Goal: Information Seeking & Learning: Learn about a topic

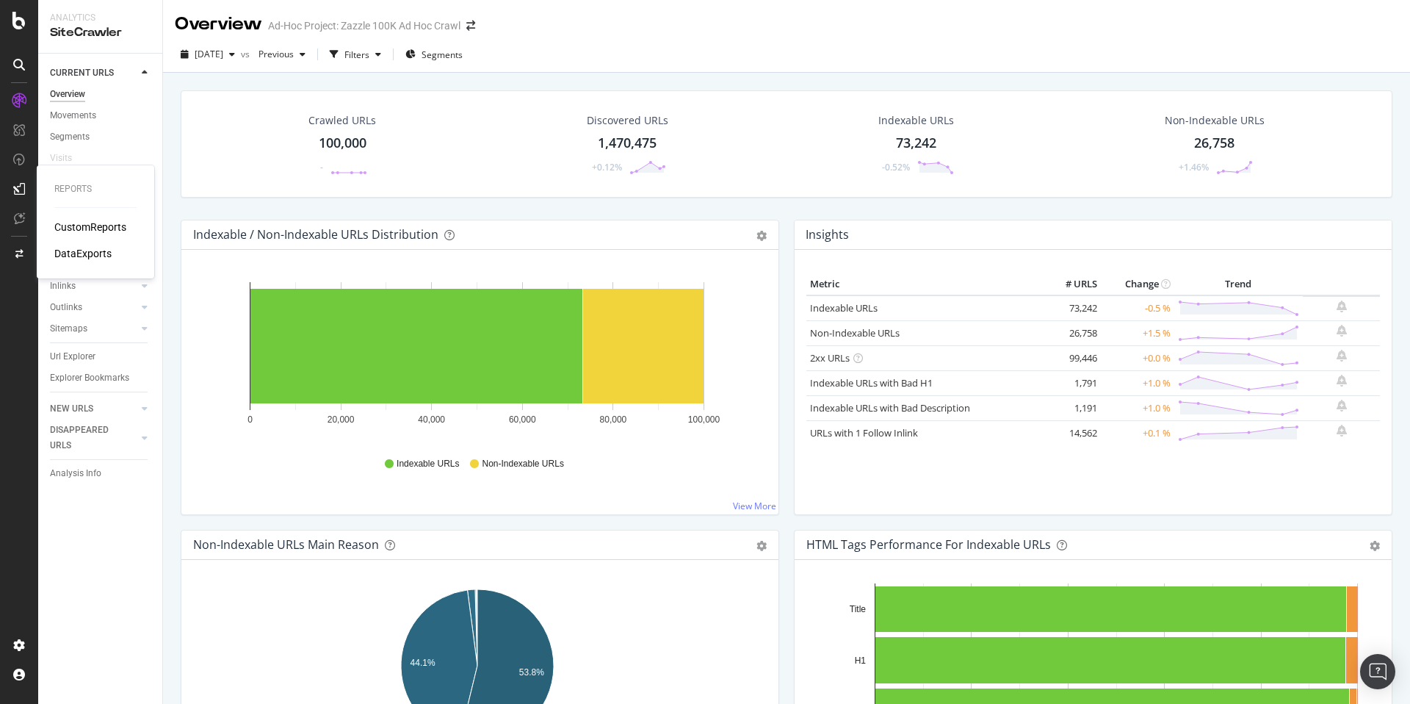
click at [83, 231] on div "CustomReports" at bounding box center [90, 227] width 72 height 15
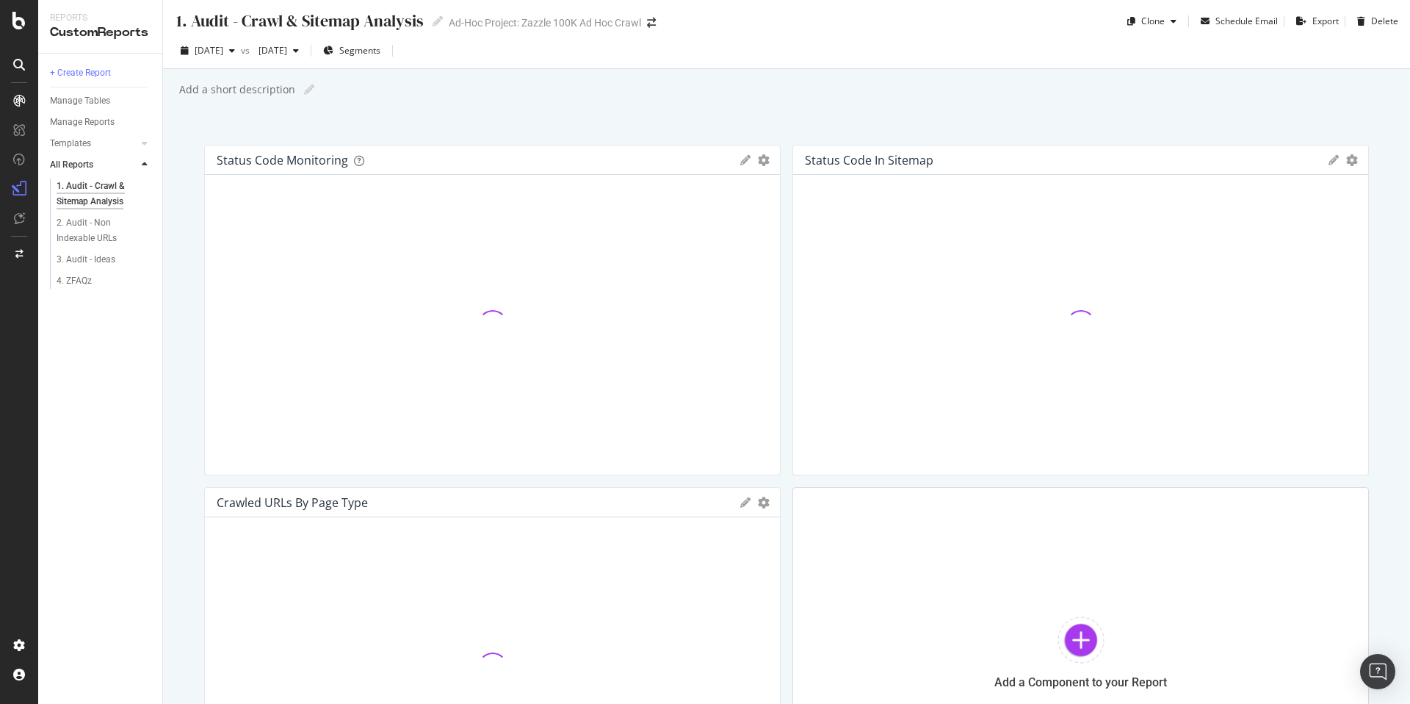
scroll to position [3, 0]
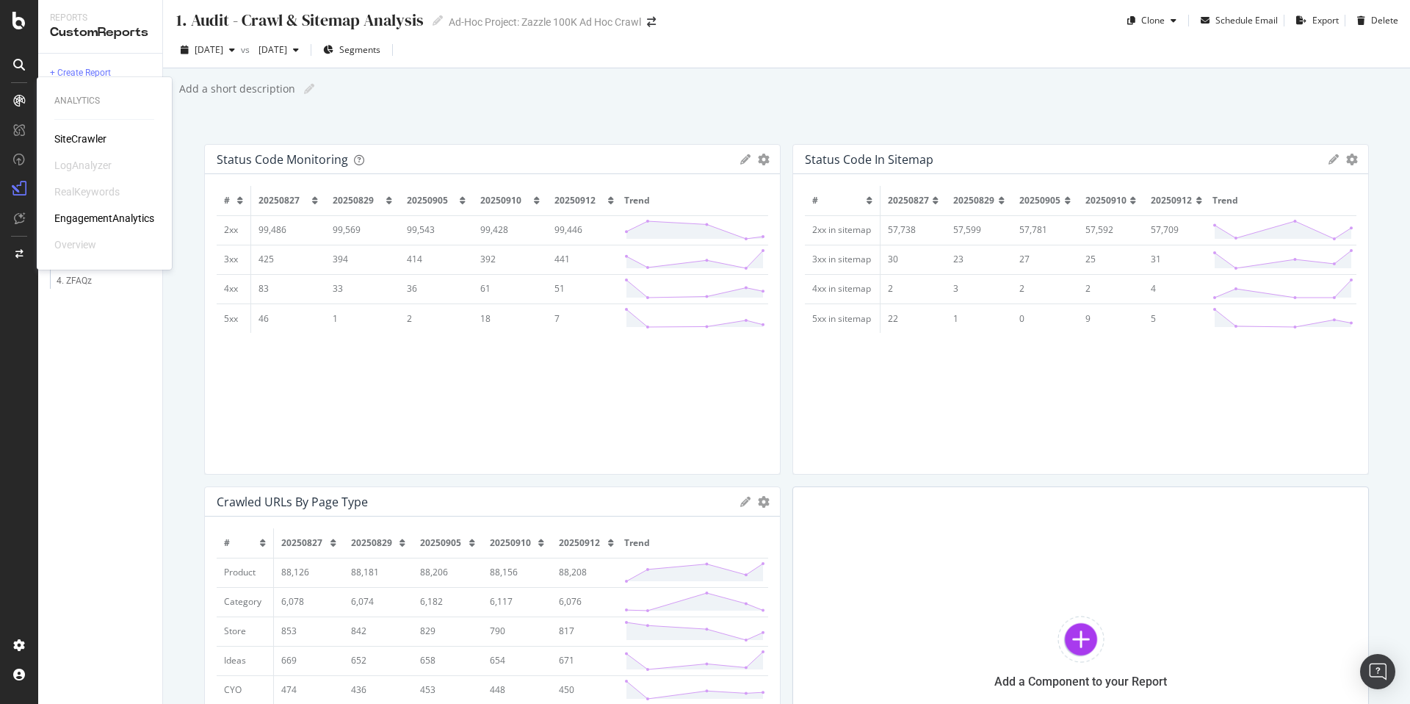
click at [66, 135] on div "SiteCrawler" at bounding box center [80, 138] width 52 height 15
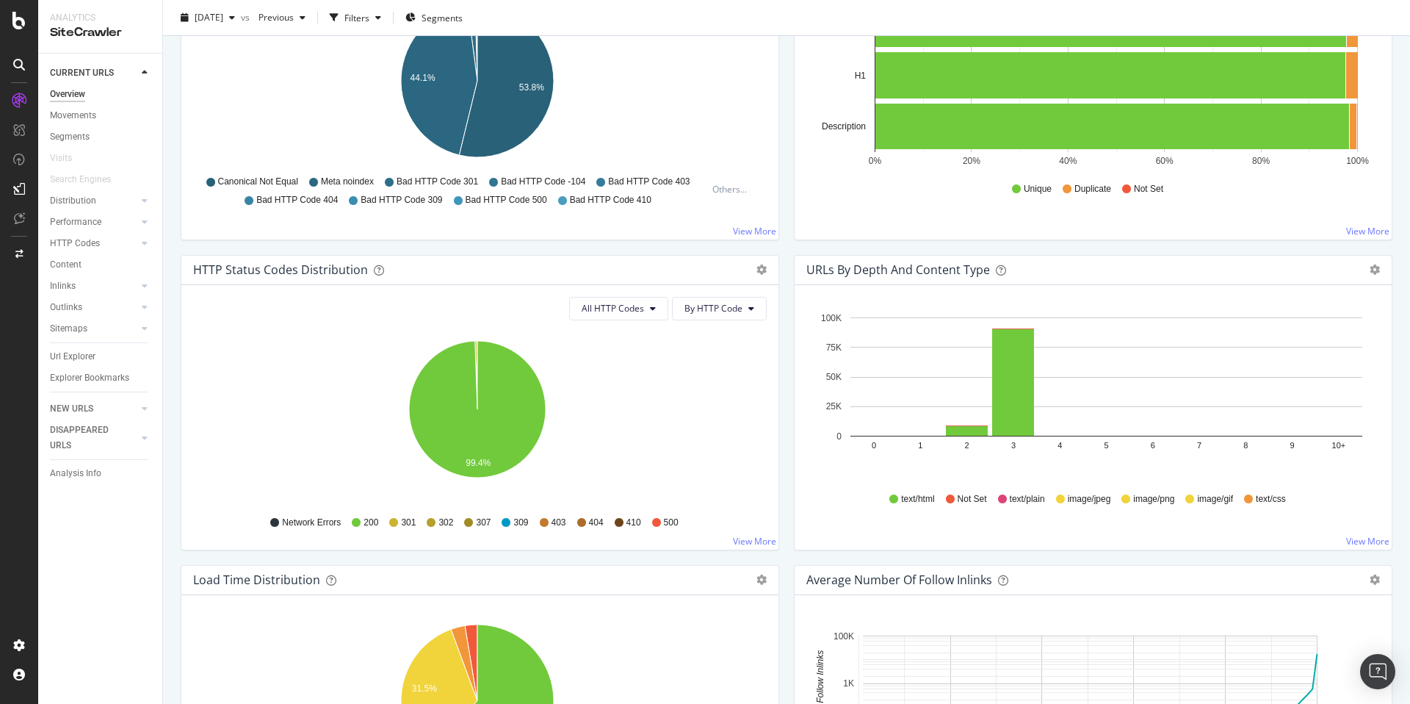
scroll to position [587, 0]
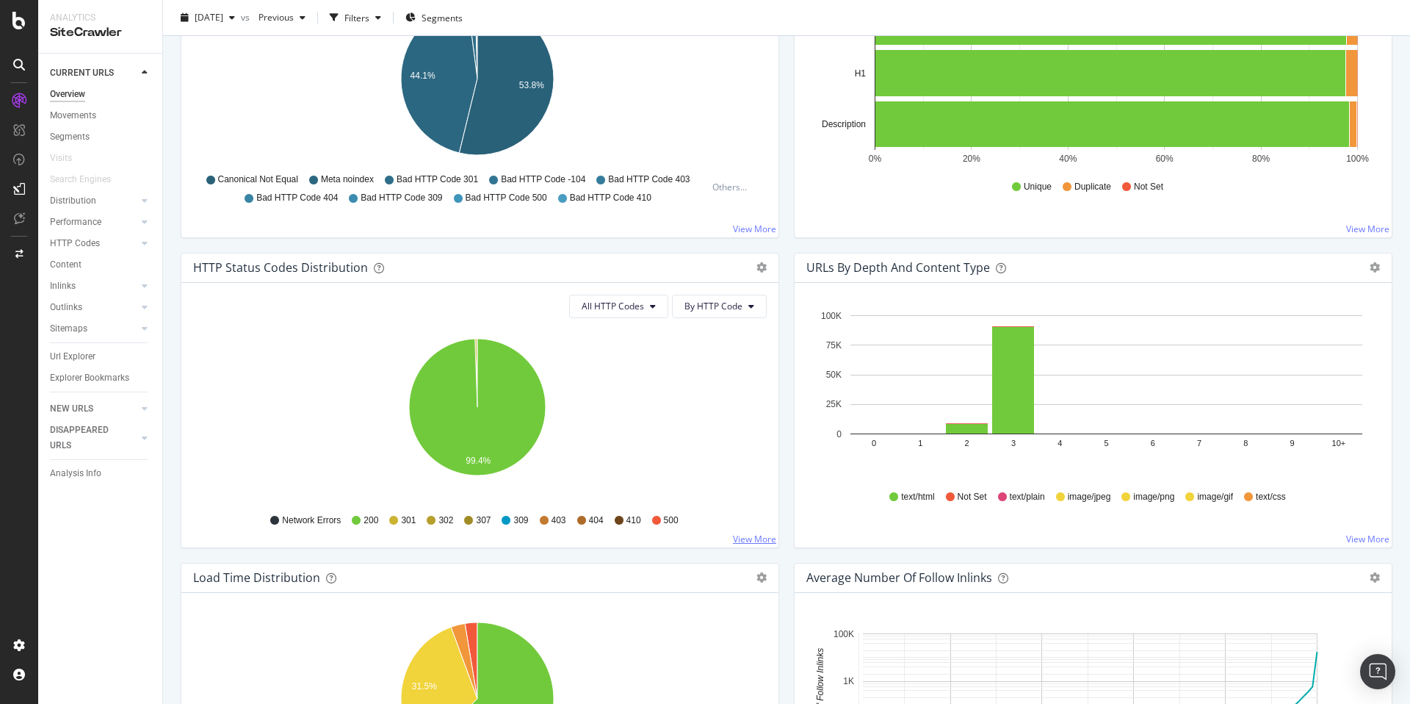
click at [749, 537] on link "View More" at bounding box center [754, 538] width 43 height 12
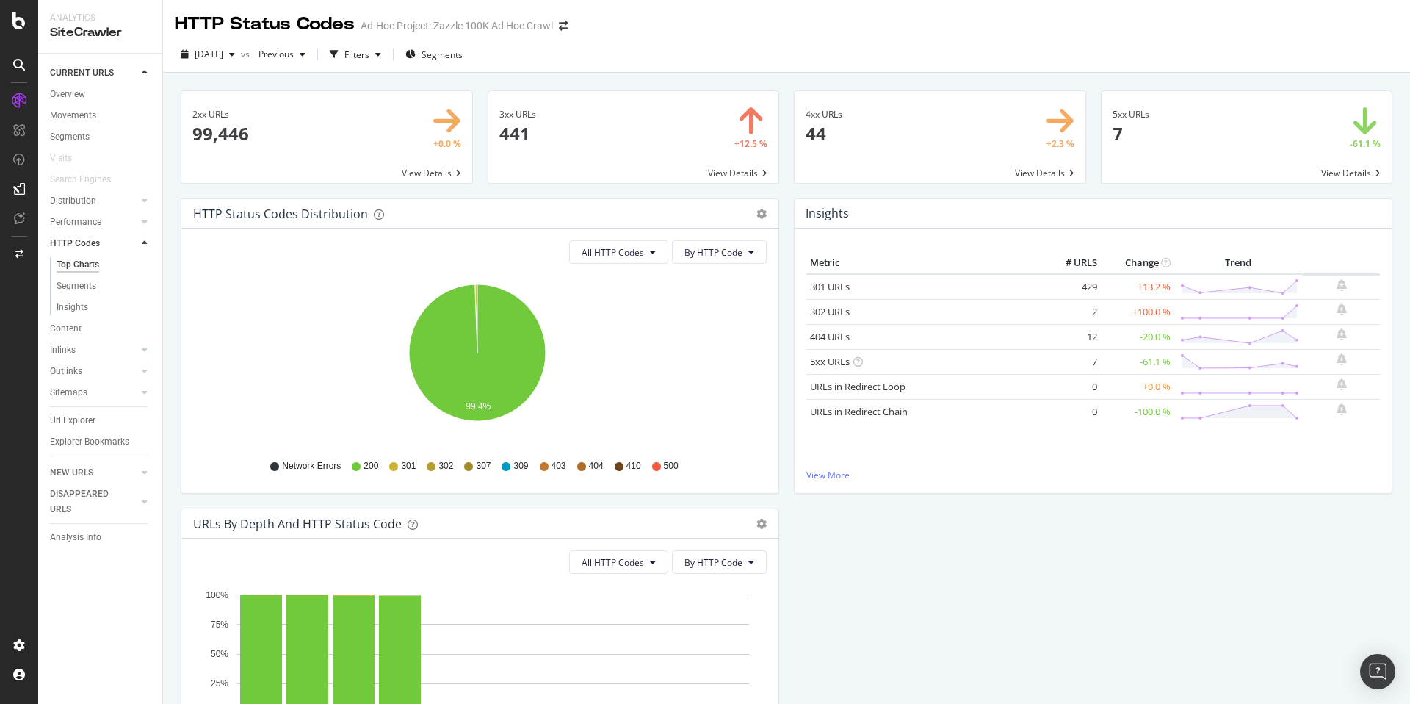
click at [1198, 138] on span at bounding box center [1247, 137] width 291 height 92
click at [880, 131] on span at bounding box center [940, 137] width 291 height 92
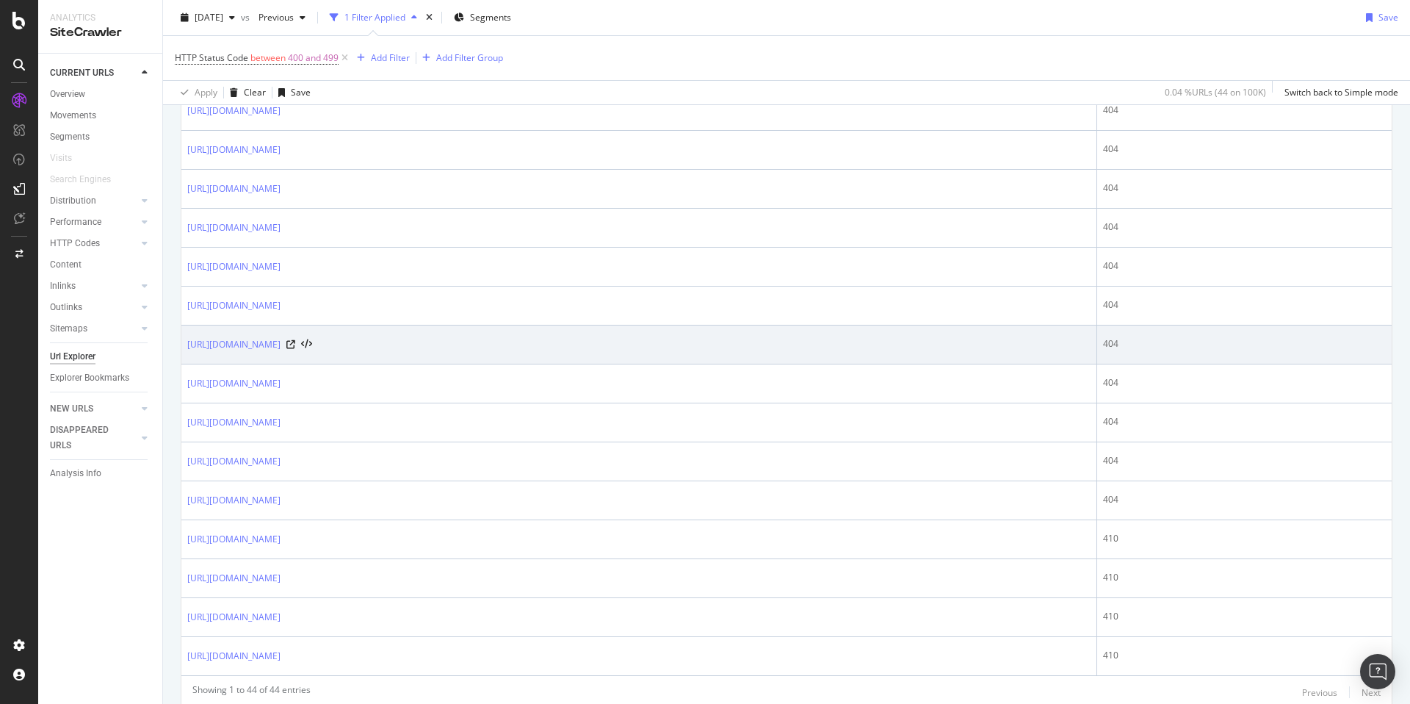
scroll to position [1576, 0]
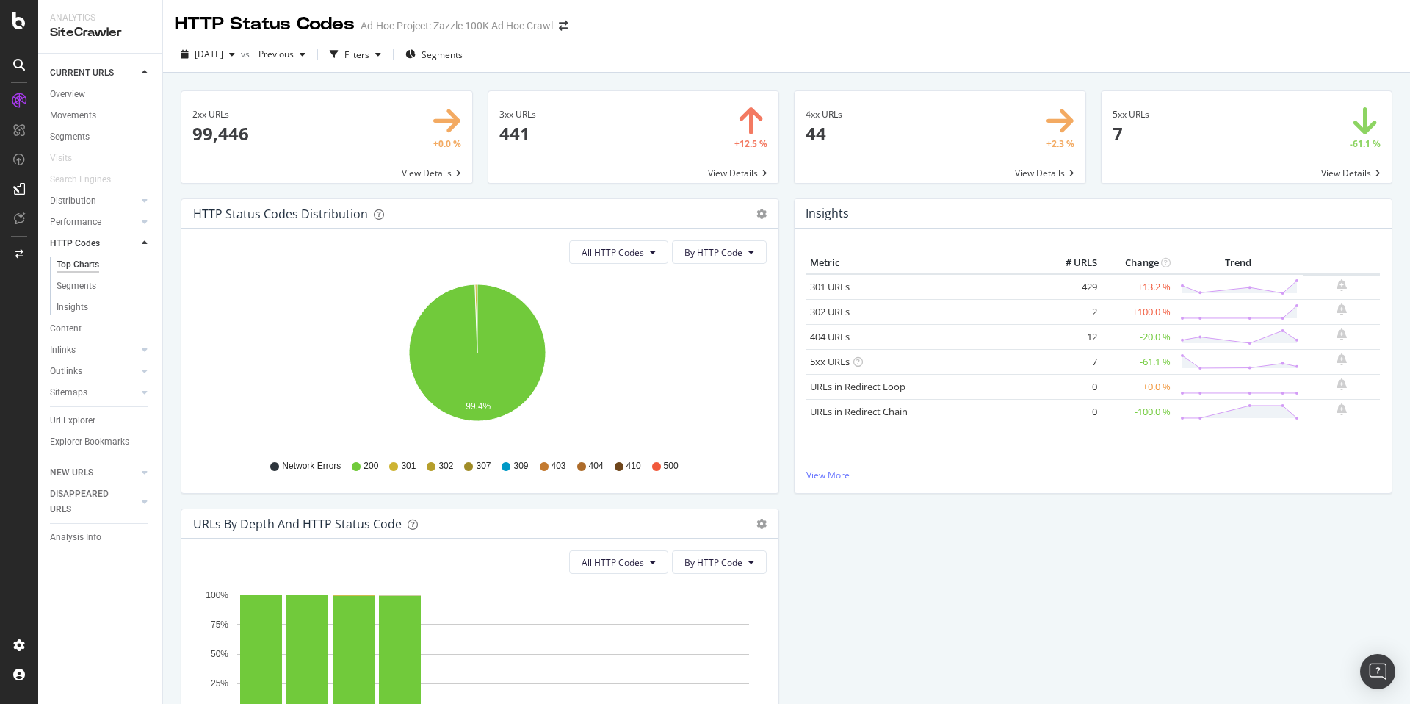
click at [599, 129] on span at bounding box center [633, 137] width 291 height 92
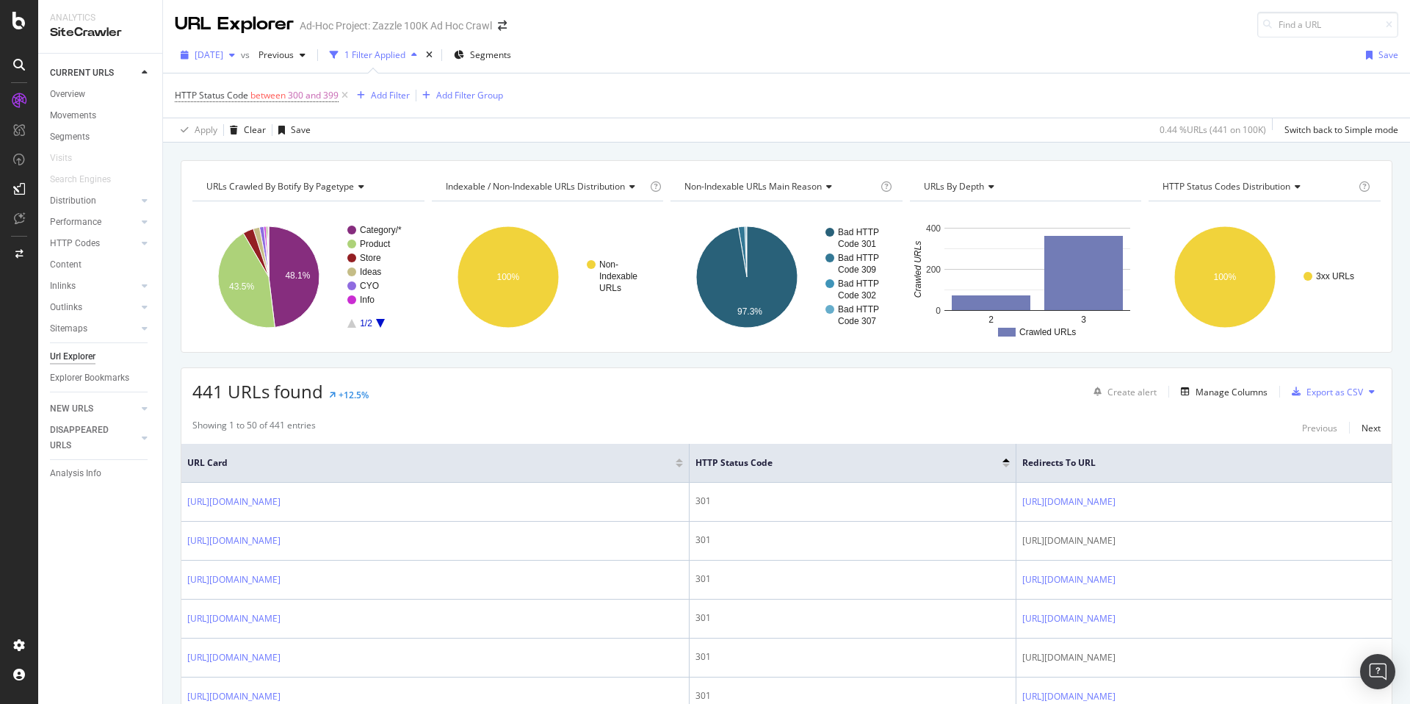
click at [223, 51] on span "2025 Sep. 12th" at bounding box center [209, 54] width 29 height 12
click at [289, 121] on div "100K URLs" at bounding box center [305, 124] width 43 height 13
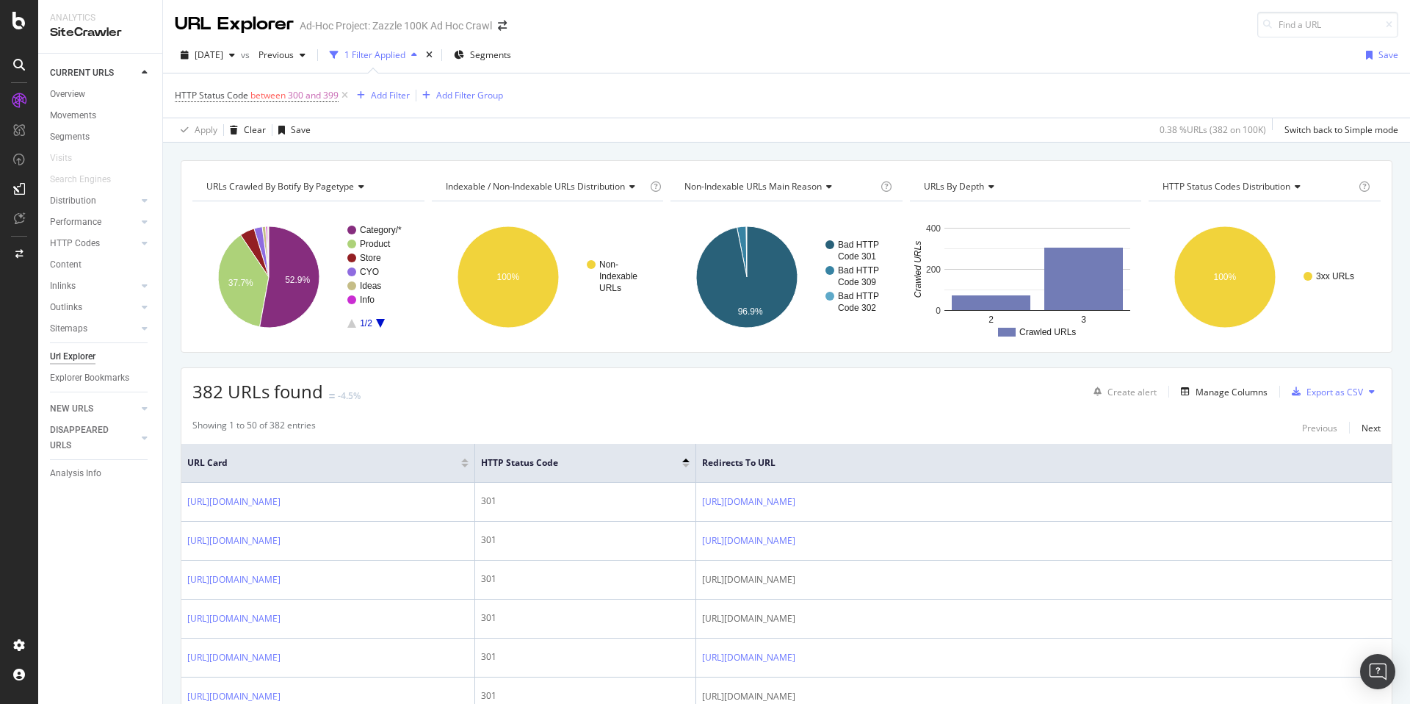
drag, startPoint x: 724, startPoint y: 96, endPoint x: 593, endPoint y: 99, distance: 131.5
click at [722, 94] on div "HTTP Status Code between 300 and 399 Add Filter Add Filter Group" at bounding box center [787, 95] width 1224 height 44
click at [395, 99] on div "Add Filter" at bounding box center [390, 95] width 39 height 12
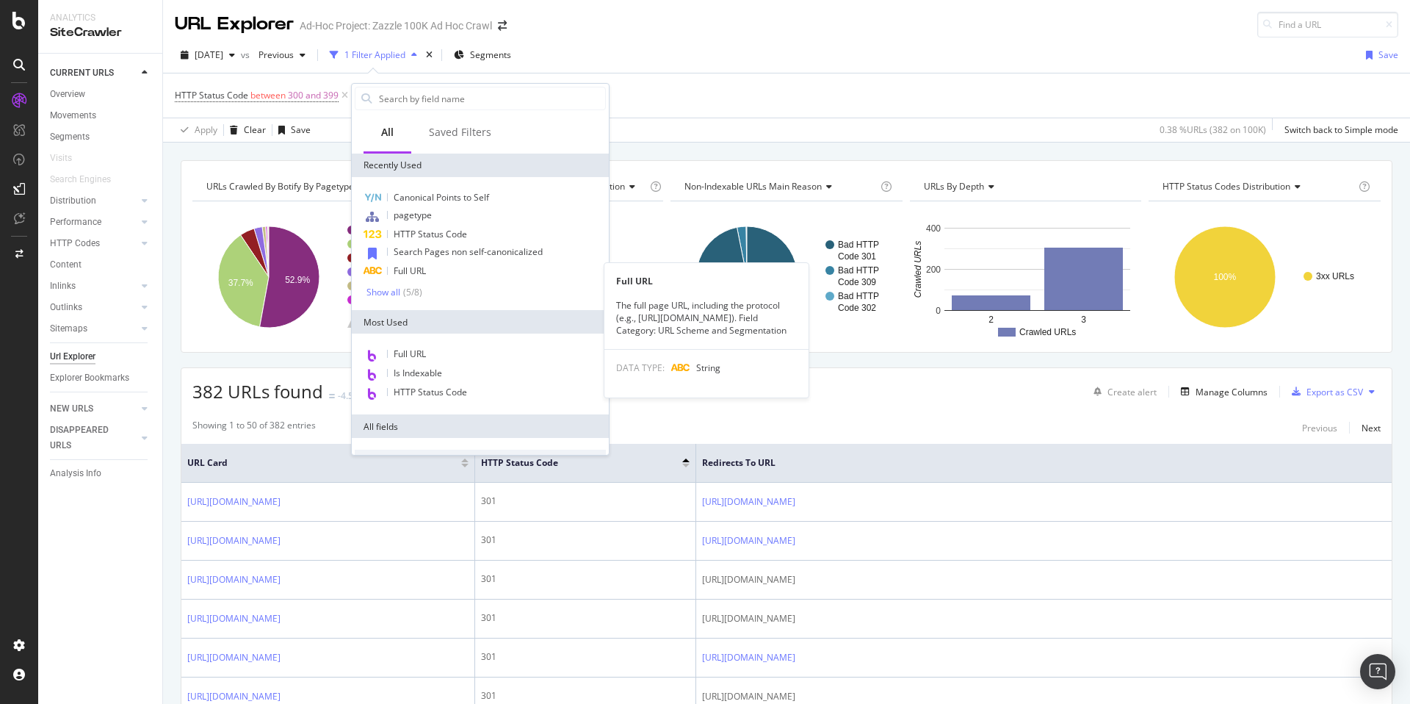
click at [449, 265] on div "Full URL" at bounding box center [480, 271] width 251 height 18
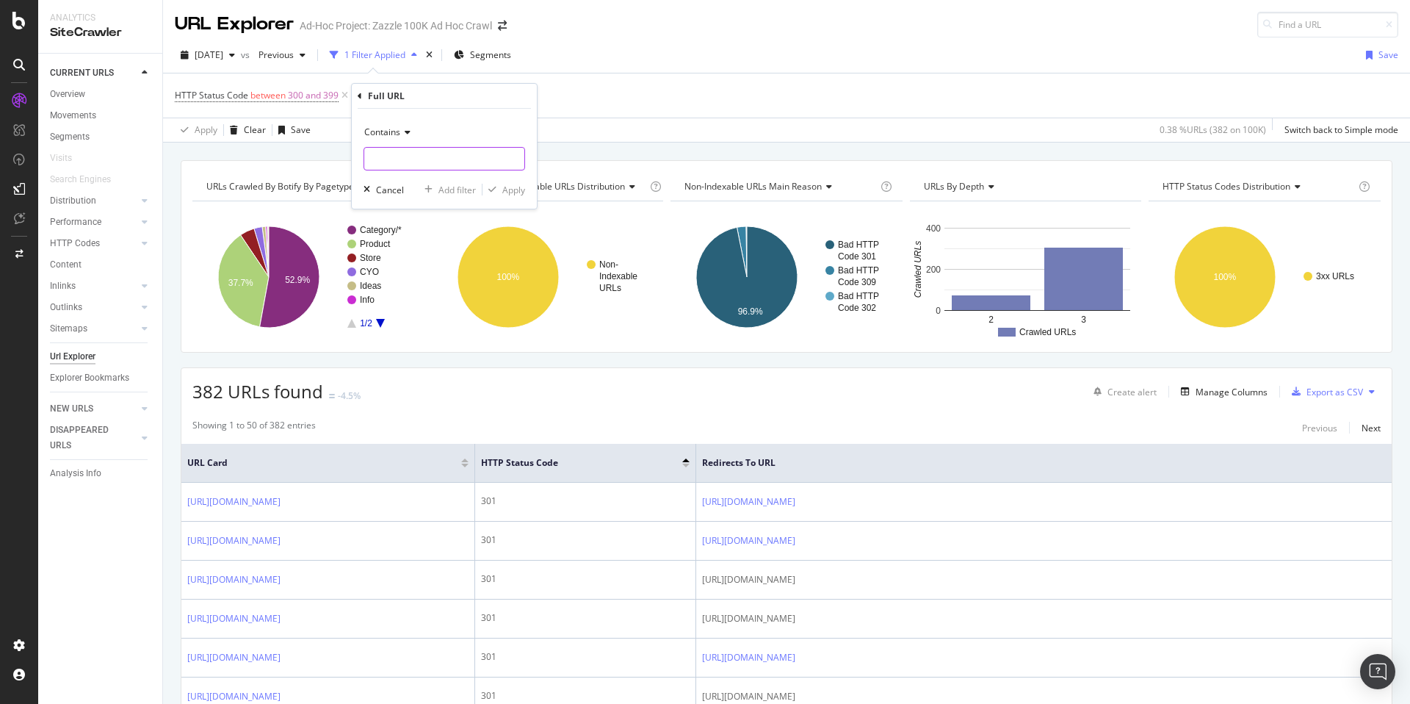
click at [505, 167] on input "text" at bounding box center [444, 159] width 160 height 24
type input "?pg="
click at [520, 188] on div "Apply" at bounding box center [513, 190] width 23 height 12
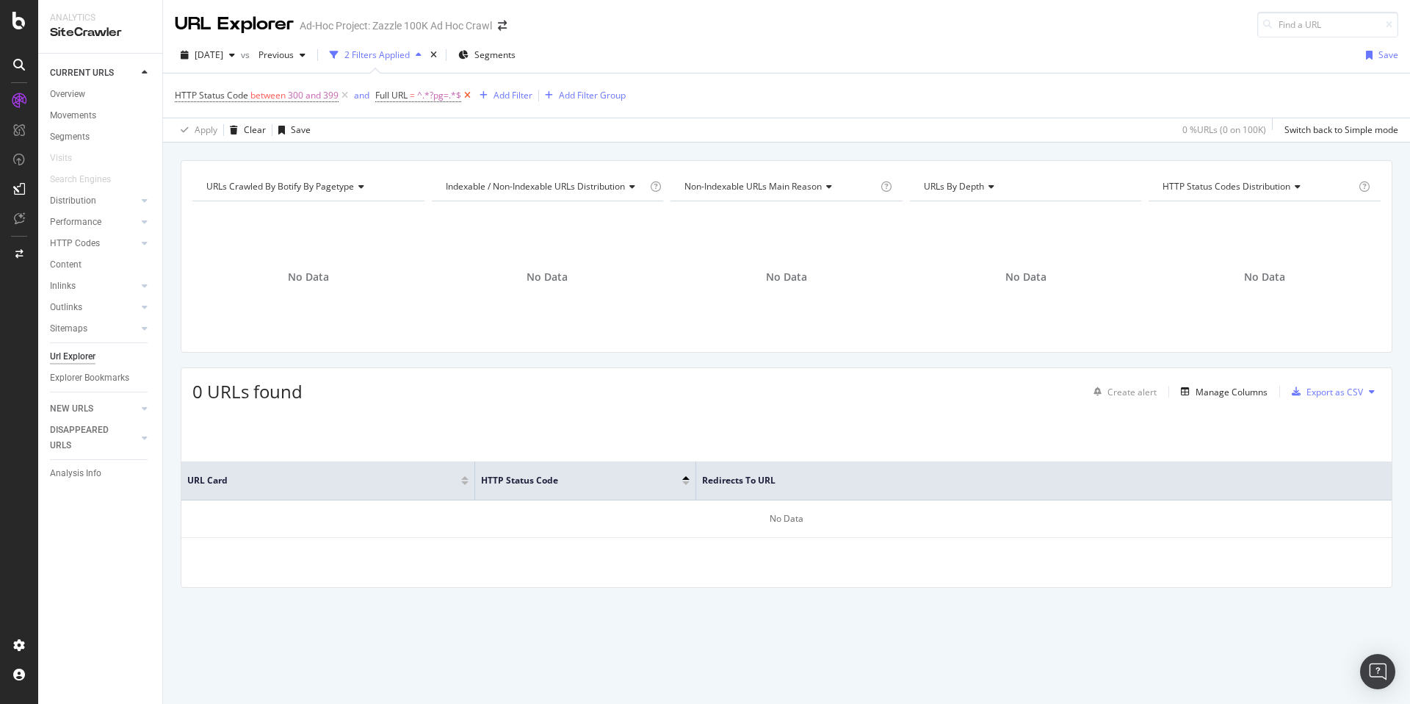
click at [469, 96] on icon at bounding box center [467, 95] width 12 height 15
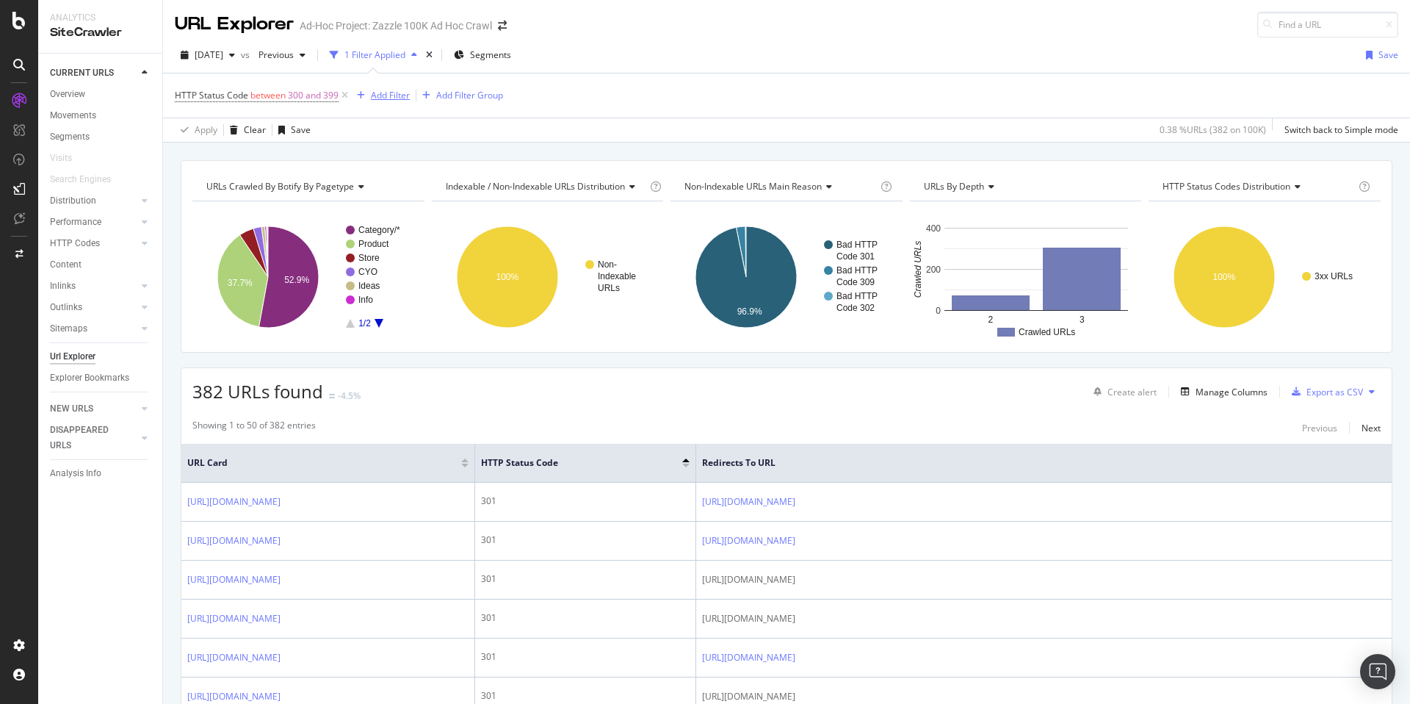
click at [398, 96] on div "Add Filter" at bounding box center [390, 95] width 39 height 12
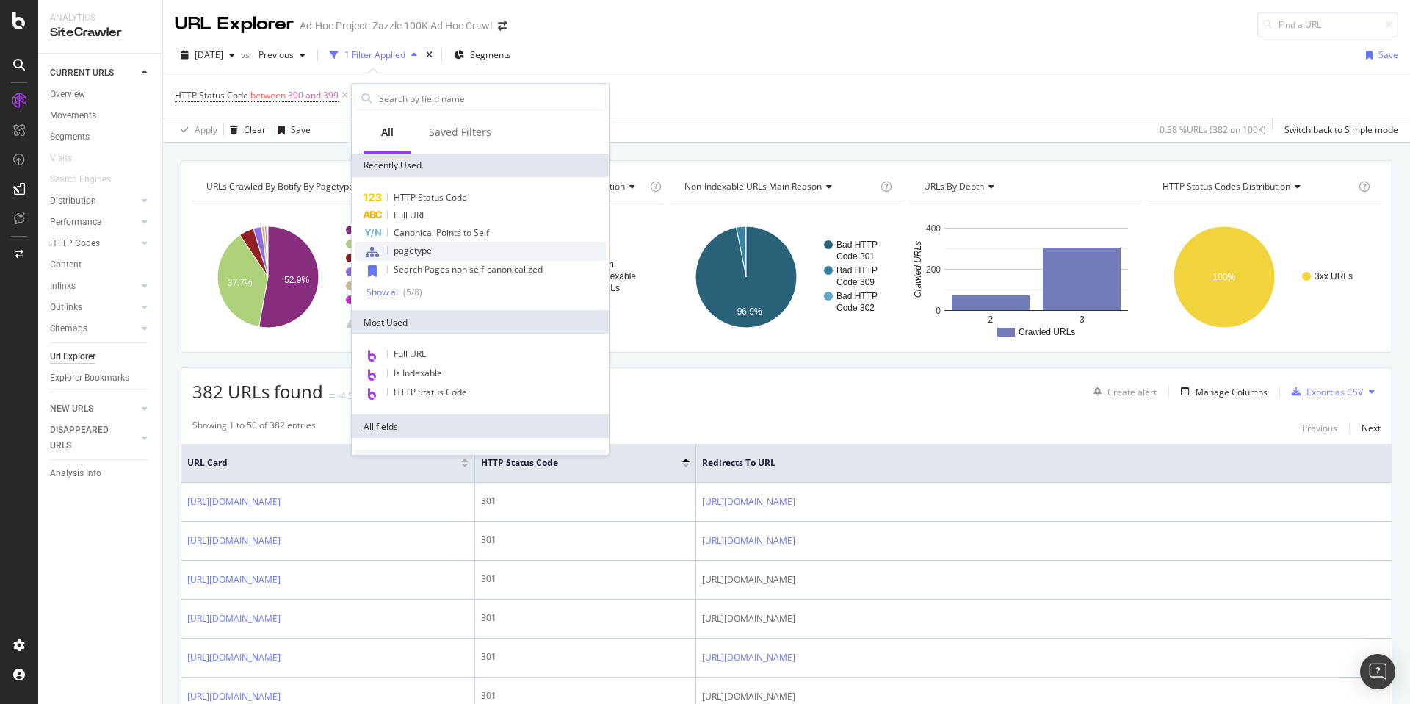
click at [505, 249] on div "pagetype" at bounding box center [480, 251] width 251 height 19
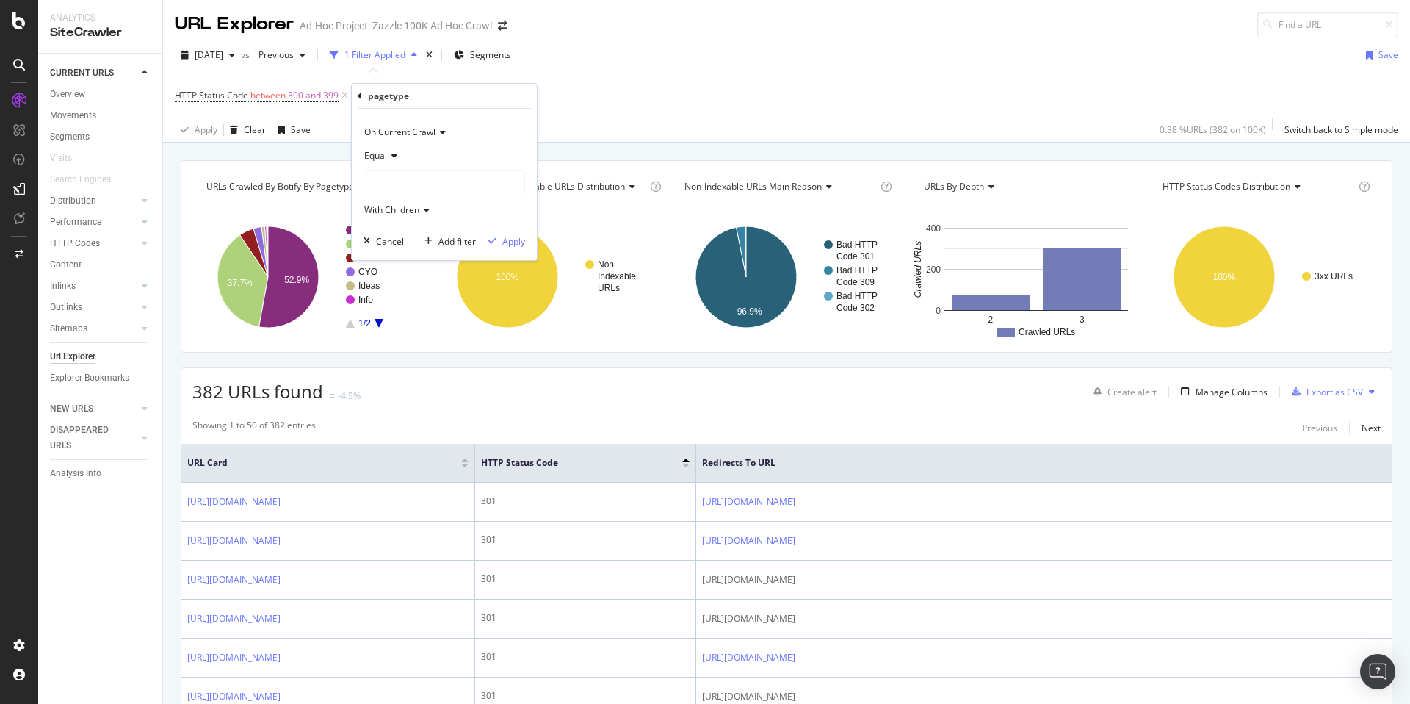
click at [438, 181] on div at bounding box center [444, 183] width 160 height 24
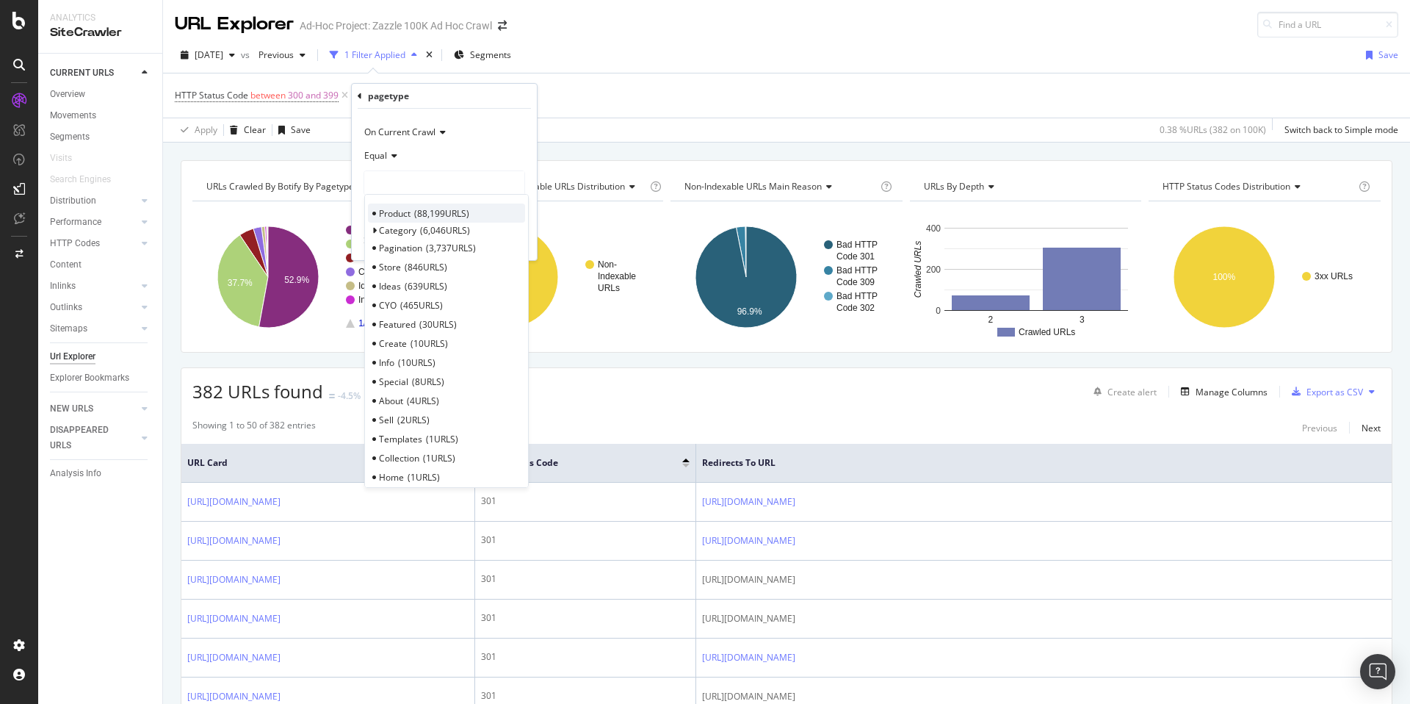
click at [468, 217] on span "88,199 URLS" at bounding box center [441, 213] width 55 height 12
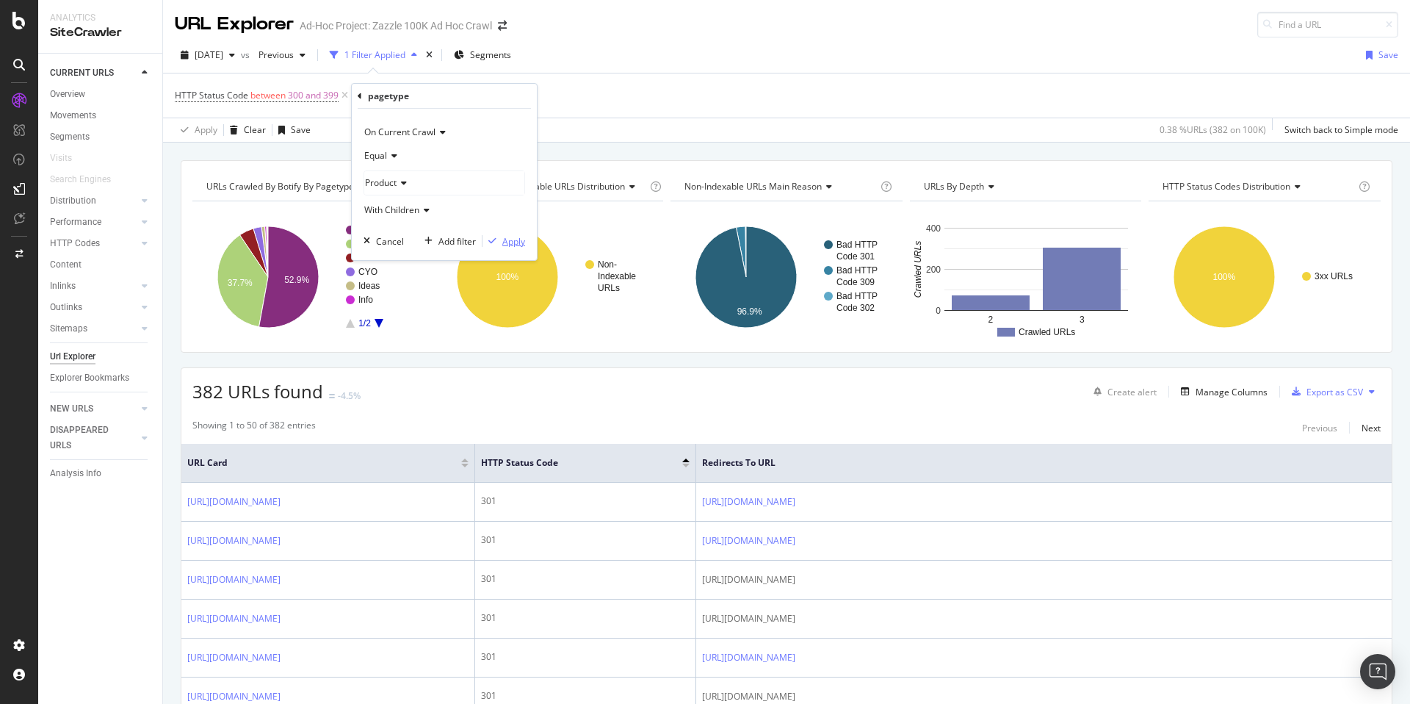
click at [510, 244] on div "Apply" at bounding box center [513, 241] width 23 height 12
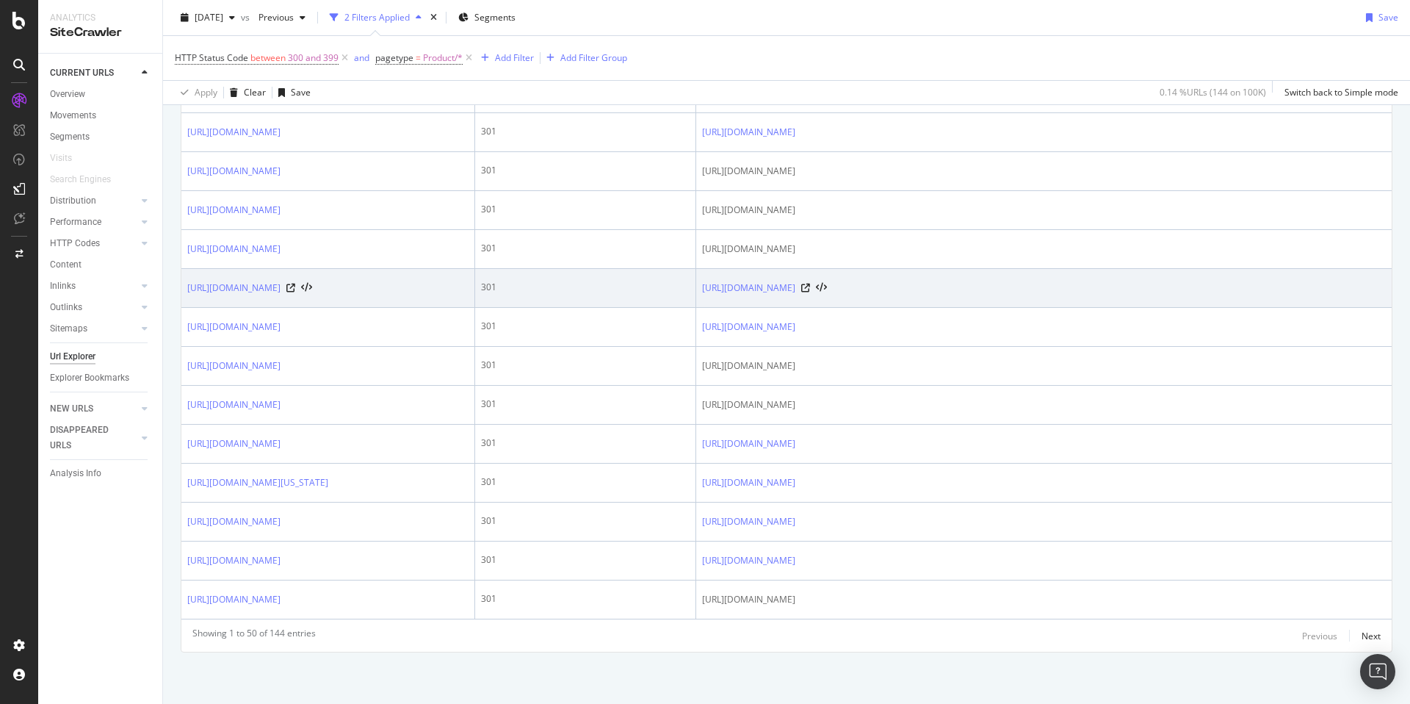
scroll to position [2544, 0]
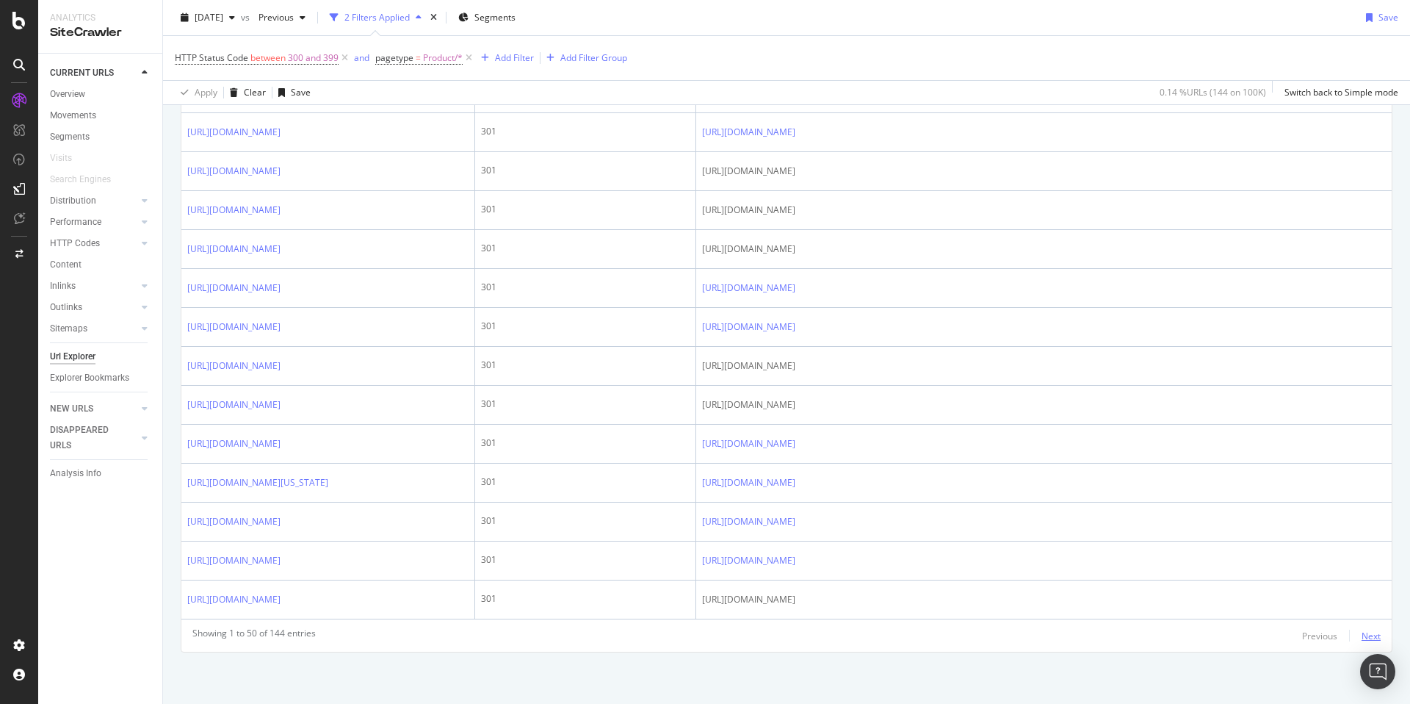
click at [1362, 636] on div "Next" at bounding box center [1371, 635] width 19 height 12
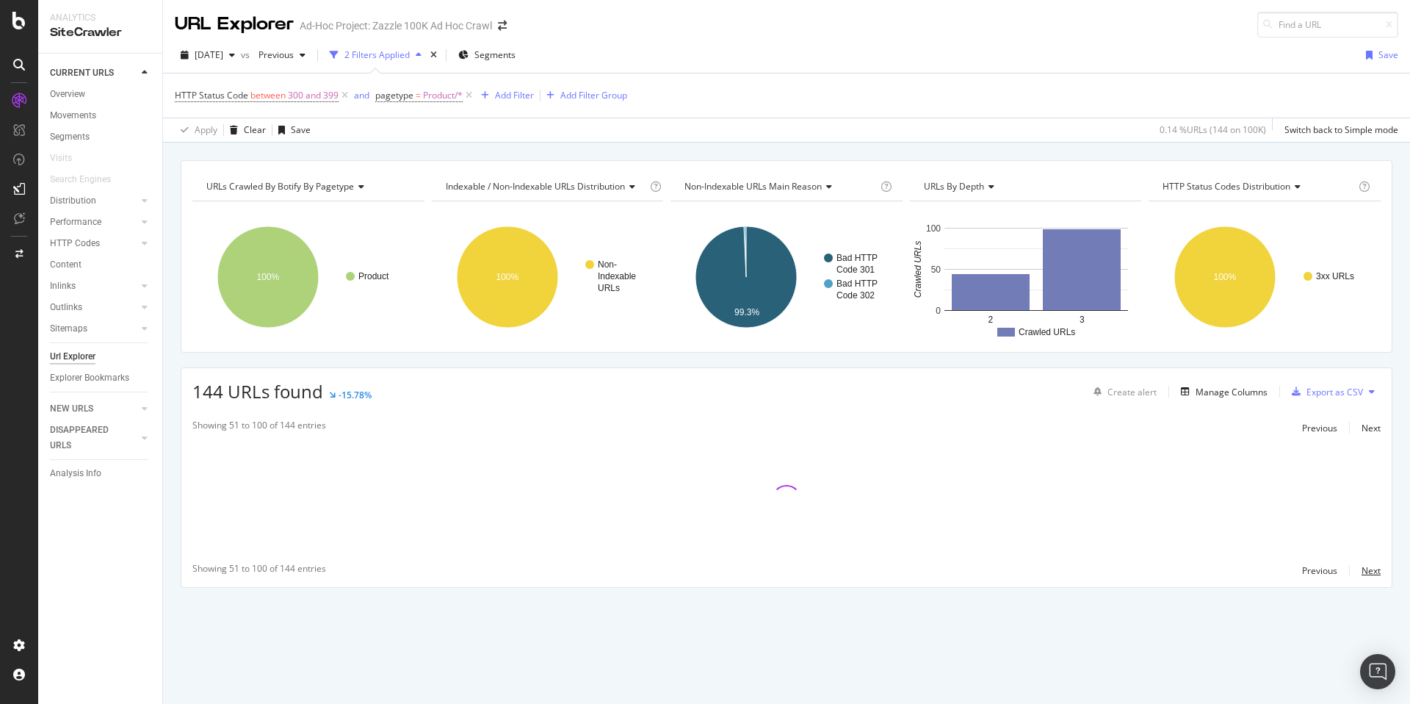
scroll to position [0, 0]
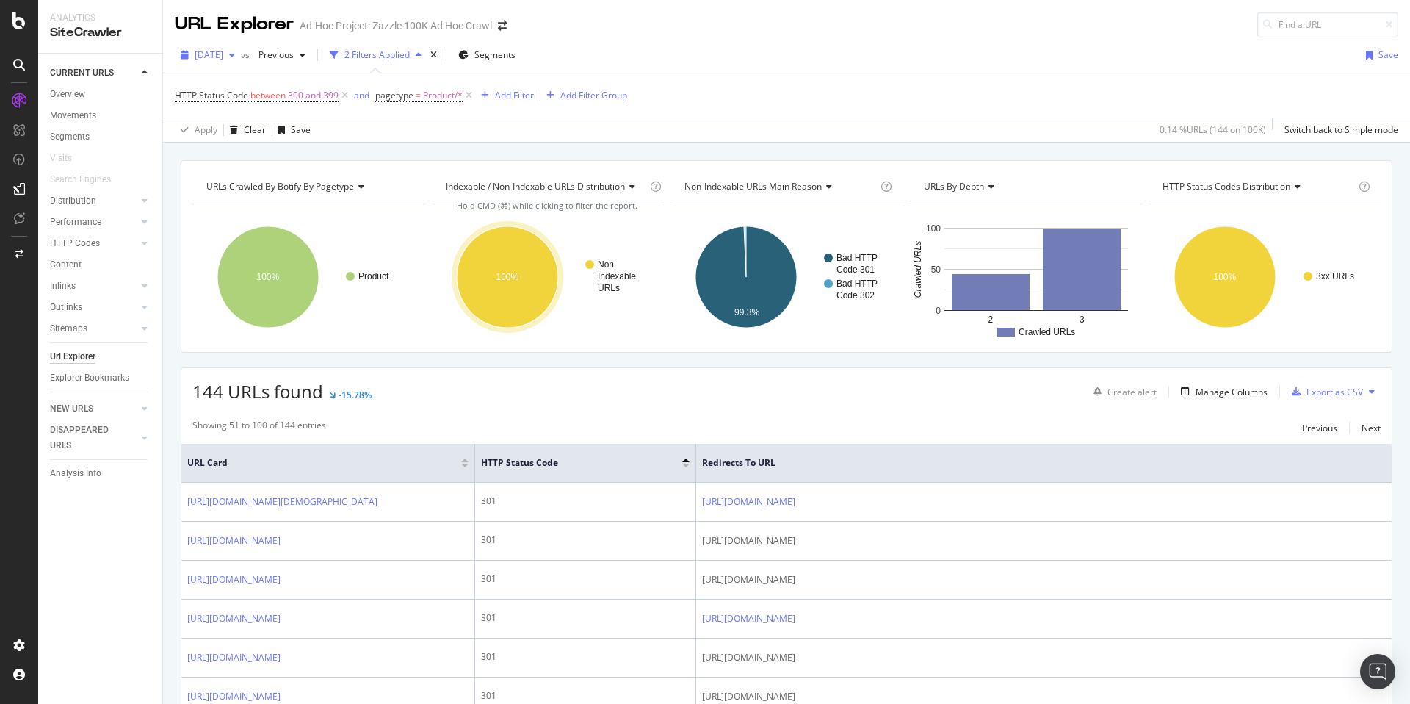
click at [223, 60] on span "2025 Aug. 20th" at bounding box center [209, 54] width 29 height 12
click at [304, 156] on div "100K URLs" at bounding box center [305, 162] width 43 height 13
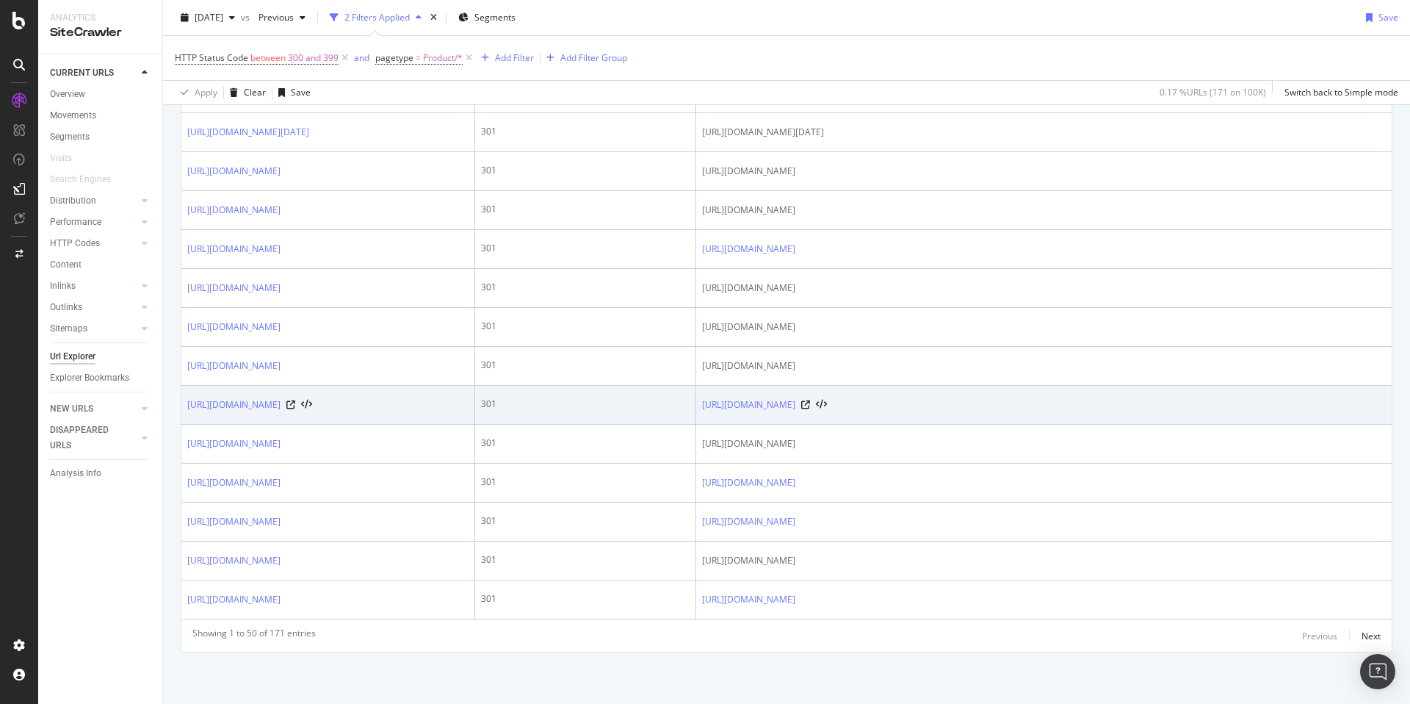
scroll to position [2544, 0]
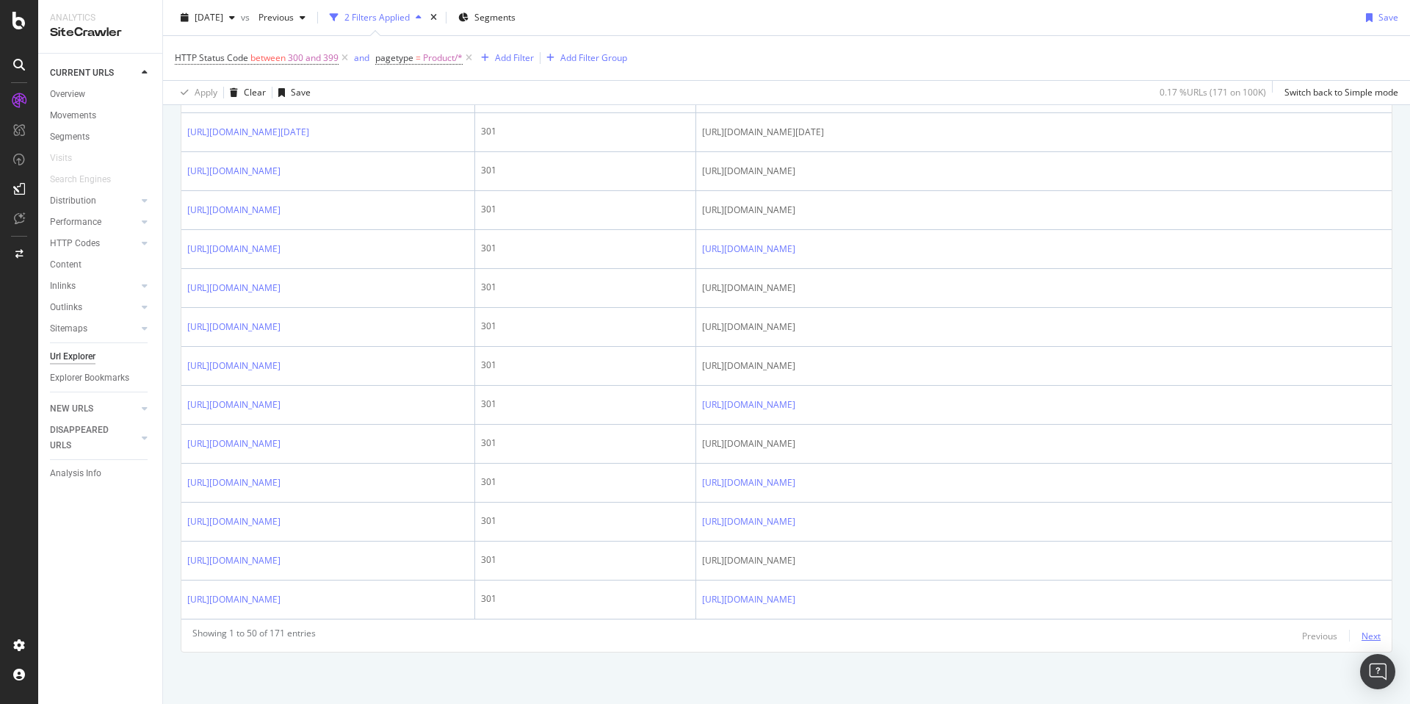
click at [1362, 635] on div "Next" at bounding box center [1371, 635] width 19 height 12
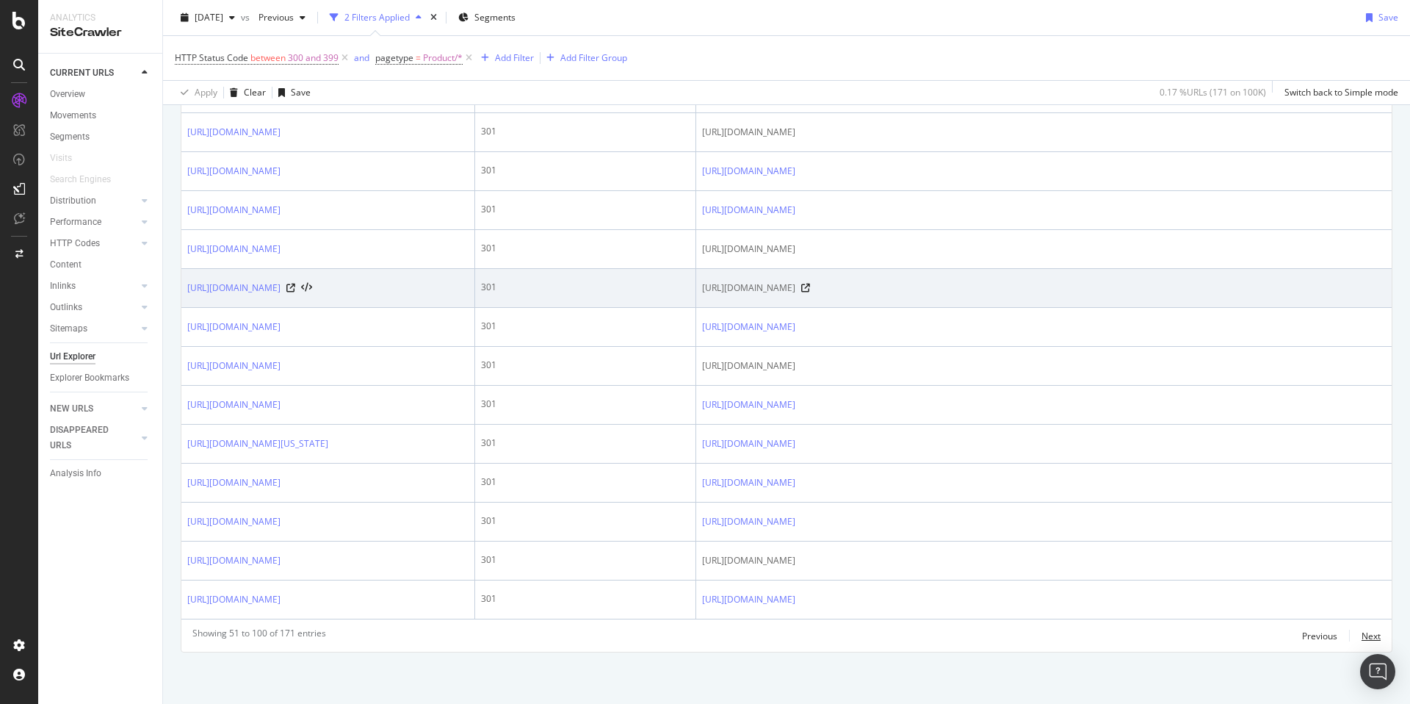
scroll to position [2559, 0]
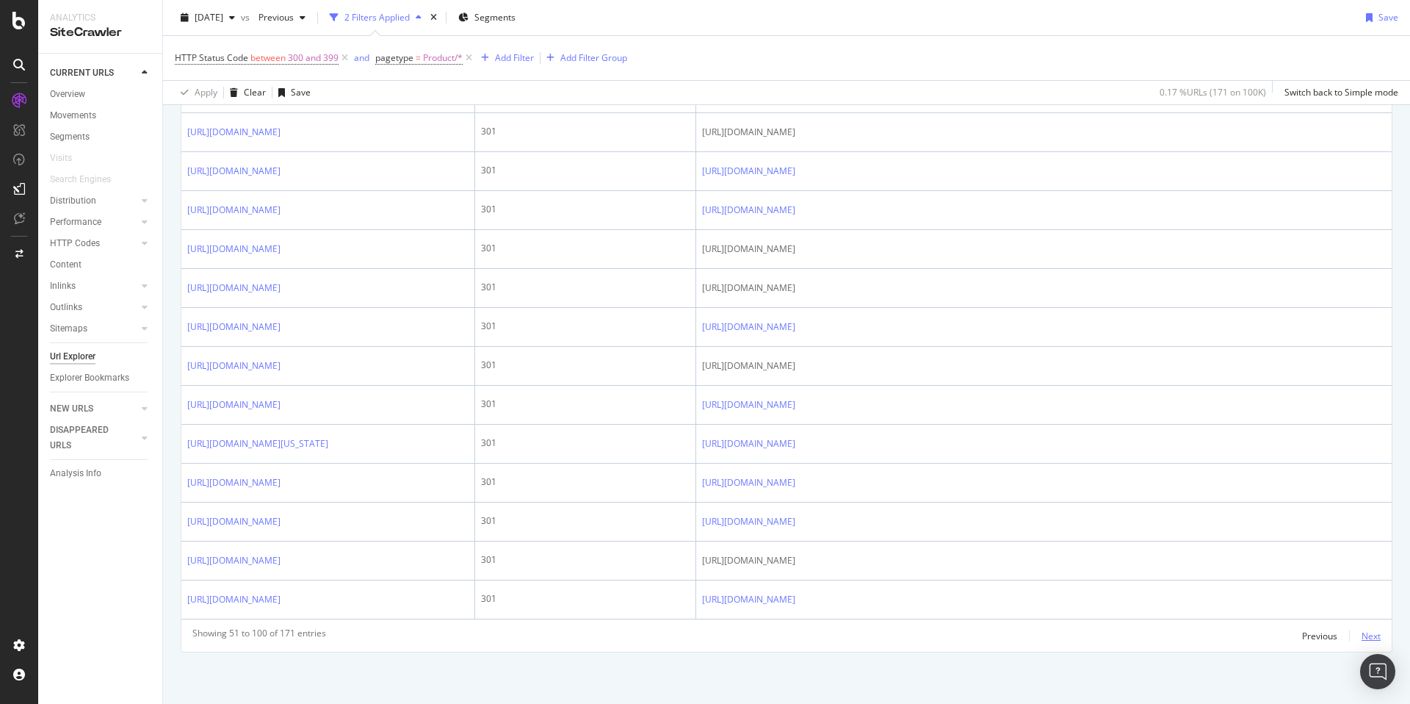
click at [1362, 630] on div "Next" at bounding box center [1371, 635] width 19 height 12
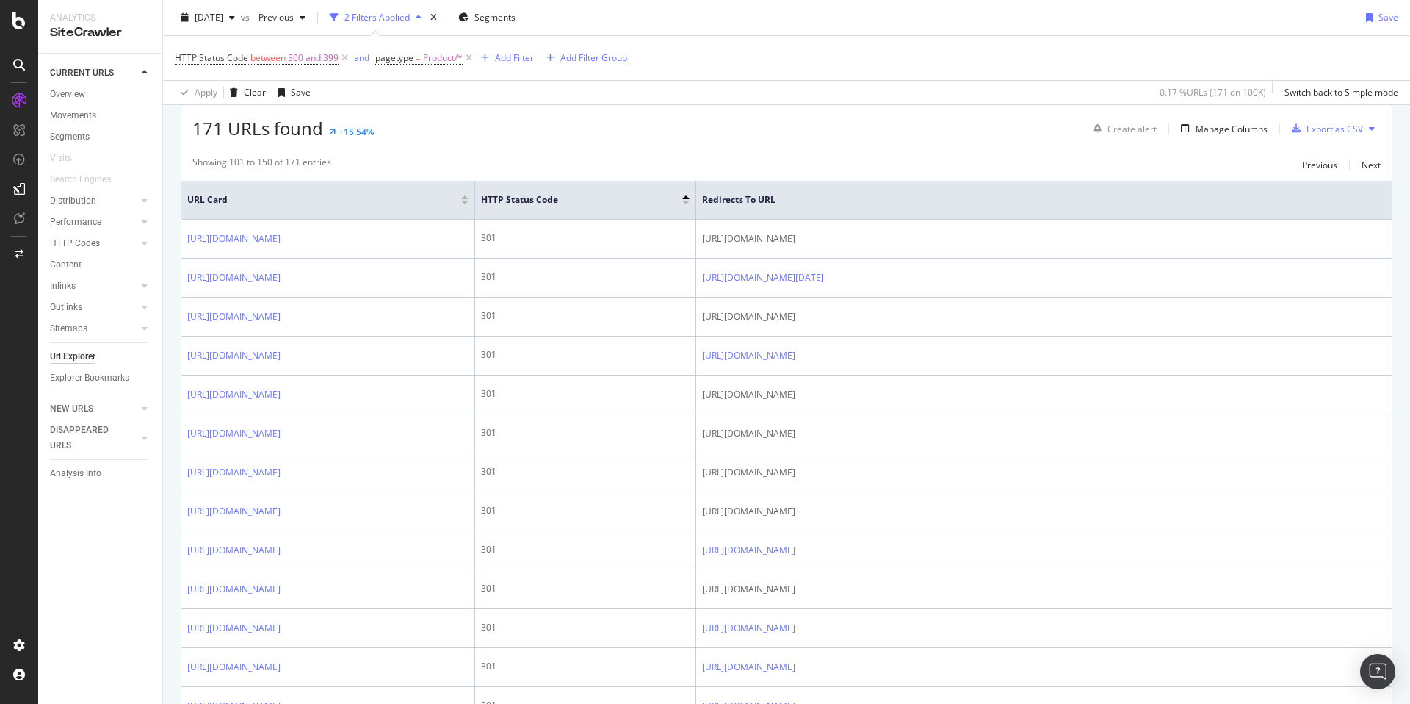
scroll to position [0, 0]
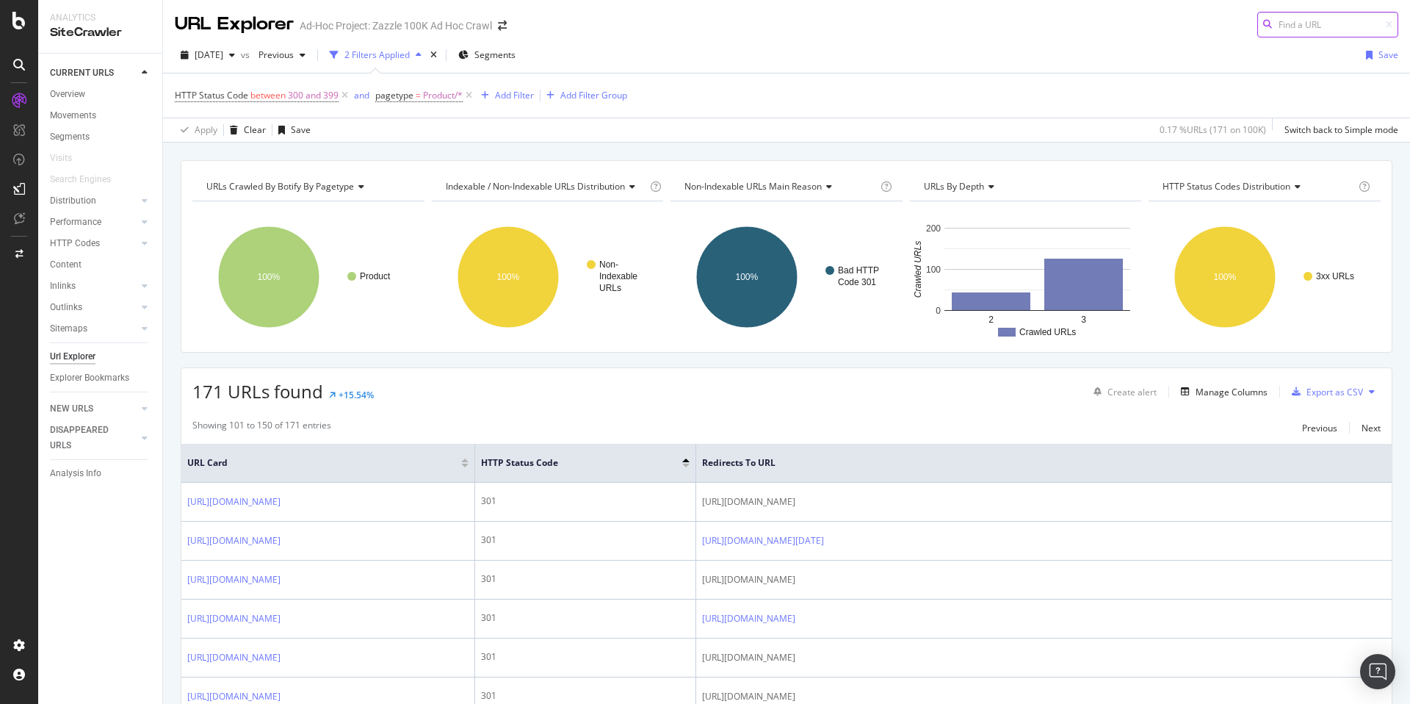
click at [1267, 35] on input at bounding box center [1327, 25] width 141 height 26
paste input "[URL][DOMAIN_NAME]"
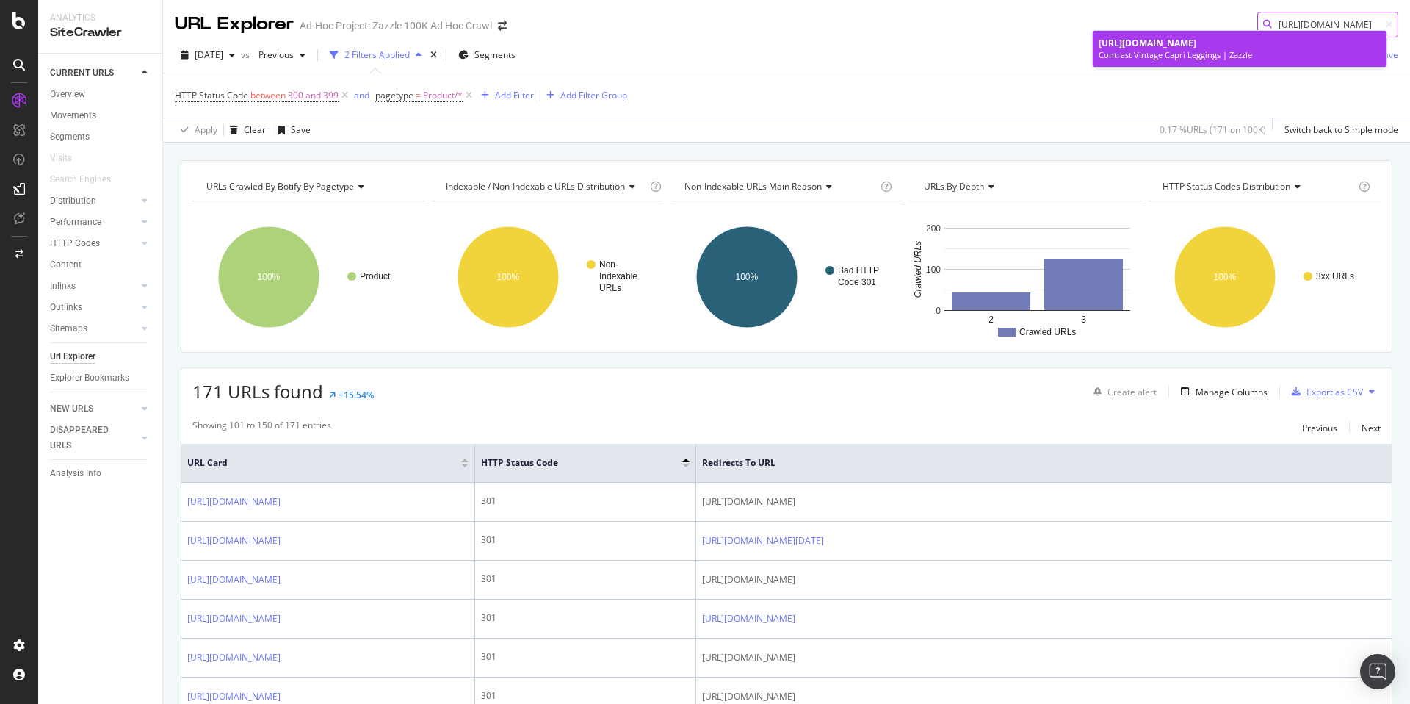
type input "[URL][DOMAIN_NAME]"
click at [1238, 49] on div "[URL][DOMAIN_NAME]" at bounding box center [1240, 43] width 282 height 12
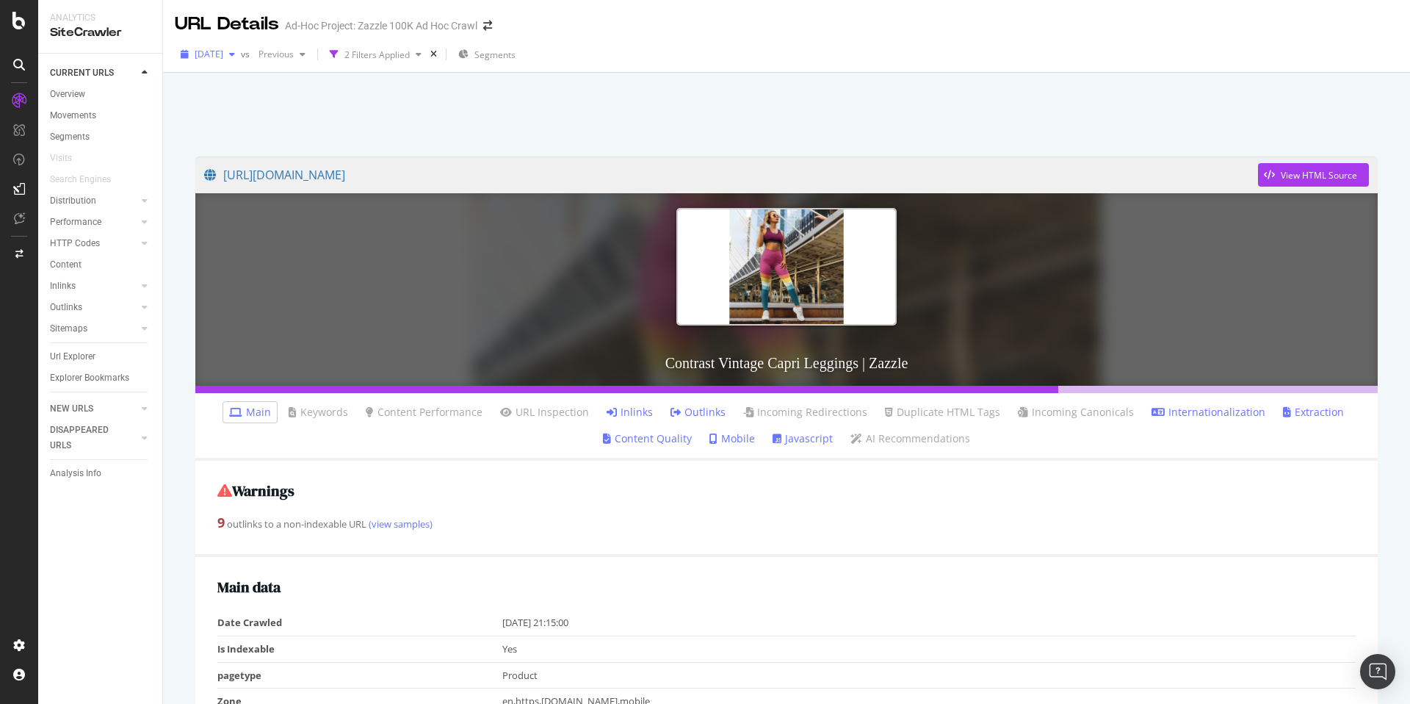
click at [223, 54] on span "2025 Aug. 15th" at bounding box center [209, 54] width 29 height 12
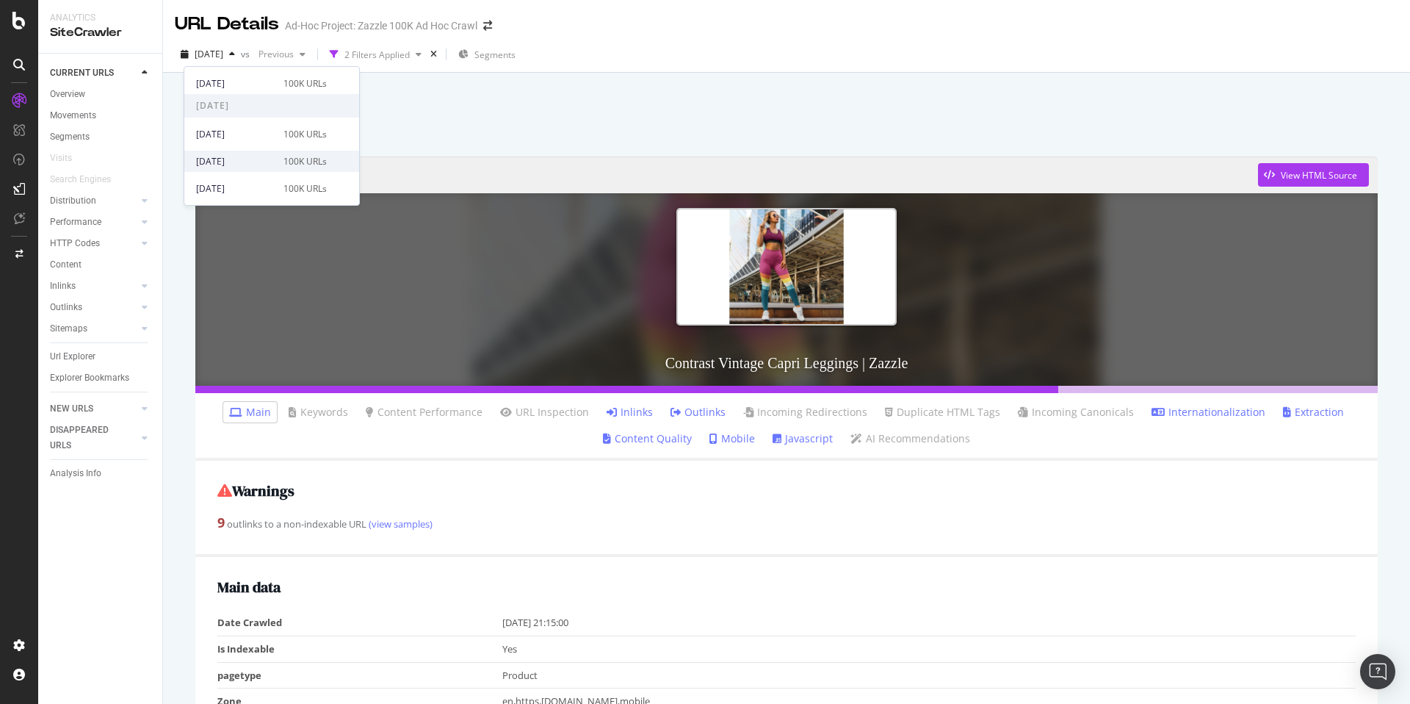
scroll to position [129, 0]
click at [300, 149] on div "2025 Aug. 20th 100K URLs" at bounding box center [271, 140] width 175 height 21
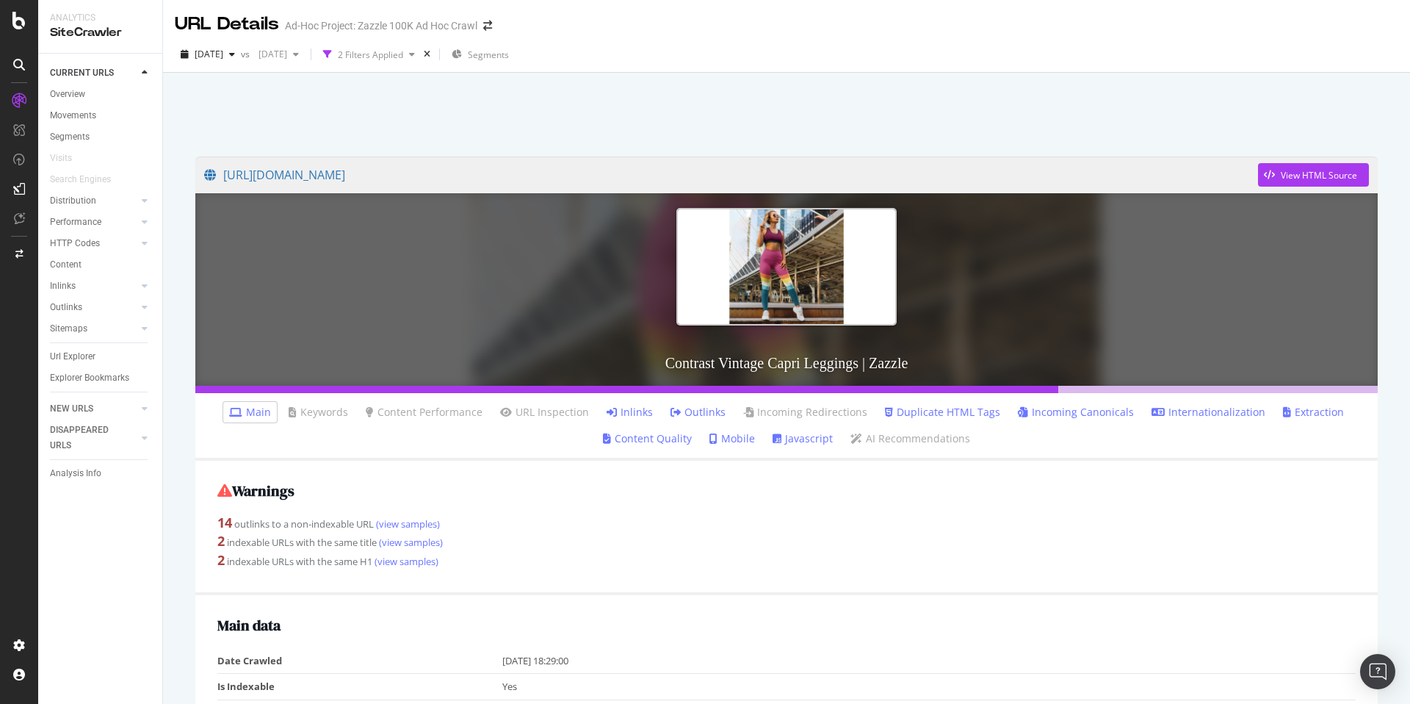
click at [615, 405] on link "Inlinks" at bounding box center [630, 412] width 46 height 15
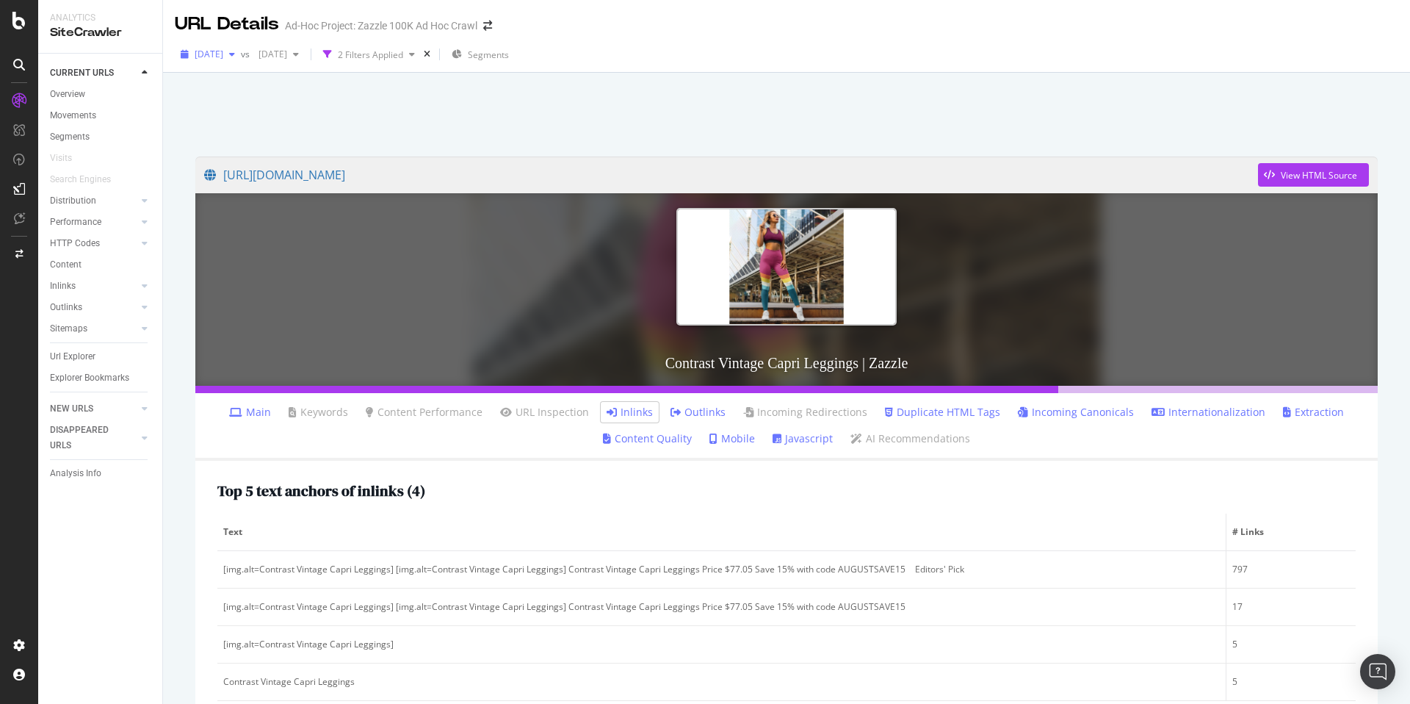
click at [241, 54] on div "button" at bounding box center [232, 54] width 18 height 9
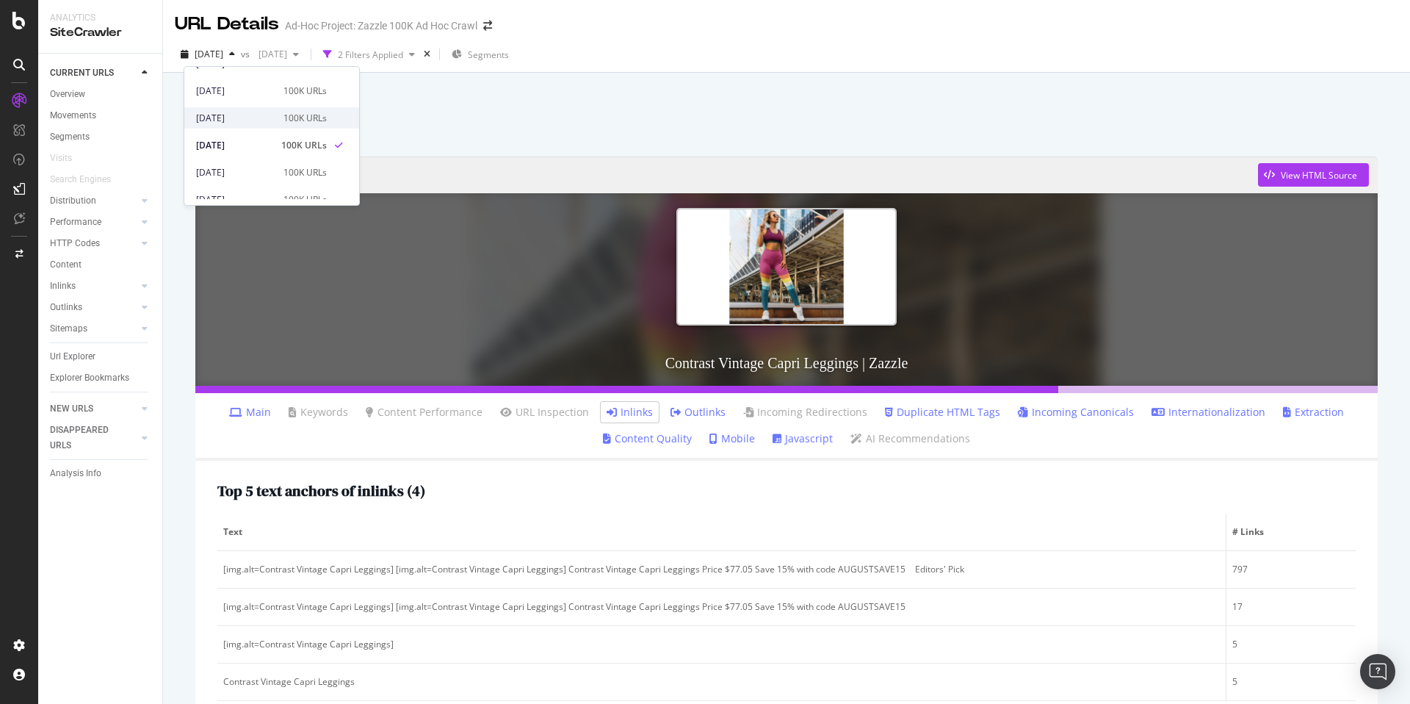
scroll to position [126, 0]
click at [310, 119] on div "100K URLs" at bounding box center [305, 117] width 43 height 13
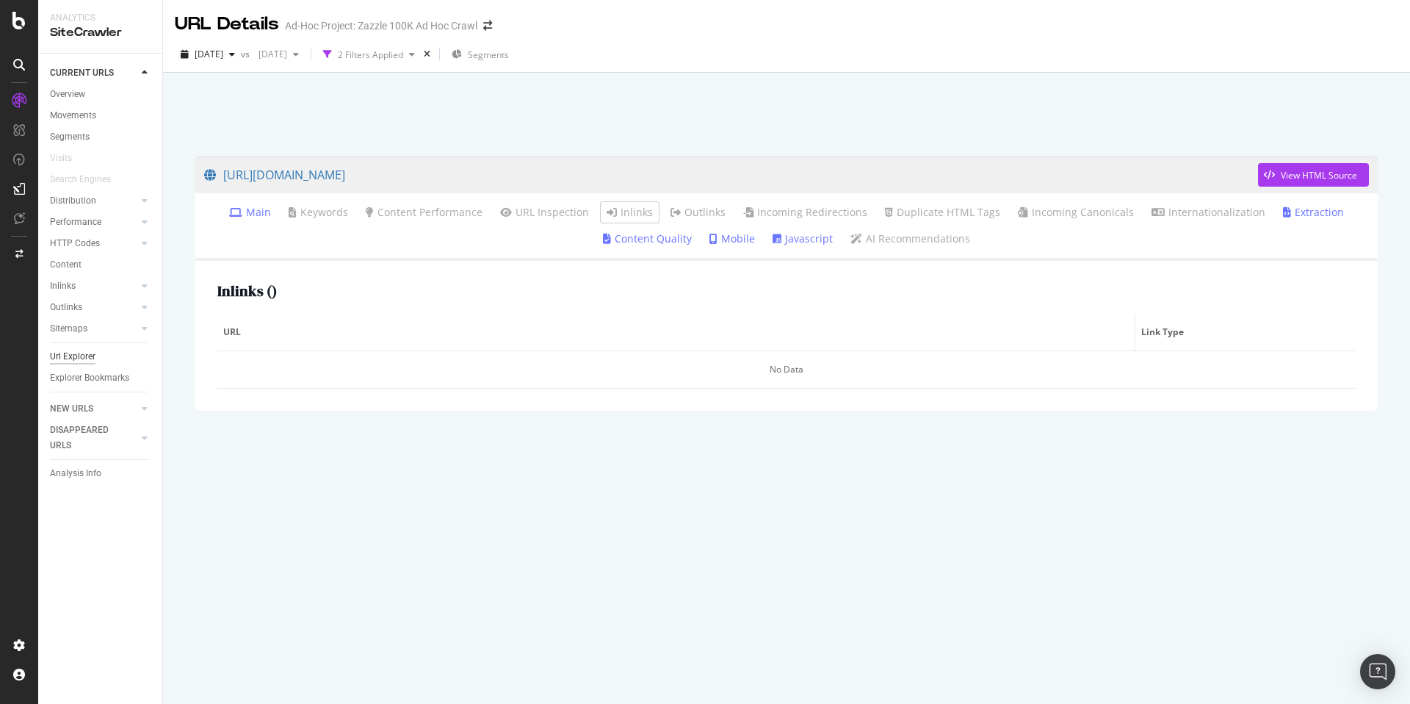
click at [82, 355] on div "Url Explorer" at bounding box center [73, 356] width 46 height 15
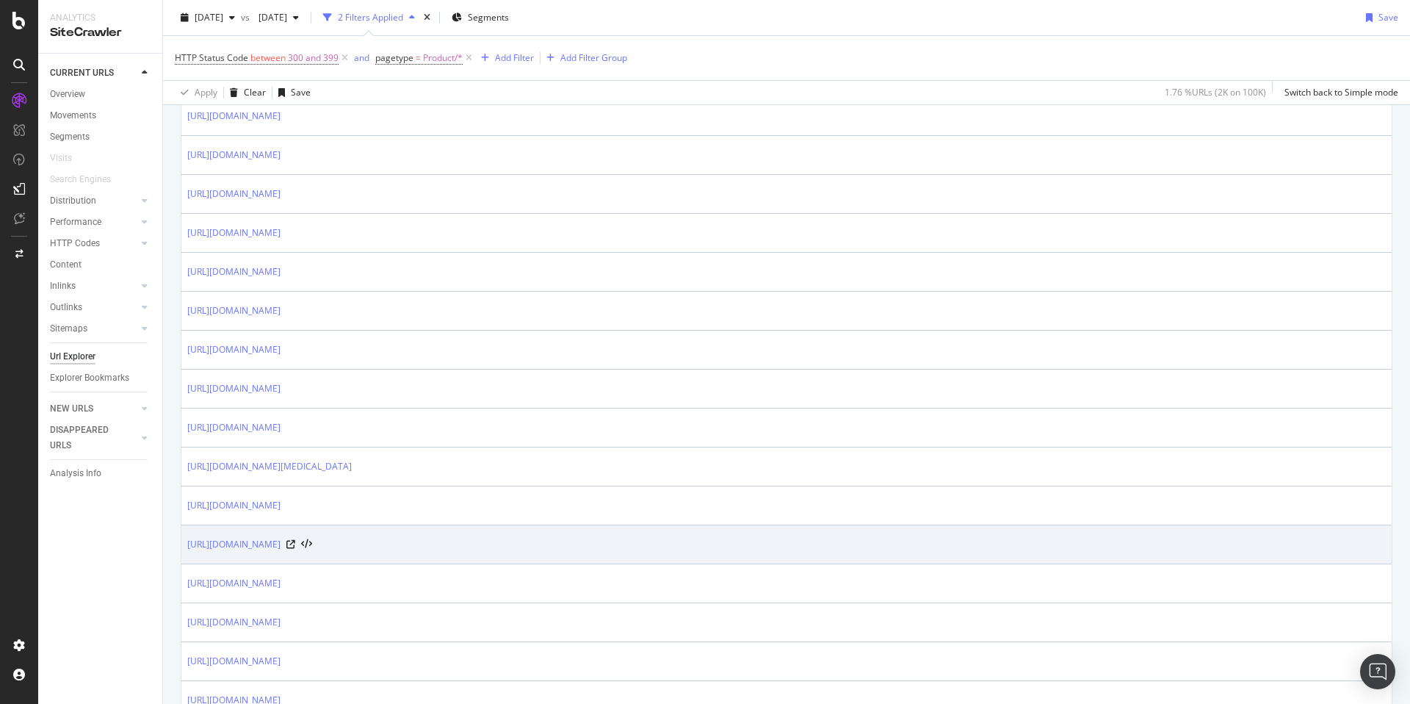
scroll to position [1808, 0]
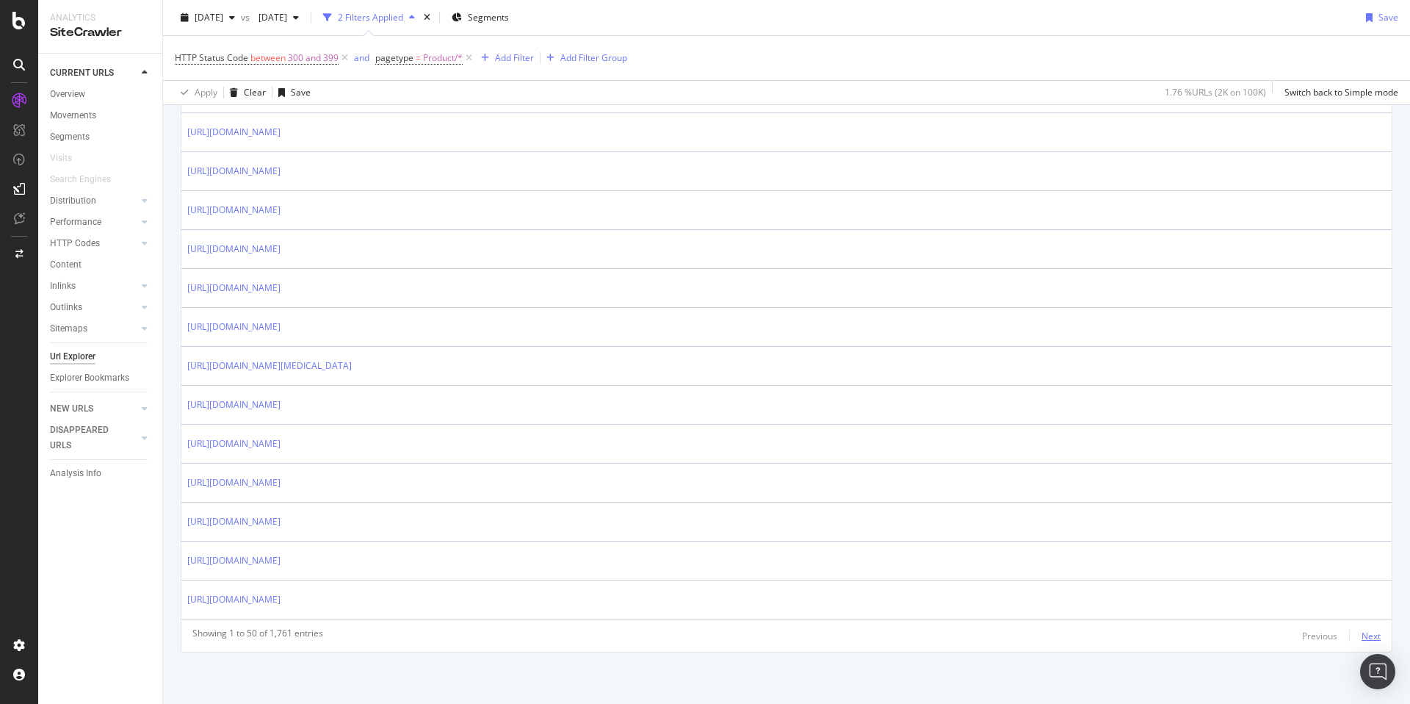
click at [1362, 629] on div "Next" at bounding box center [1371, 635] width 19 height 12
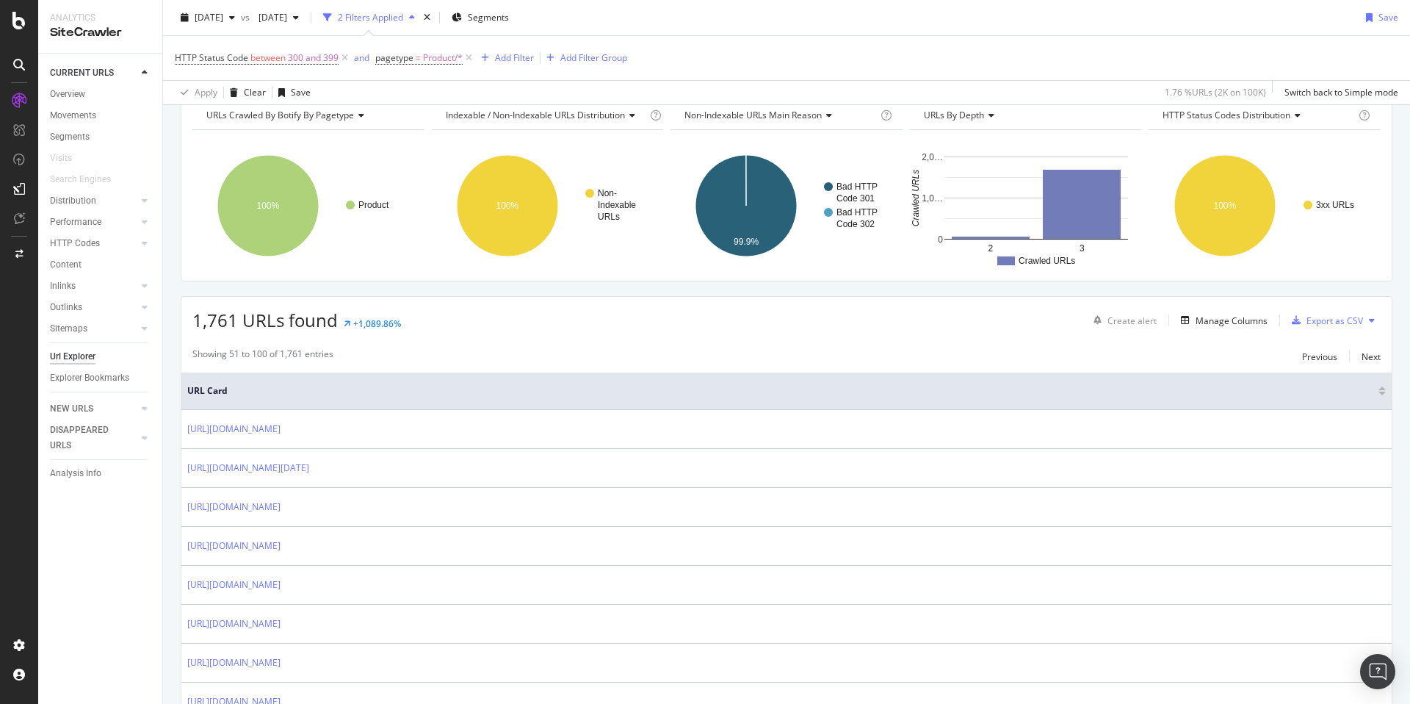
scroll to position [0, 0]
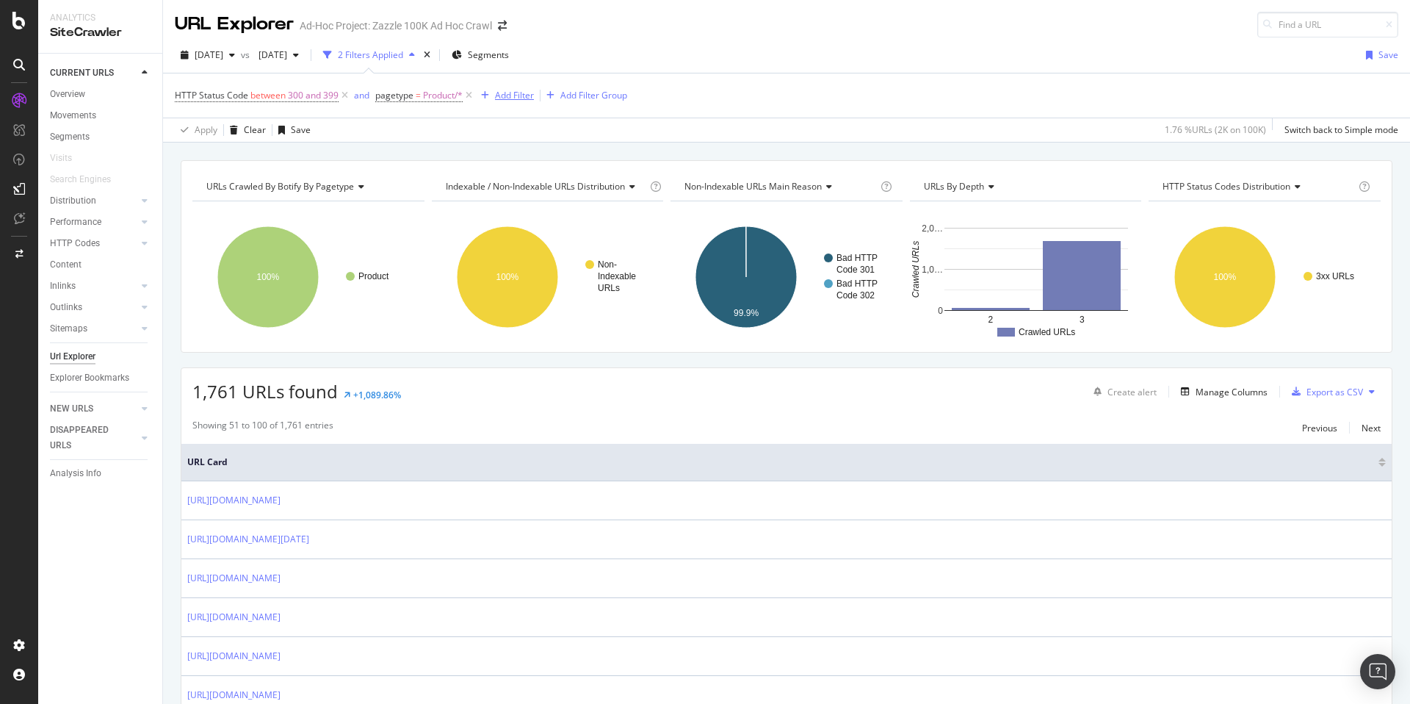
click at [506, 93] on div "Add Filter" at bounding box center [514, 95] width 39 height 12
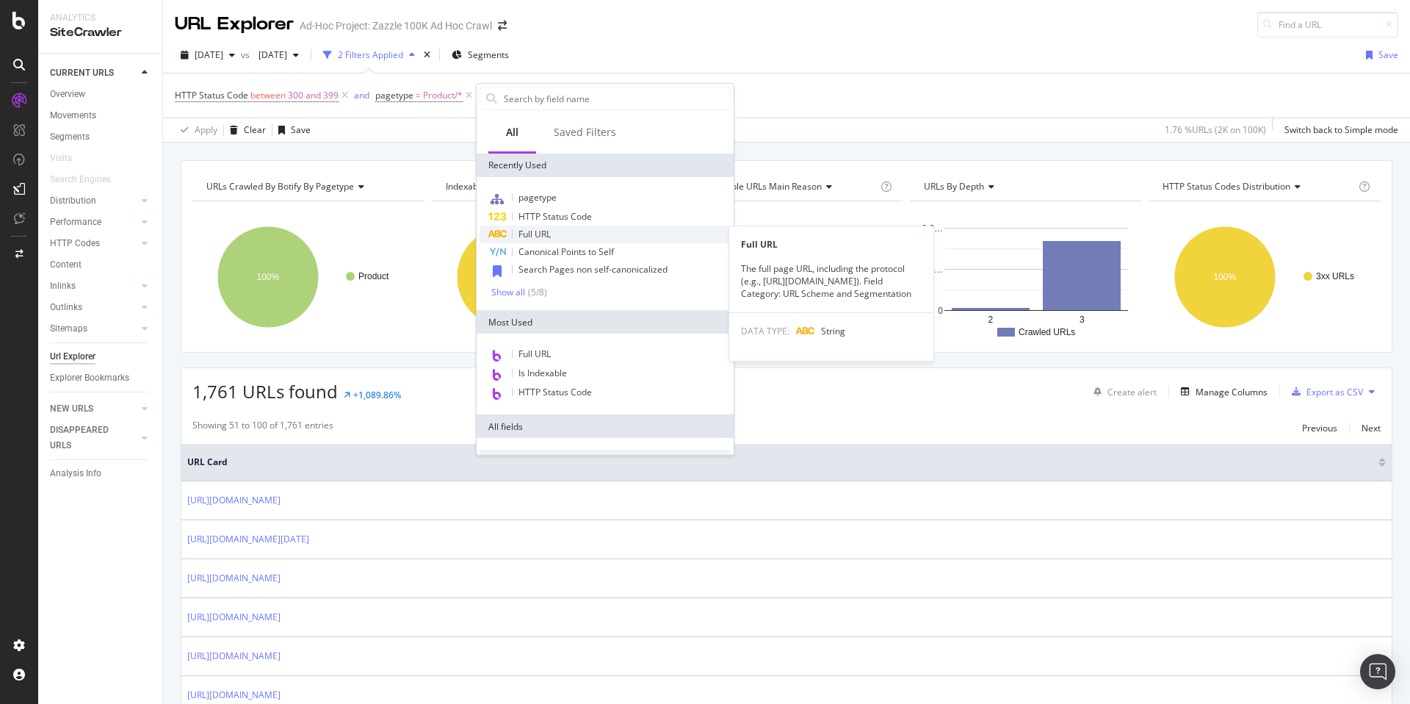
click at [611, 233] on div "Full URL" at bounding box center [605, 234] width 251 height 18
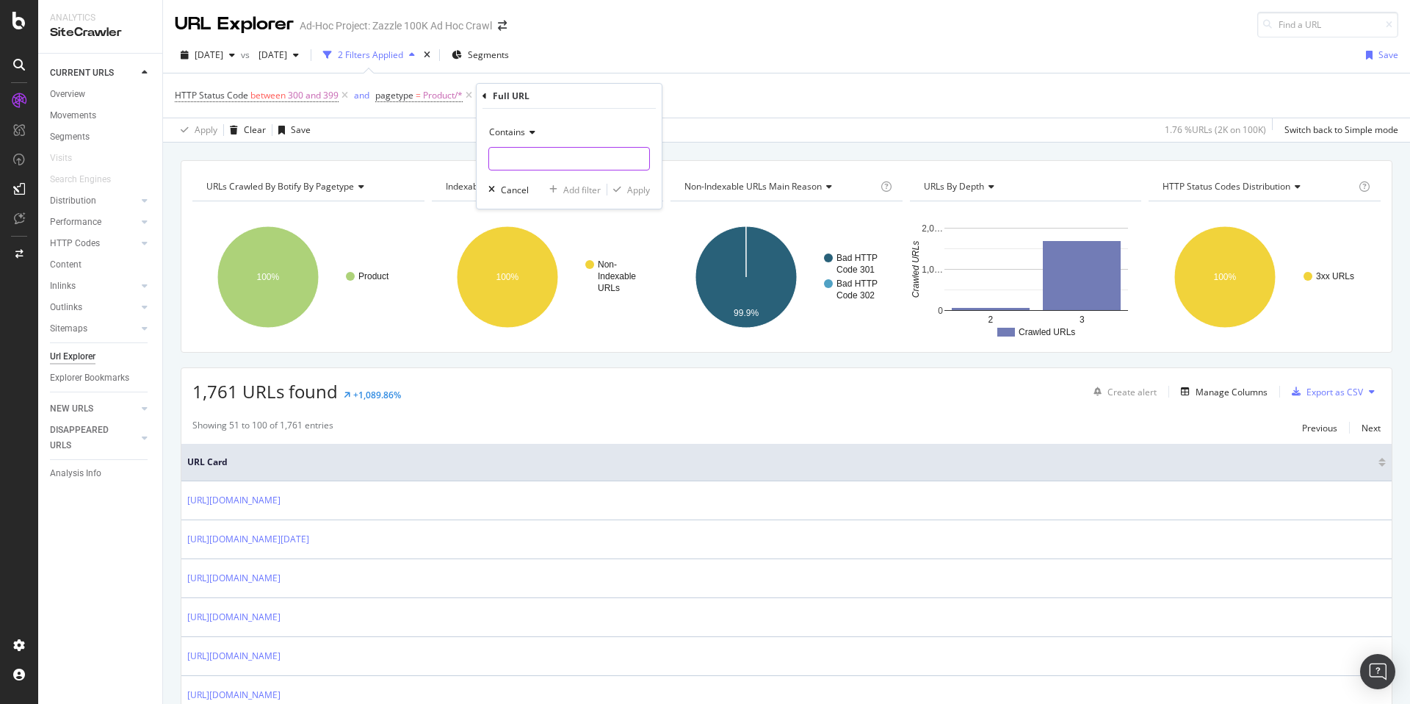
click at [570, 156] on input "text" at bounding box center [569, 159] width 160 height 24
type input "pg"
click at [625, 194] on div "button" at bounding box center [617, 189] width 20 height 9
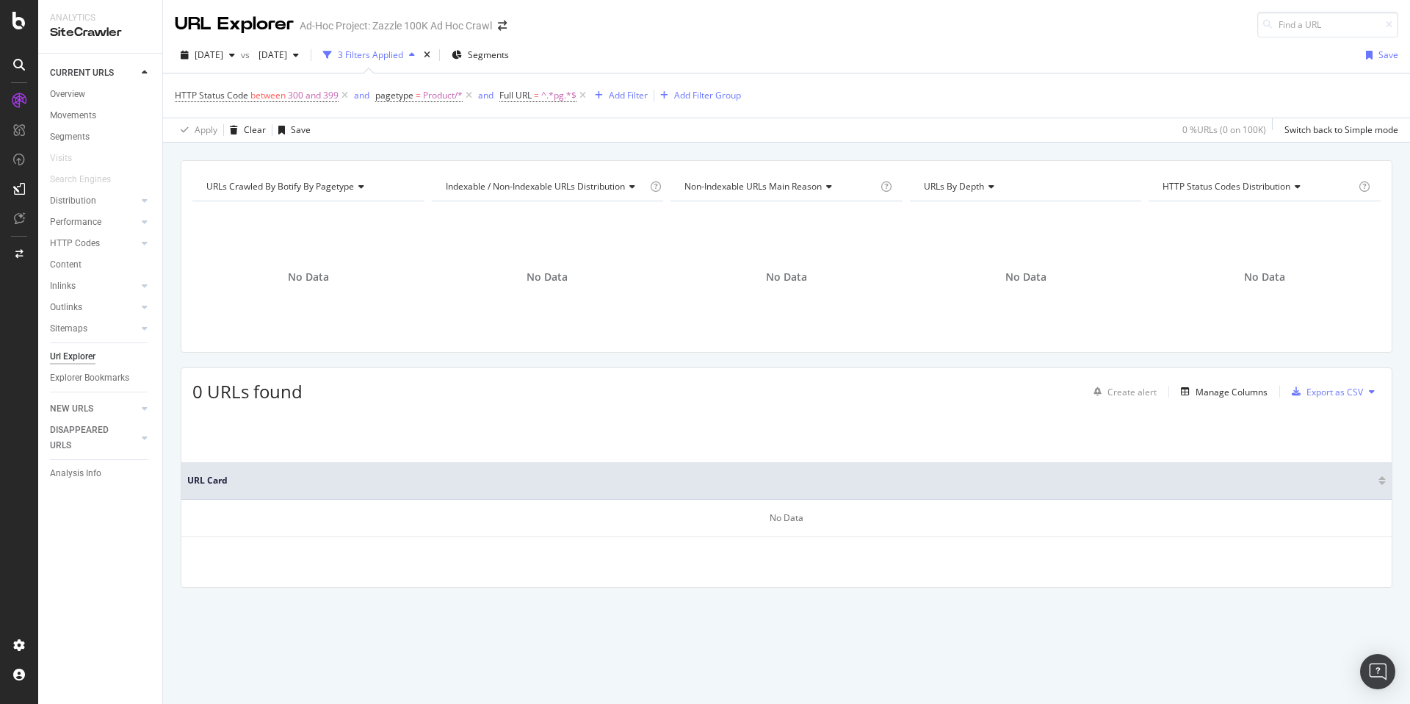
drag, startPoint x: 585, startPoint y: 94, endPoint x: 975, endPoint y: 152, distance: 395.0
click at [585, 94] on icon at bounding box center [583, 95] width 12 height 15
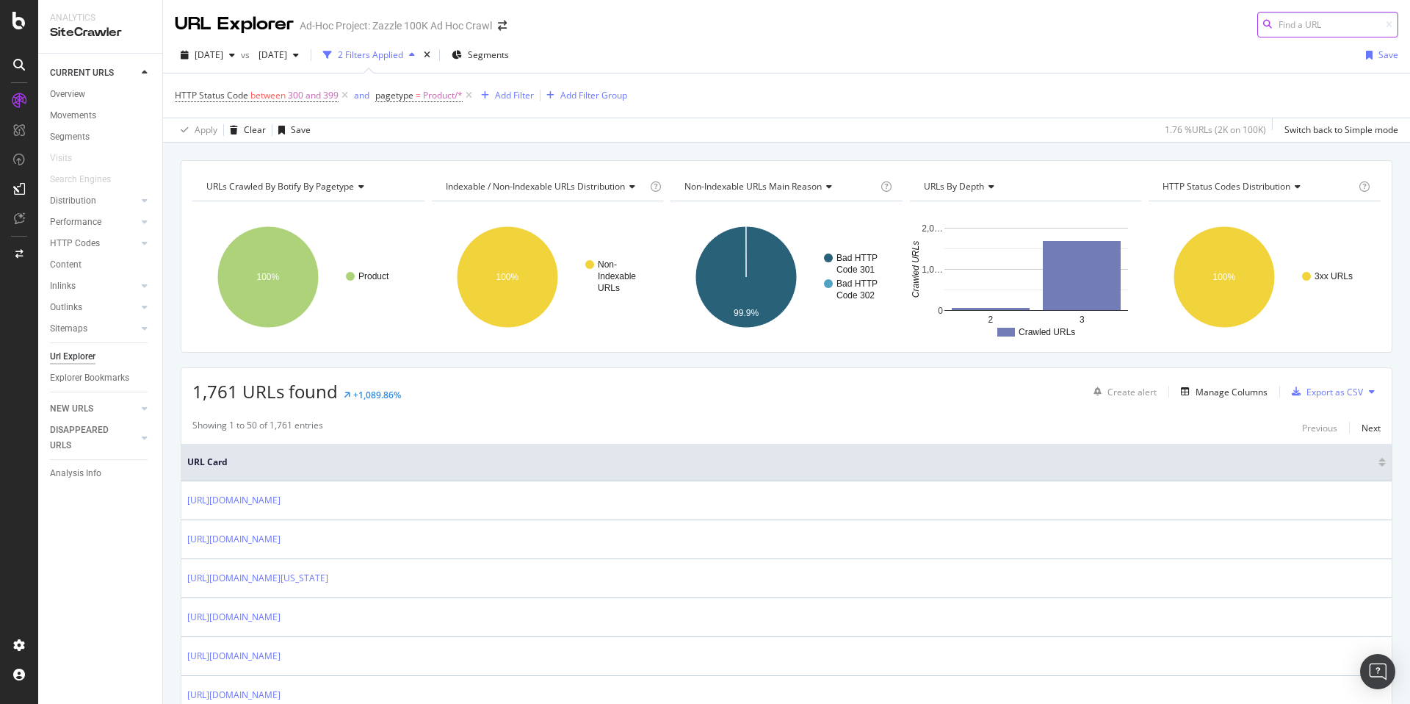
click at [1310, 32] on input at bounding box center [1327, 25] width 141 height 26
click at [1305, 26] on input at bounding box center [1327, 25] width 141 height 26
paste input "[URL][DOMAIN_NAME]"
click at [1307, 26] on input "[URL][DOMAIN_NAME]" at bounding box center [1327, 25] width 141 height 26
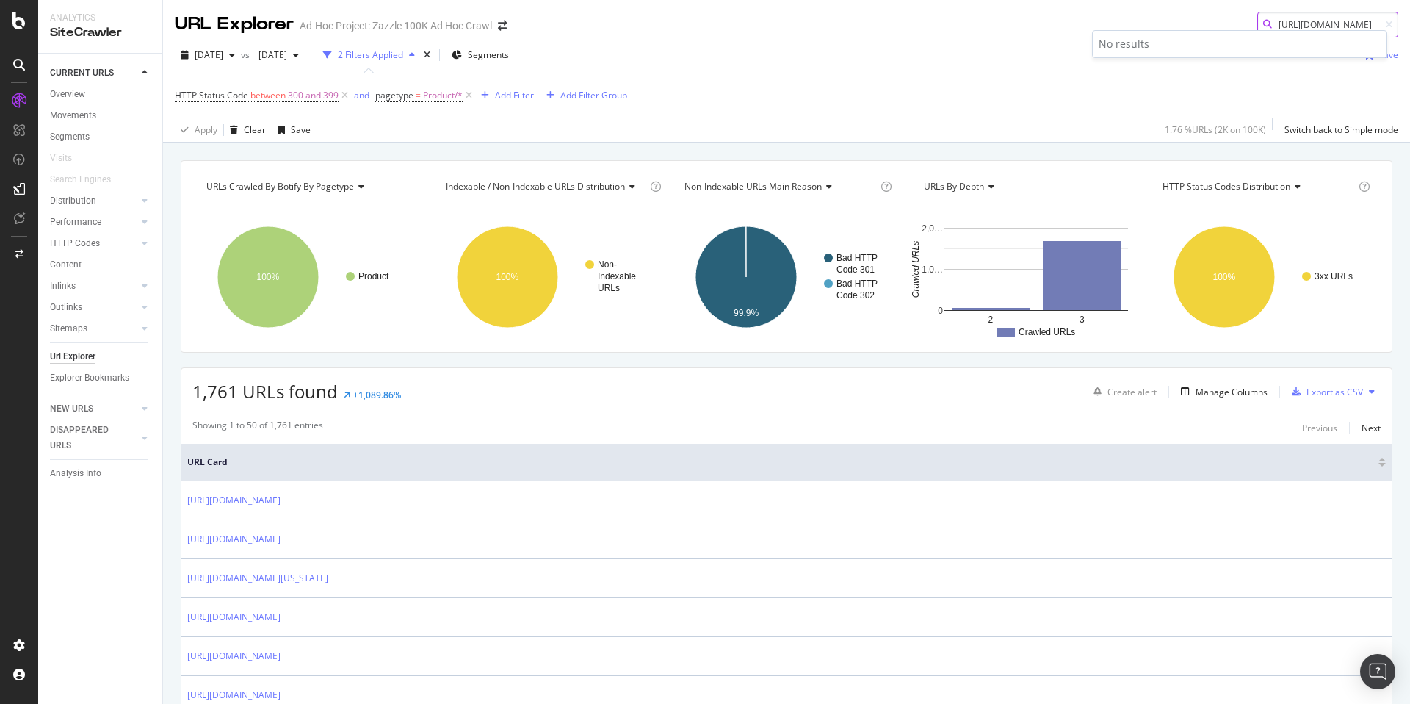
click at [1307, 26] on input "[URL][DOMAIN_NAME]" at bounding box center [1327, 25] width 141 height 26
click at [1269, 18] on input "[URL][DOMAIN_NAME]" at bounding box center [1327, 25] width 141 height 26
click at [1277, 21] on input "[URL][DOMAIN_NAME]" at bounding box center [1327, 25] width 141 height 26
paste input "ustomized_gift_crescent_moon_and_stars_celestial-256436122542237989"
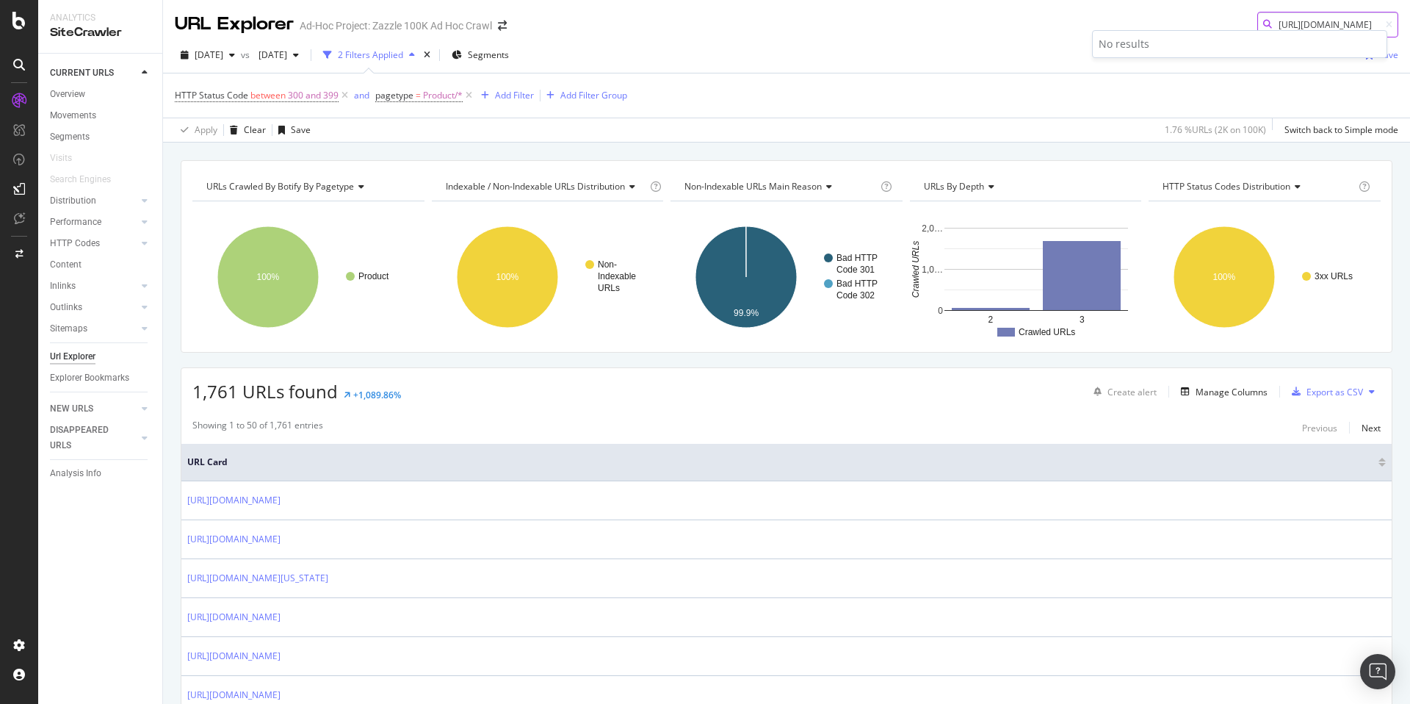
scroll to position [0, 307]
type input "https://www.zazzle.com/customized_gift_crescent_moon_and_stars_celestial-256436…"
click at [223, 59] on span "2025 Aug. 22nd" at bounding box center [209, 54] width 29 height 12
click at [300, 136] on div "100K URLs" at bounding box center [305, 135] width 43 height 13
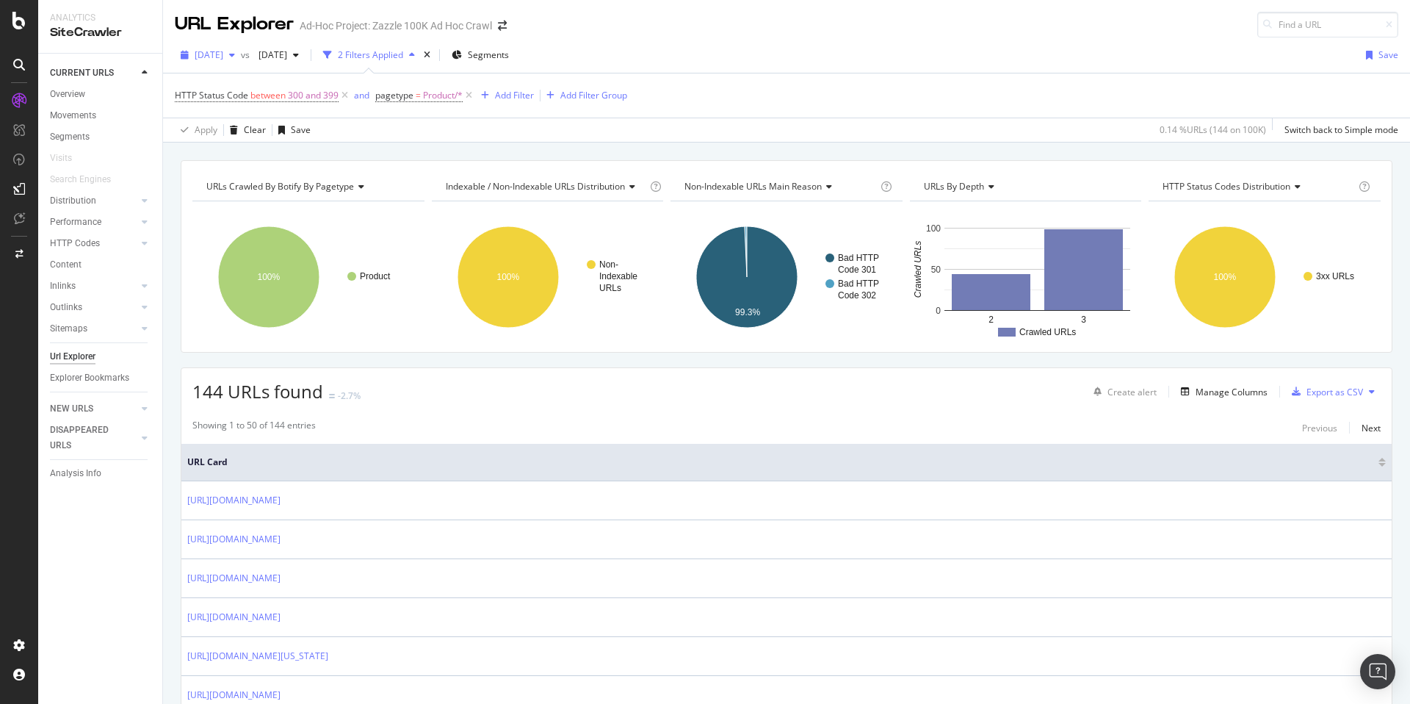
click at [223, 54] on span "2025 Aug. 20th" at bounding box center [209, 54] width 29 height 12
click at [1318, 40] on div "2025 Aug. 20th vs 2025 Aug. 14th 2 Filters Applied Segments Save HTTP Status Co…" at bounding box center [786, 89] width 1247 height 105
click at [1310, 29] on input at bounding box center [1327, 25] width 141 height 26
paste input "https://www.zazzle.com/customized_gift_crescent_moon_and_stars_celestial-256436…"
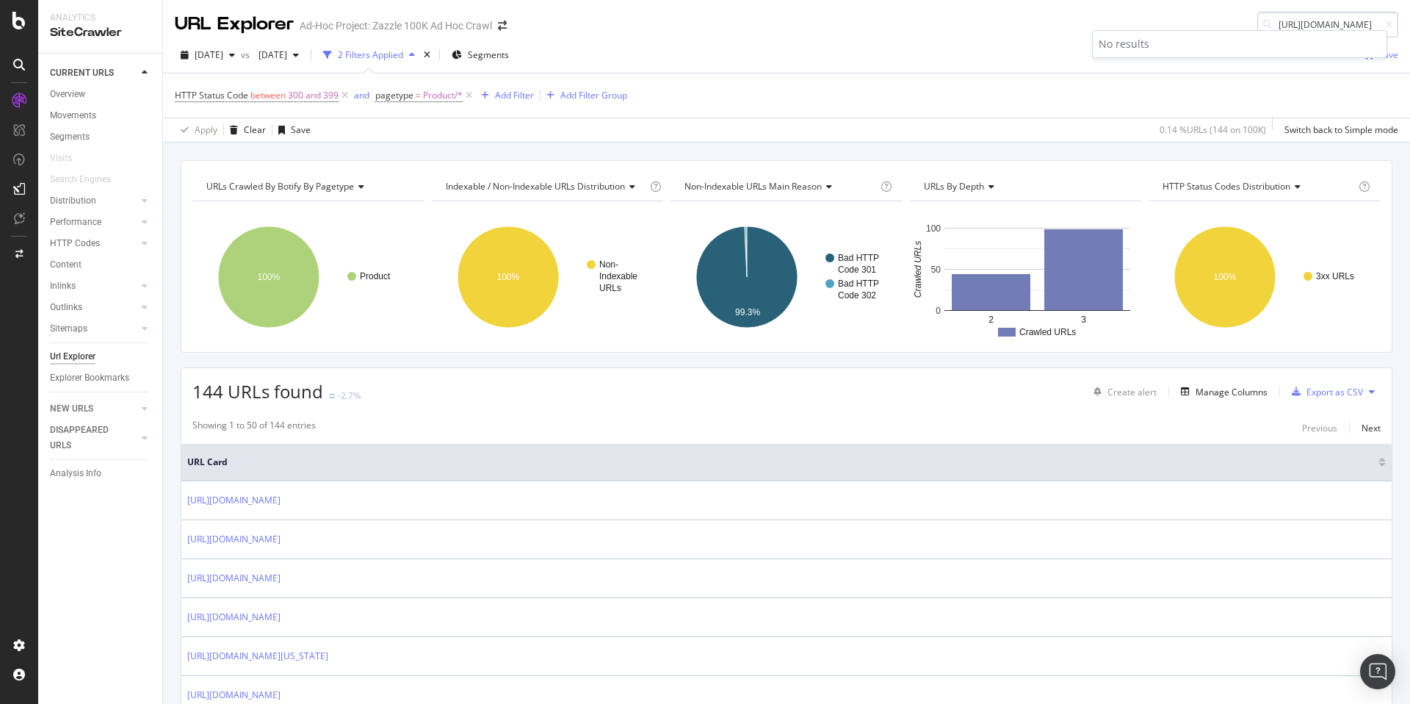
scroll to position [0, 0]
click at [1308, 24] on input "https://www.zazzle.com/customized_gift_crescent_moon_and_stars_celestial-256436…" at bounding box center [1327, 25] width 141 height 26
click at [1307, 21] on input "https://www.zazzle.com/customized_gift_crescent_moon_and_stars_celestial-256436…" at bounding box center [1327, 25] width 141 height 26
paste input "ontrast_vintage_capri_leggings-256630707918606773"
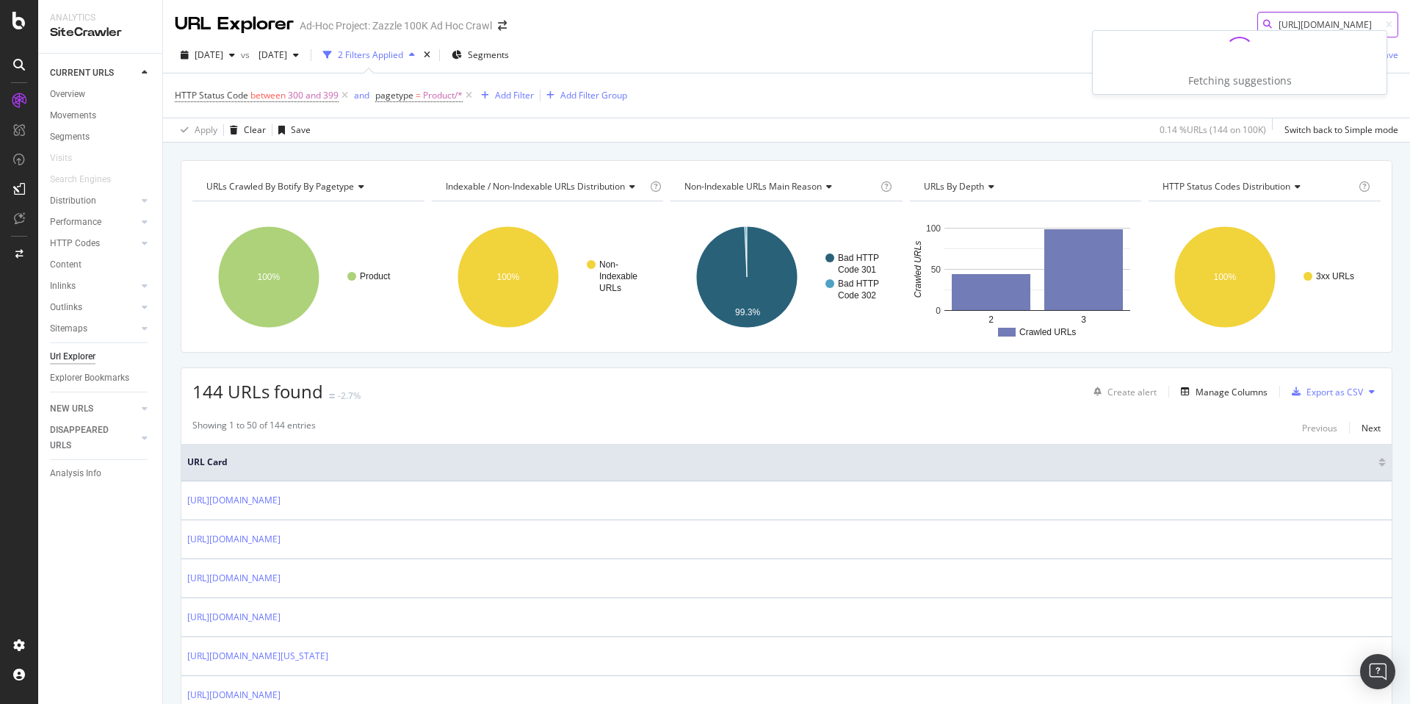
type input "[URL][DOMAIN_NAME]"
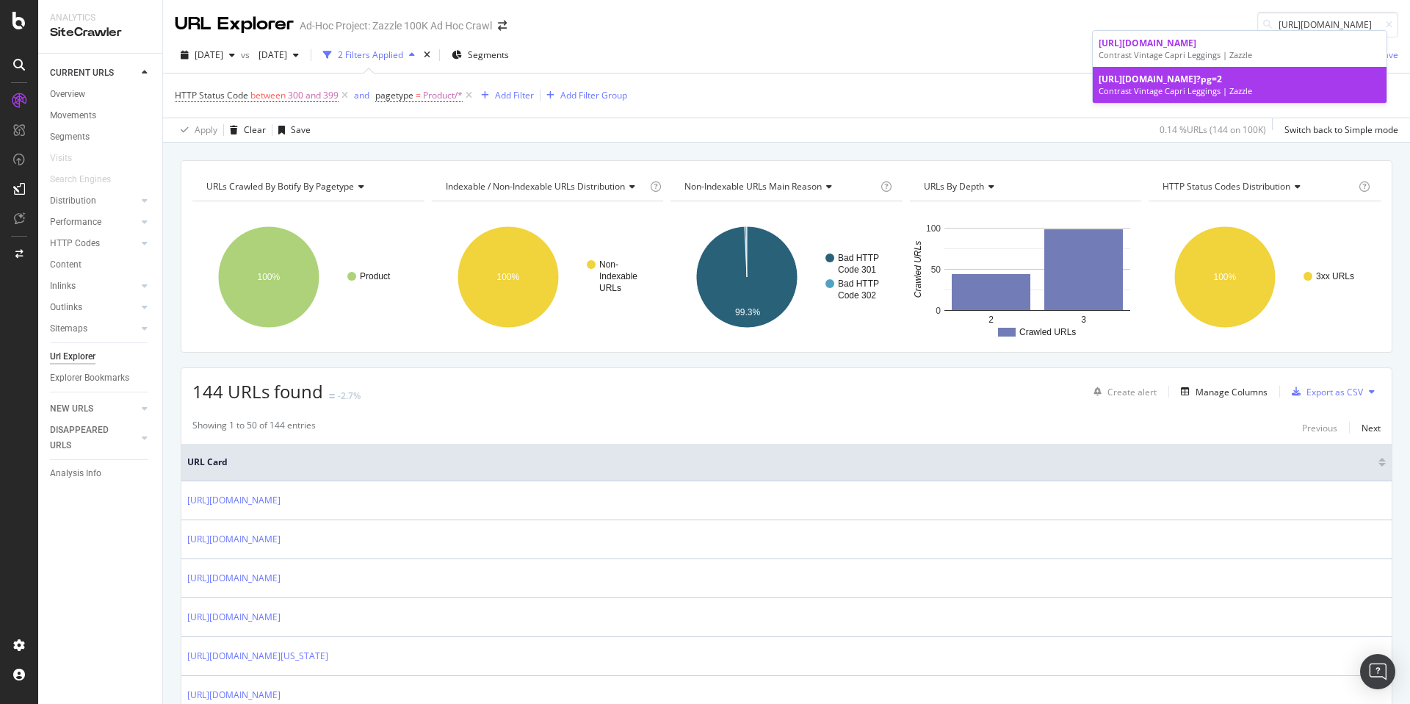
click at [1141, 97] on div "Contrast Vintage Capri Leggings | Zazzle" at bounding box center [1240, 91] width 282 height 12
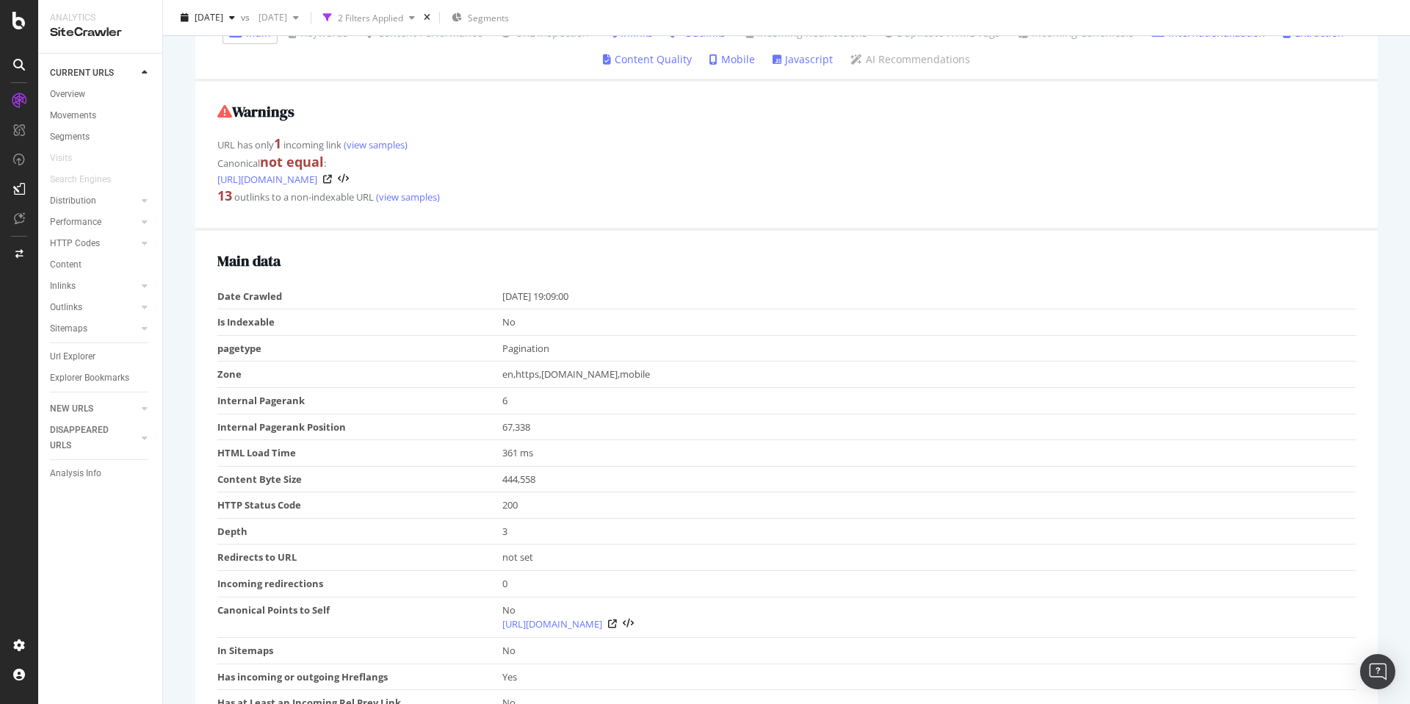
scroll to position [488, 0]
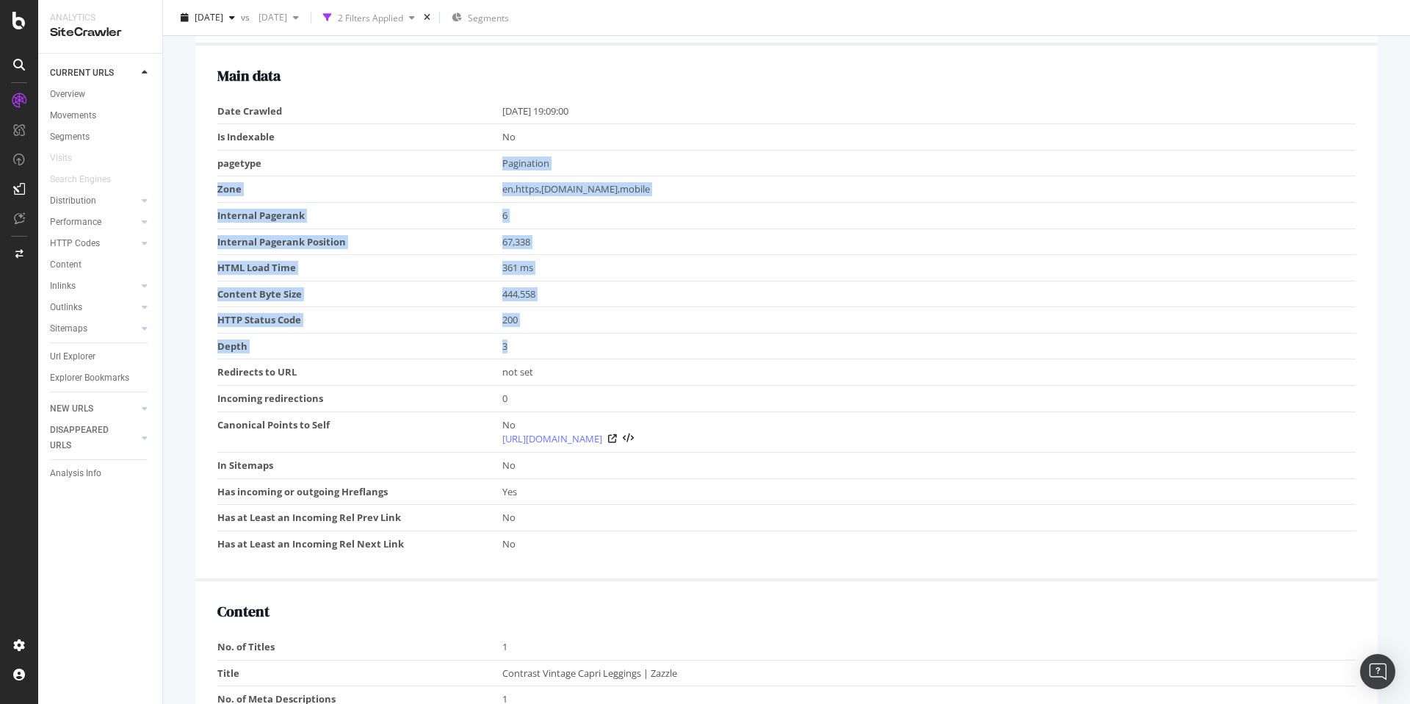
drag, startPoint x: 501, startPoint y: 239, endPoint x: 782, endPoint y: 357, distance: 305.1
click at [782, 357] on tbody "Date Crawled 2025-08-19 19:09:00 Is Indexable No pagetype Pagination Zone en,ht…" at bounding box center [786, 327] width 1138 height 458
drag, startPoint x: 782, startPoint y: 357, endPoint x: 791, endPoint y: 356, distance: 8.8
click at [782, 357] on td "3" at bounding box center [929, 346] width 854 height 26
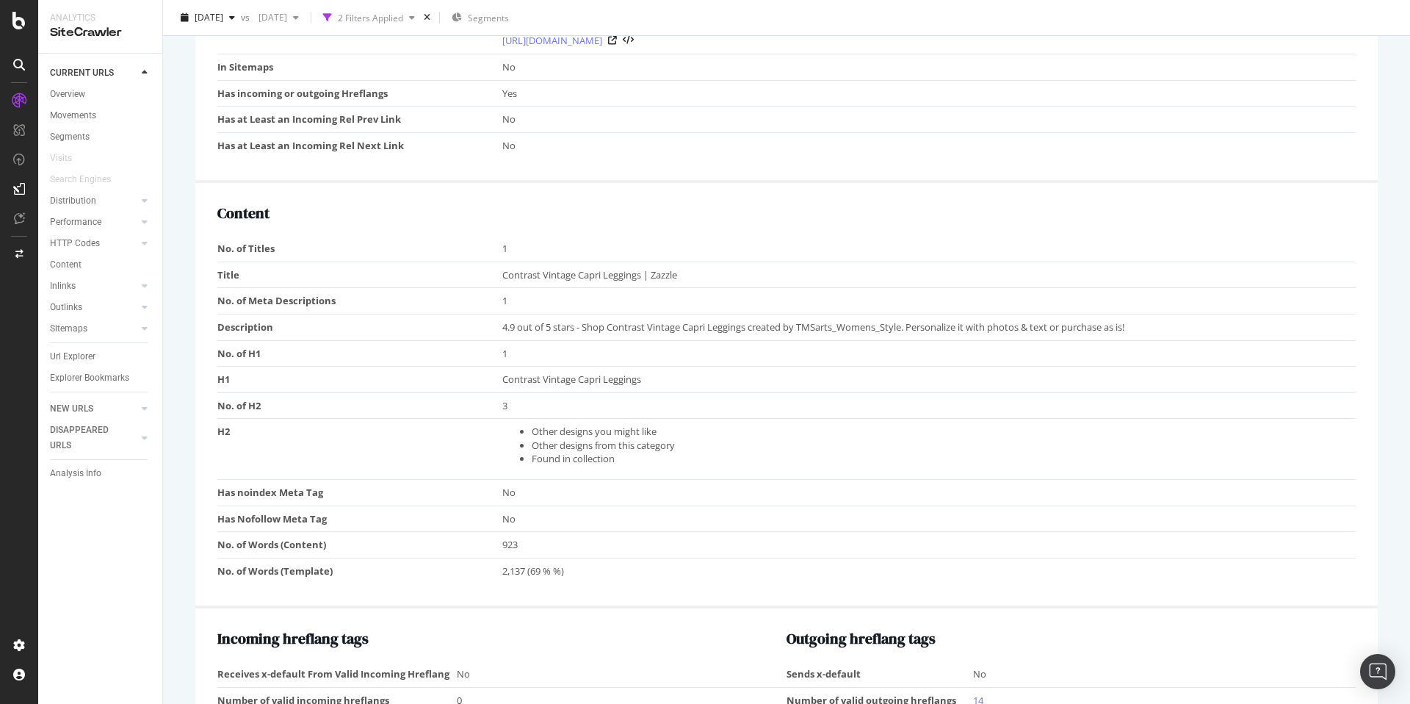
scroll to position [1077, 0]
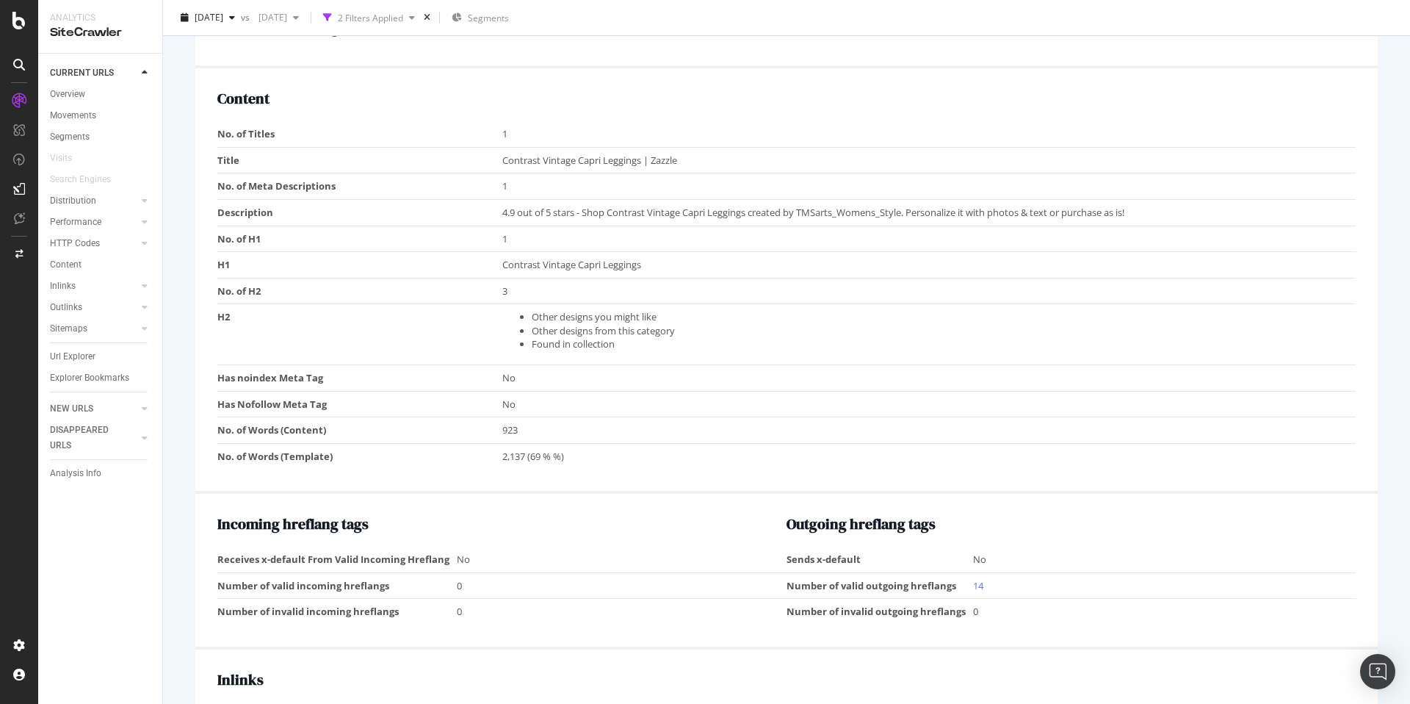
click at [943, 347] on li "Found in collection" at bounding box center [940, 344] width 817 height 14
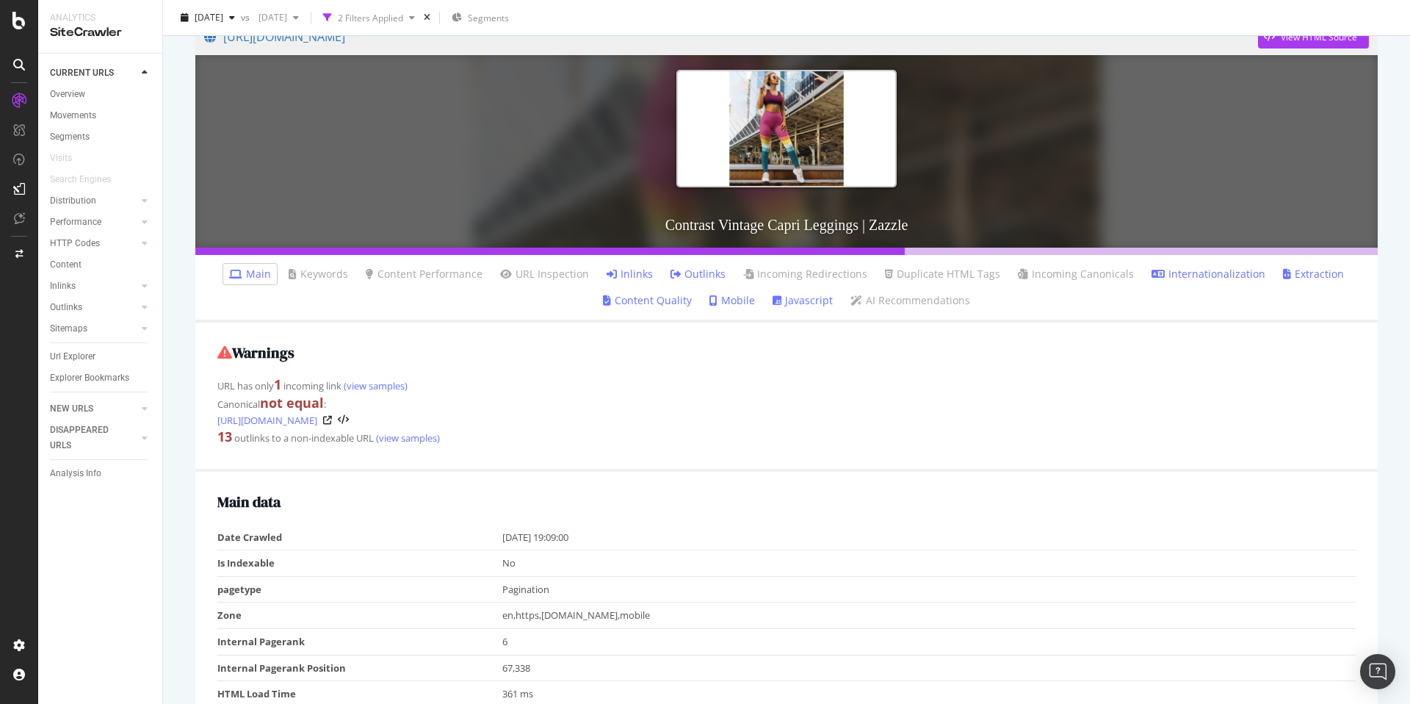
scroll to position [0, 0]
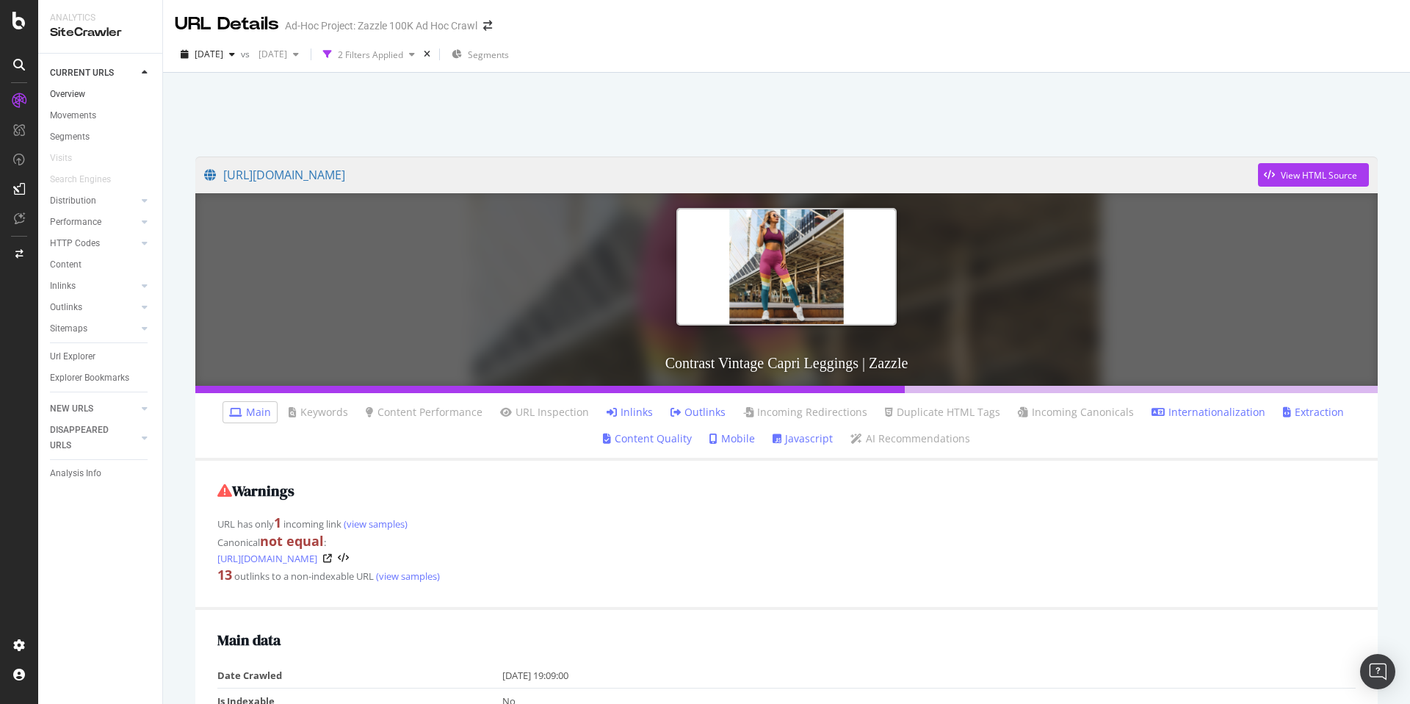
click at [105, 93] on link "Overview" at bounding box center [101, 94] width 102 height 15
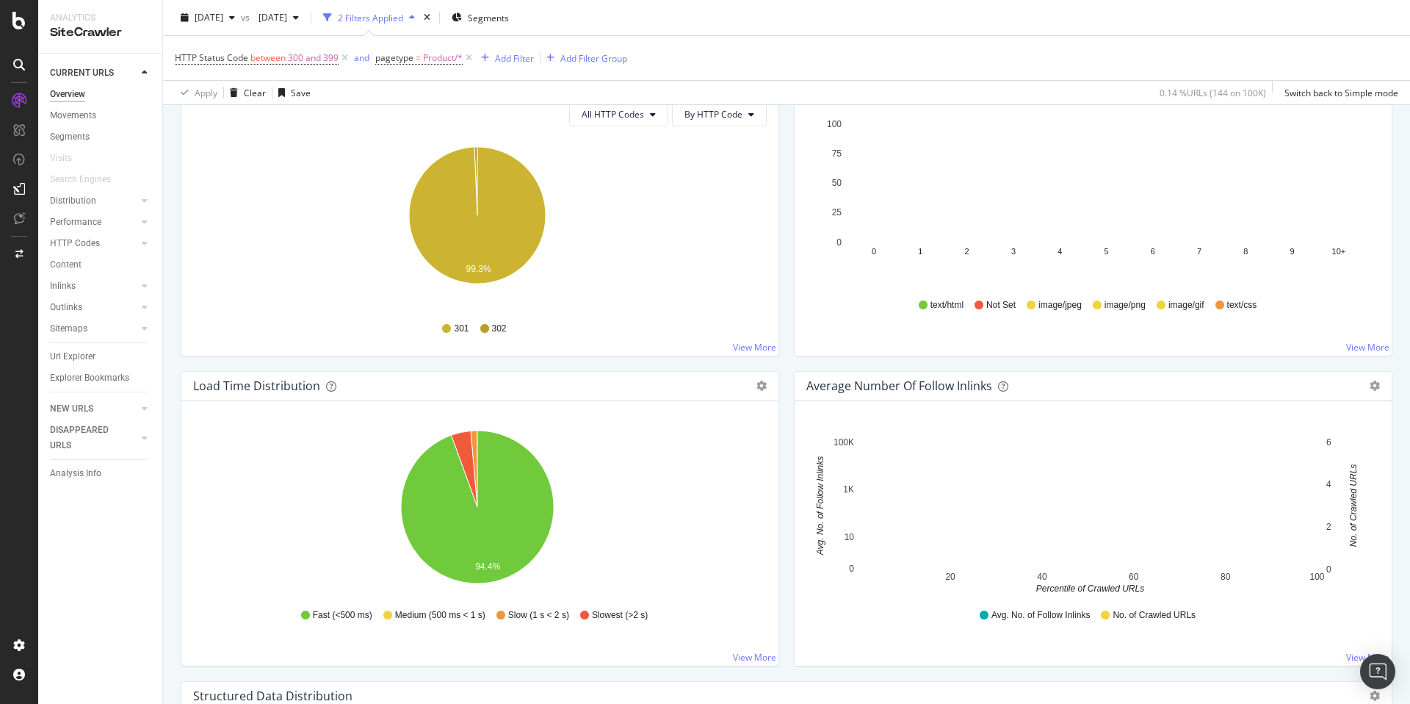
scroll to position [837, 0]
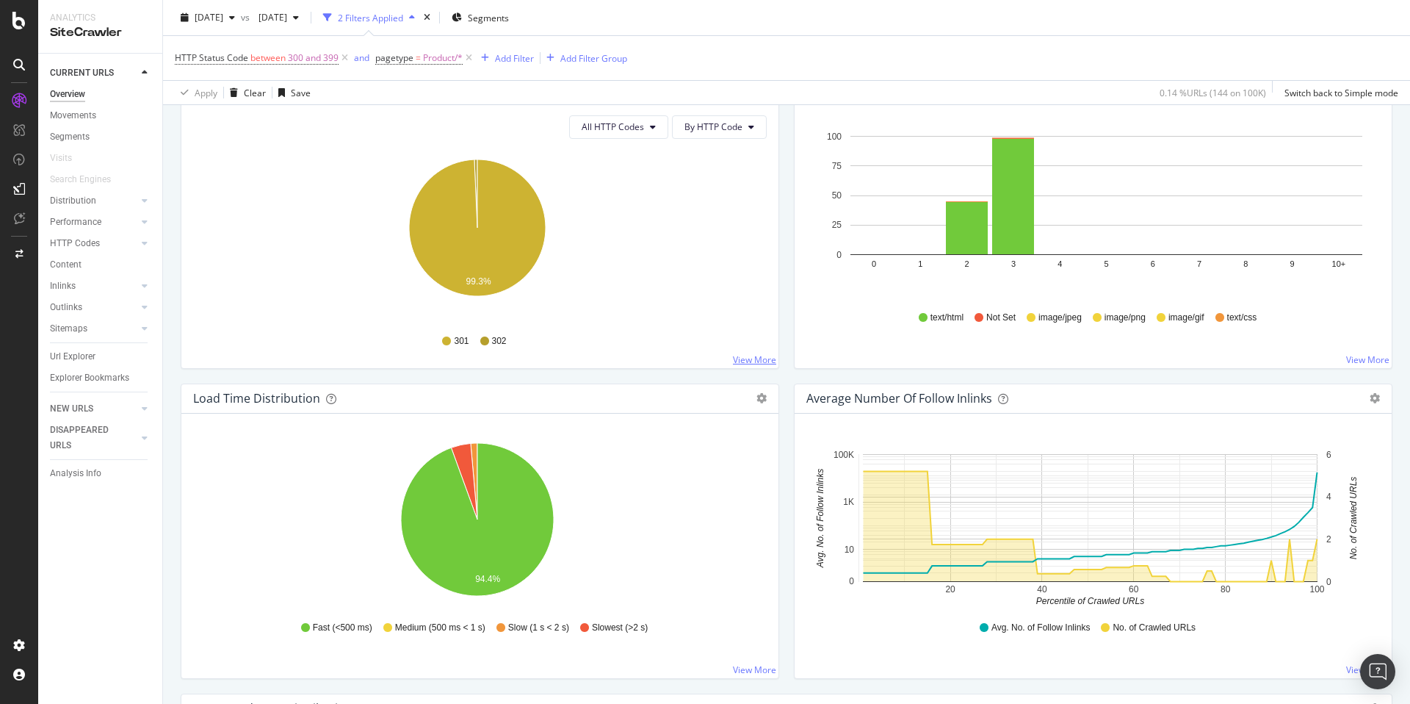
click at [748, 358] on link "View More" at bounding box center [754, 359] width 43 height 12
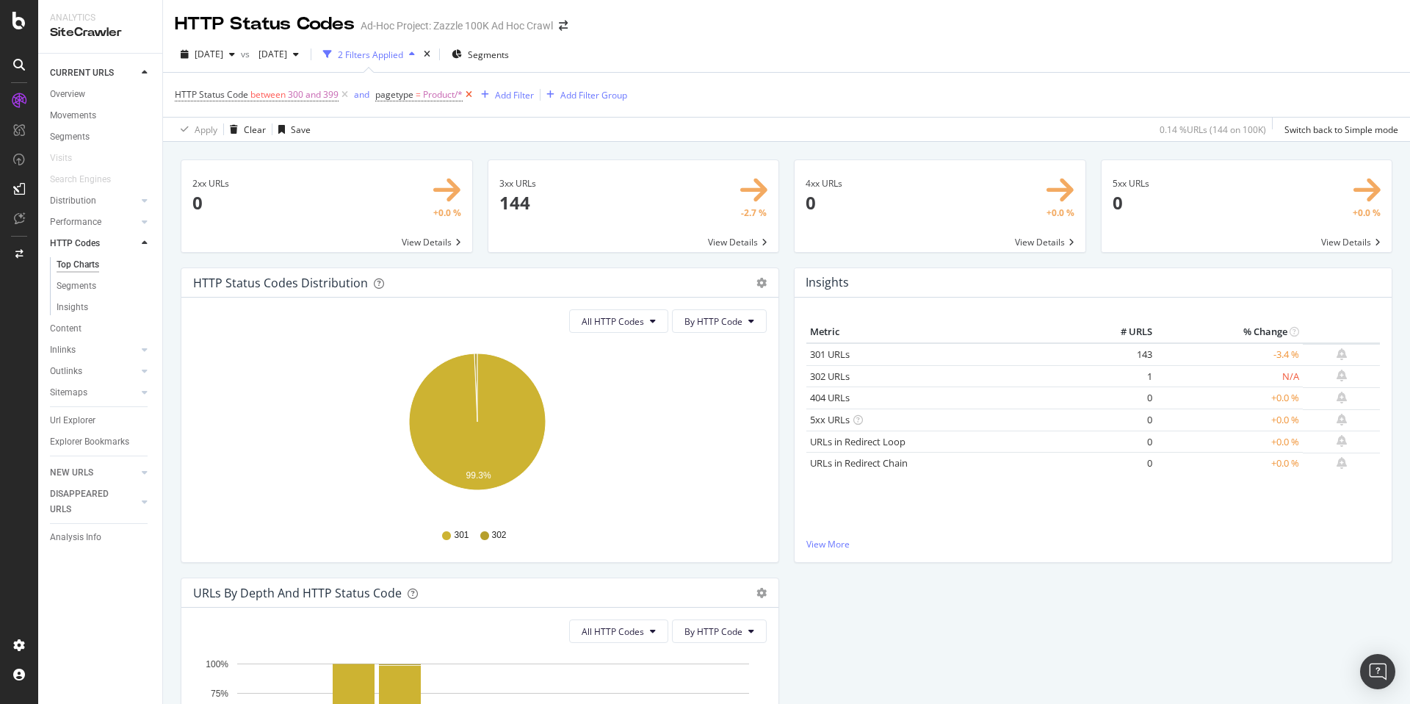
click at [469, 94] on icon at bounding box center [469, 94] width 12 height 15
click at [235, 51] on icon "button" at bounding box center [232, 54] width 6 height 9
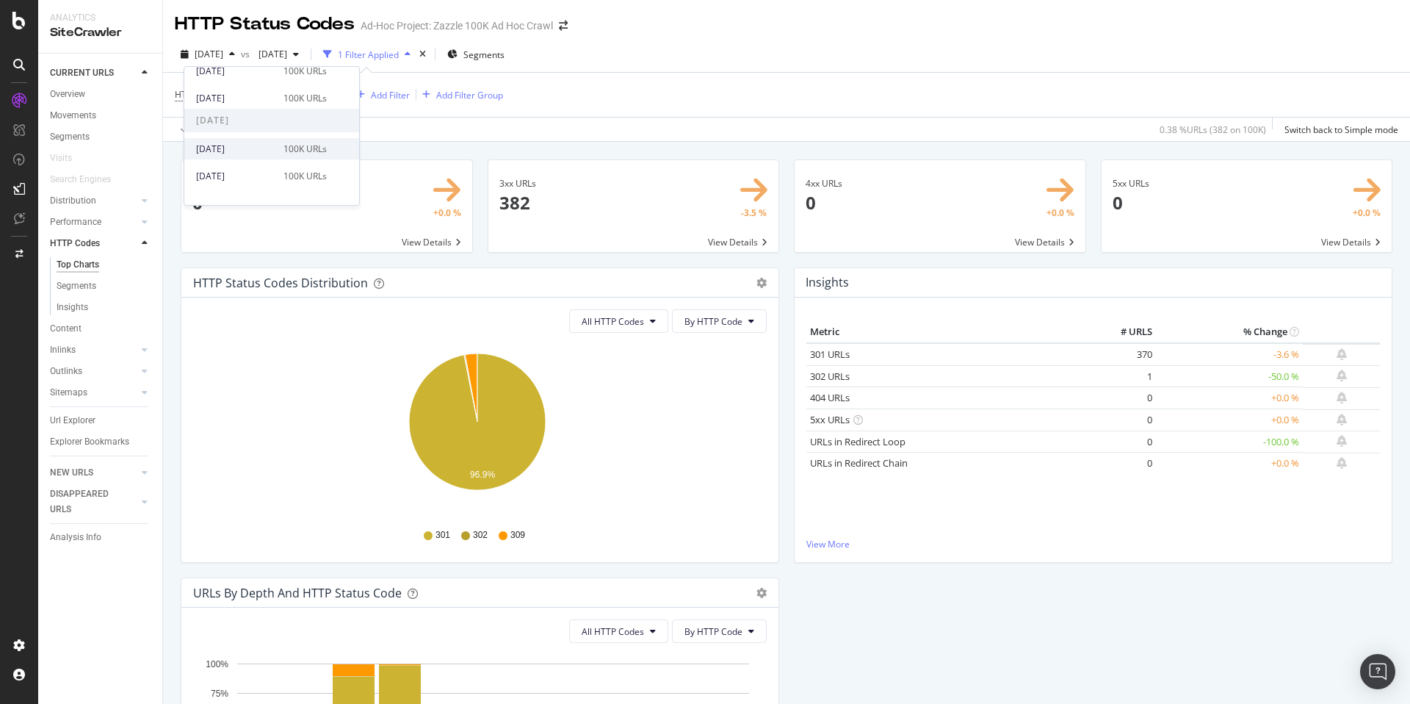
scroll to position [124, 0]
click at [295, 123] on div "100K URLs" at bounding box center [305, 118] width 43 height 13
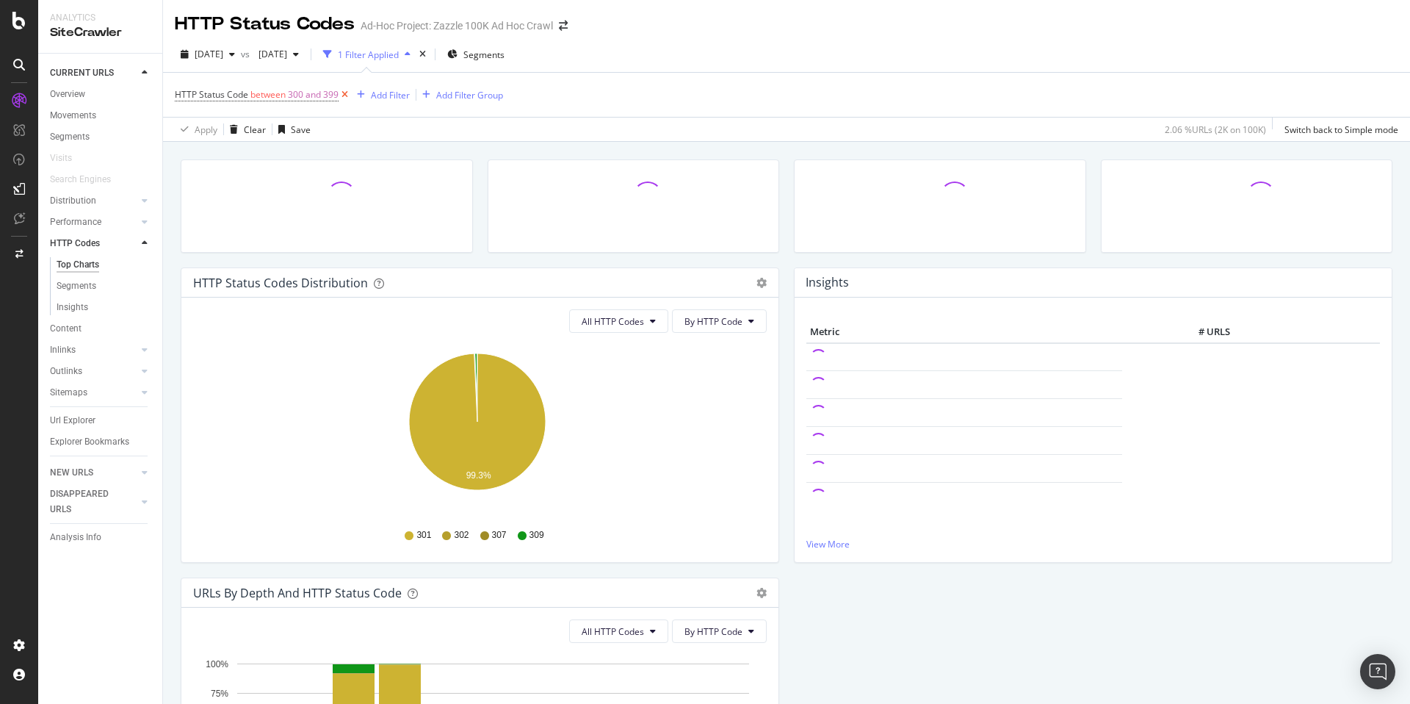
click at [339, 93] on icon at bounding box center [345, 94] width 12 height 15
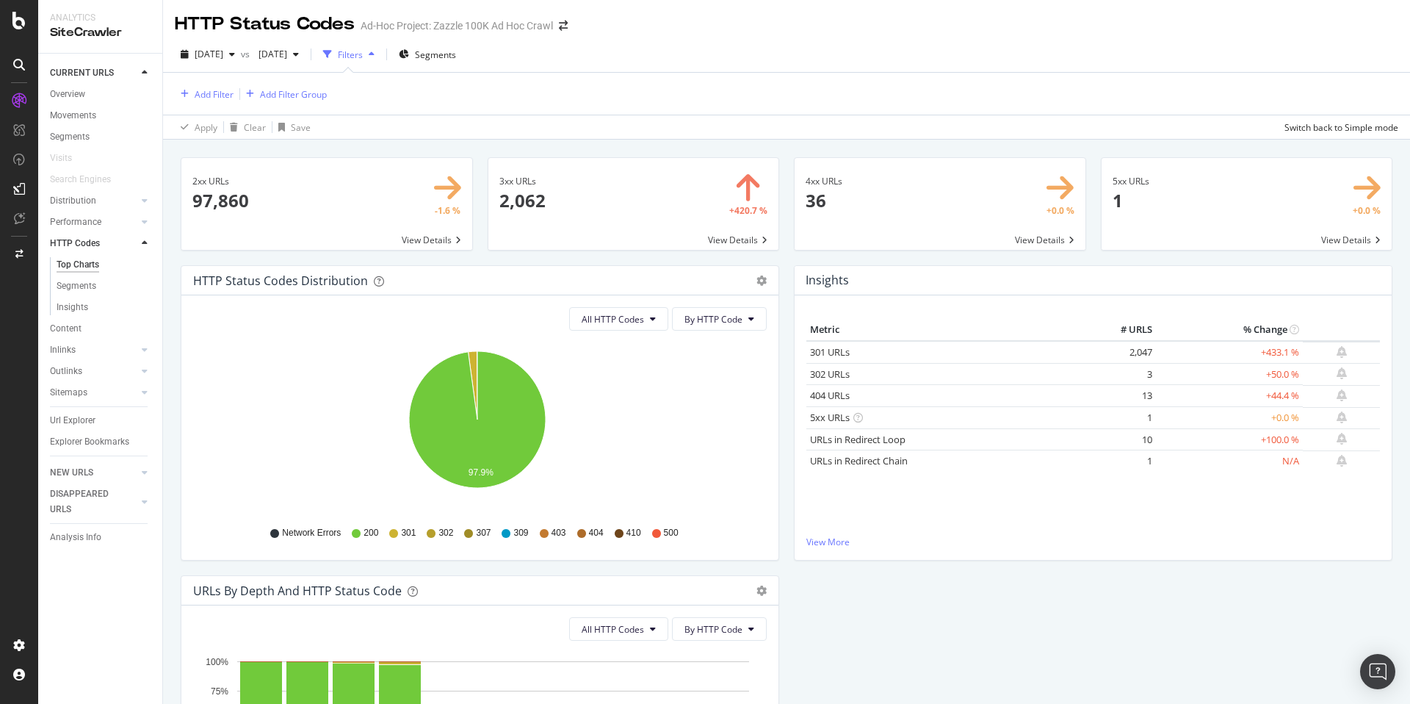
click at [677, 213] on span at bounding box center [633, 204] width 291 height 92
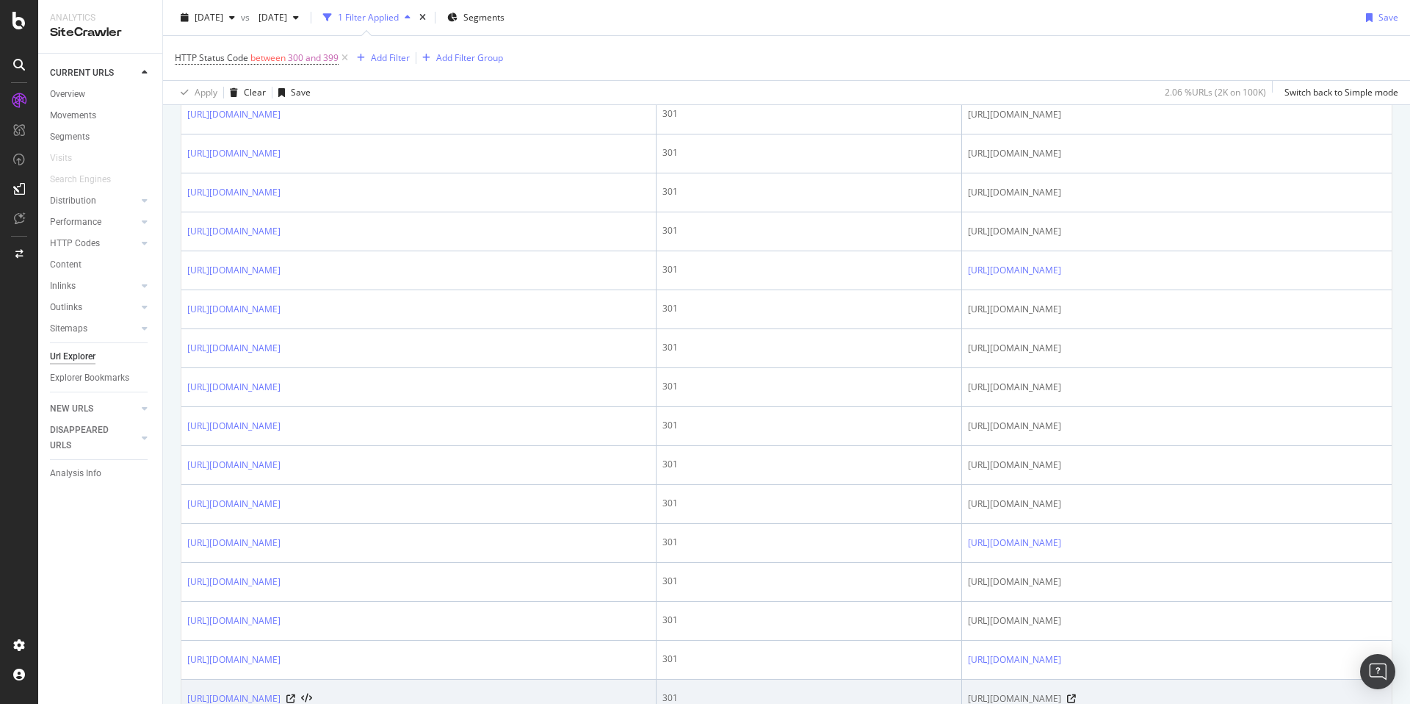
scroll to position [1869, 0]
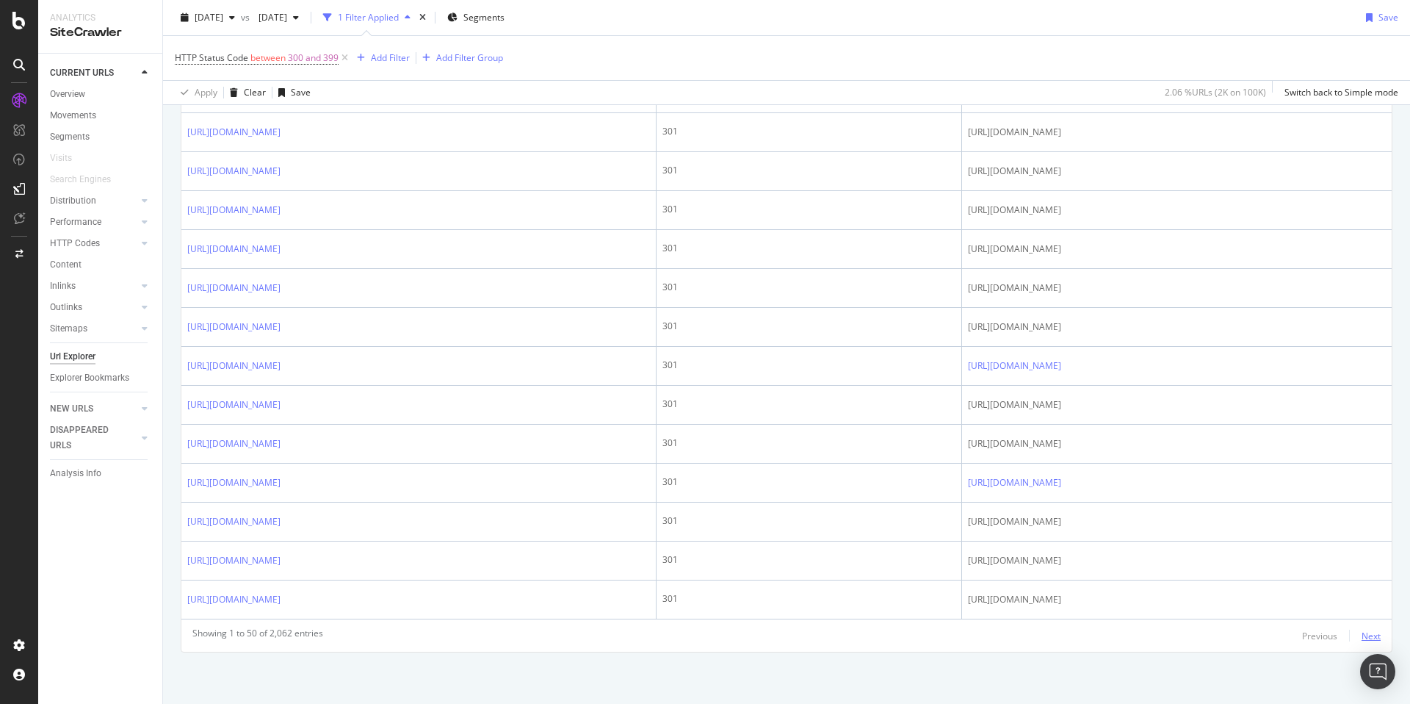
click at [1362, 638] on div "Next" at bounding box center [1371, 635] width 19 height 12
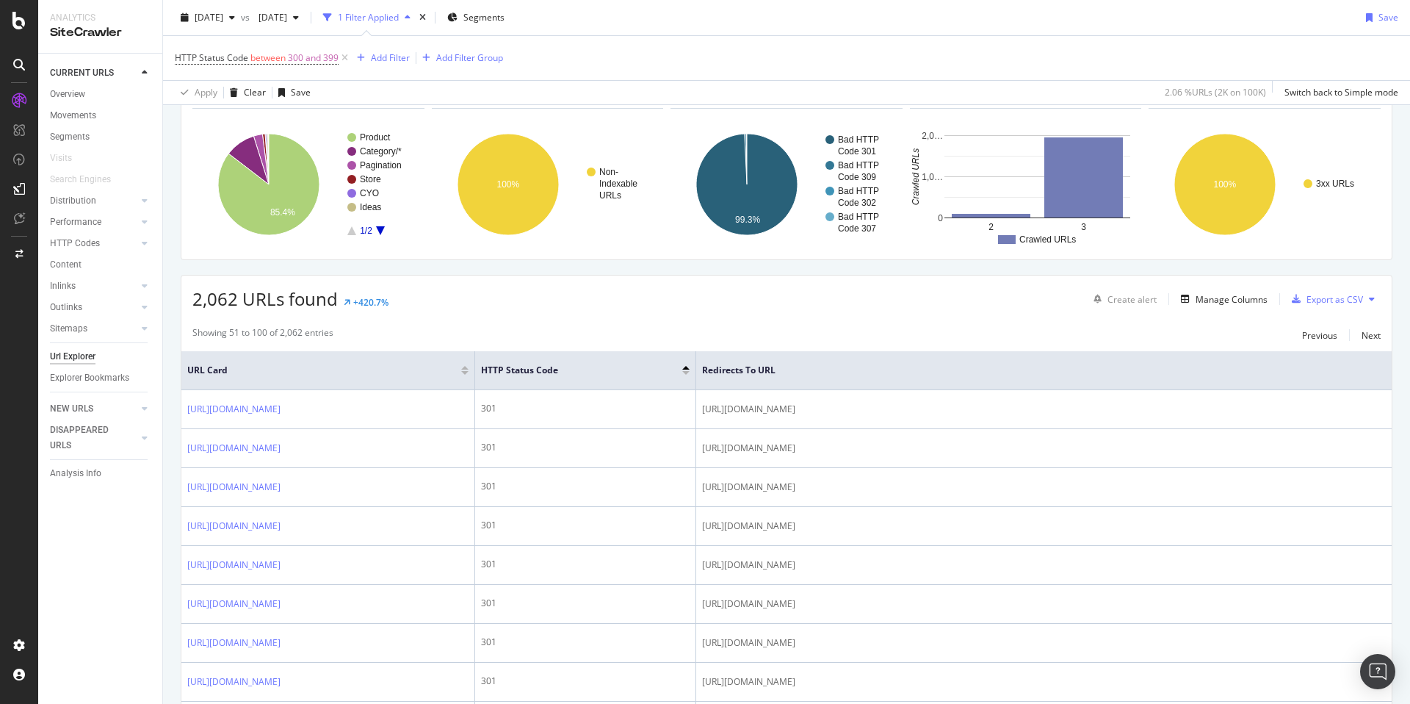
scroll to position [0, 0]
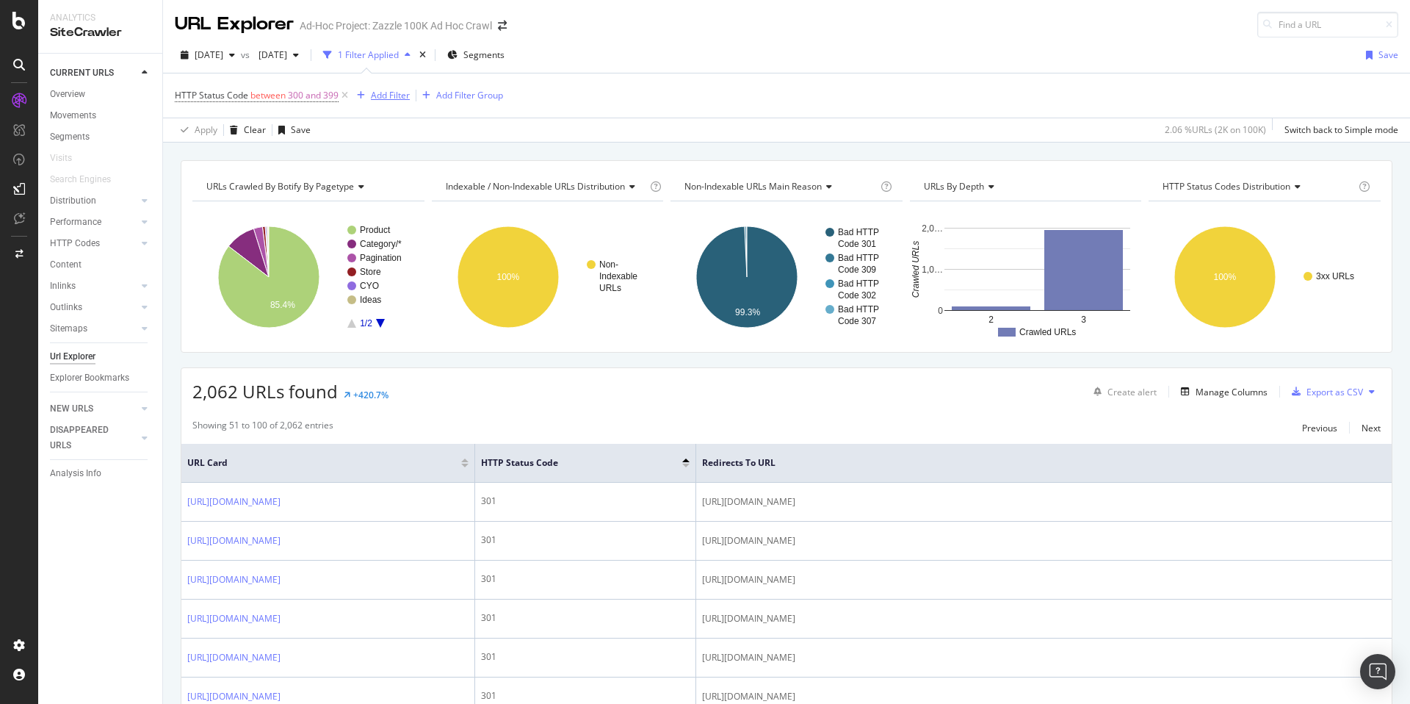
click at [401, 92] on div "Add Filter" at bounding box center [390, 95] width 39 height 12
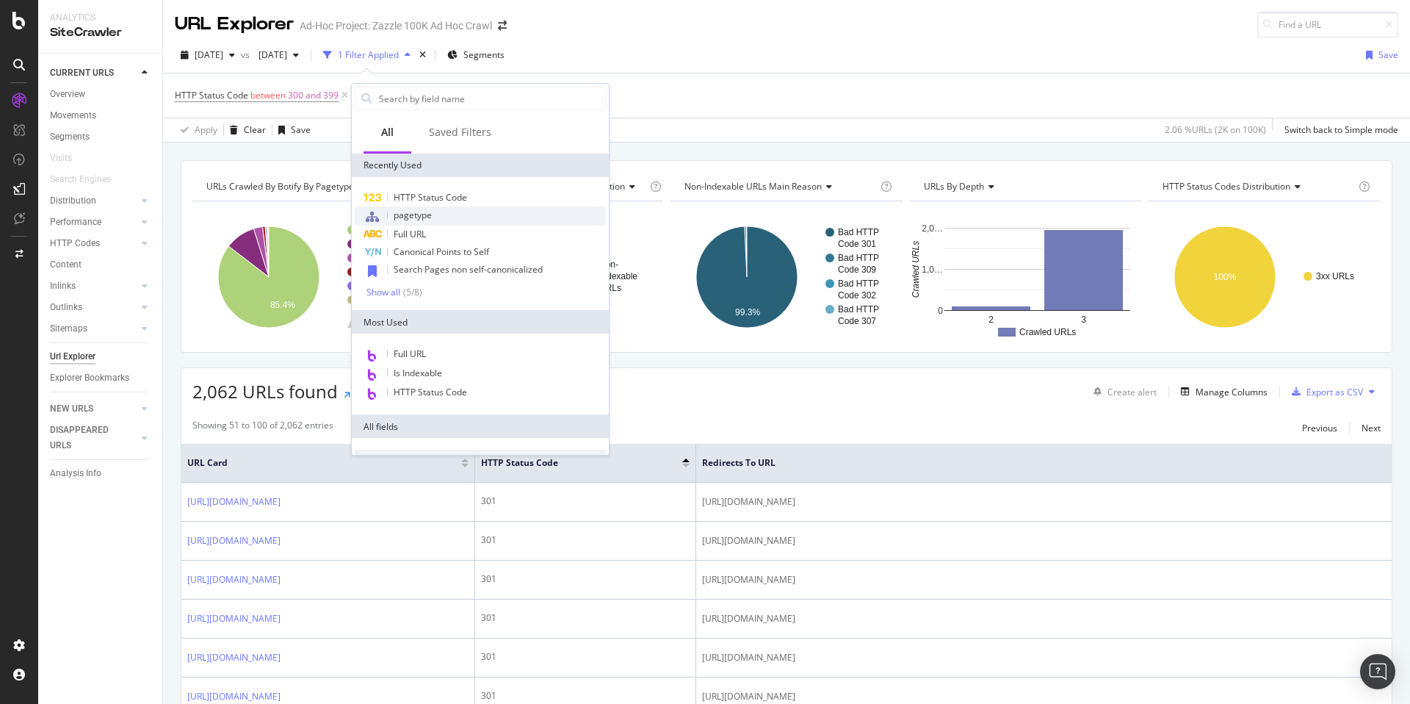
click at [469, 217] on div "pagetype" at bounding box center [480, 215] width 251 height 19
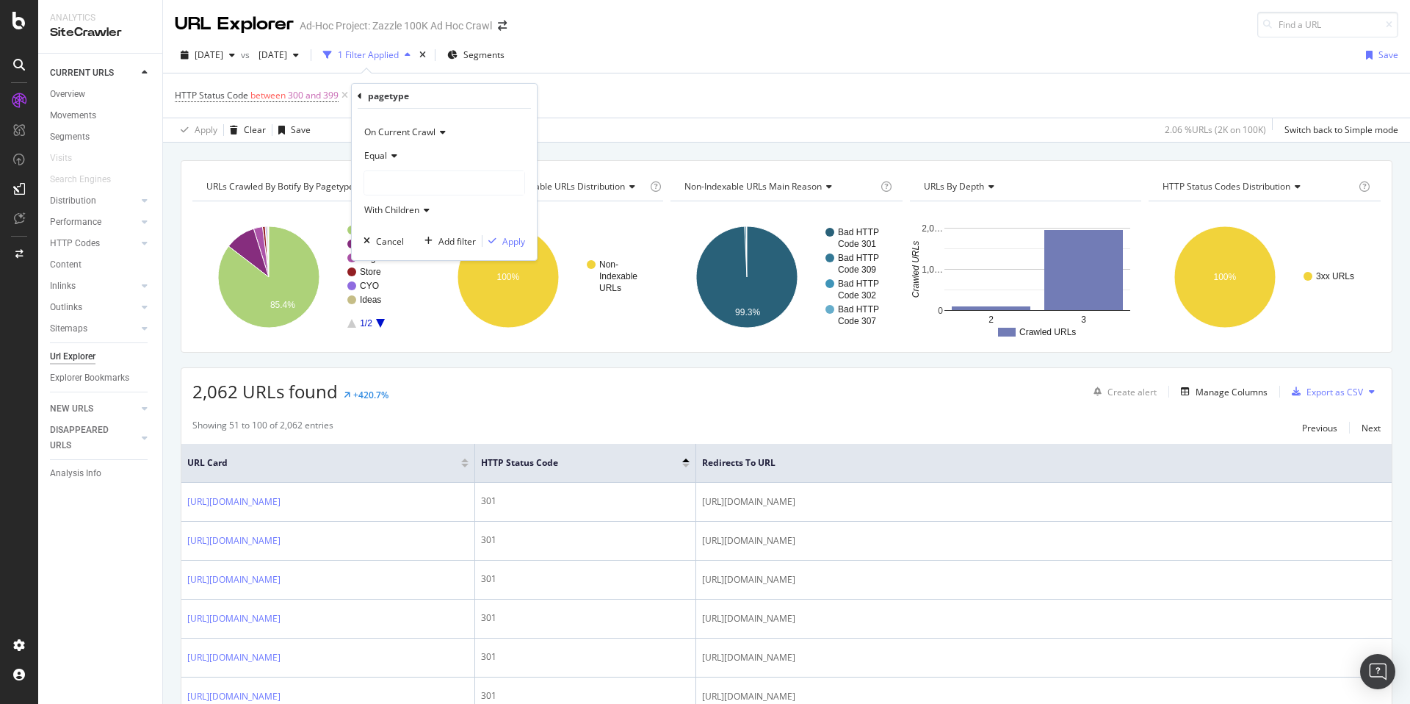
click at [443, 181] on div at bounding box center [444, 183] width 160 height 24
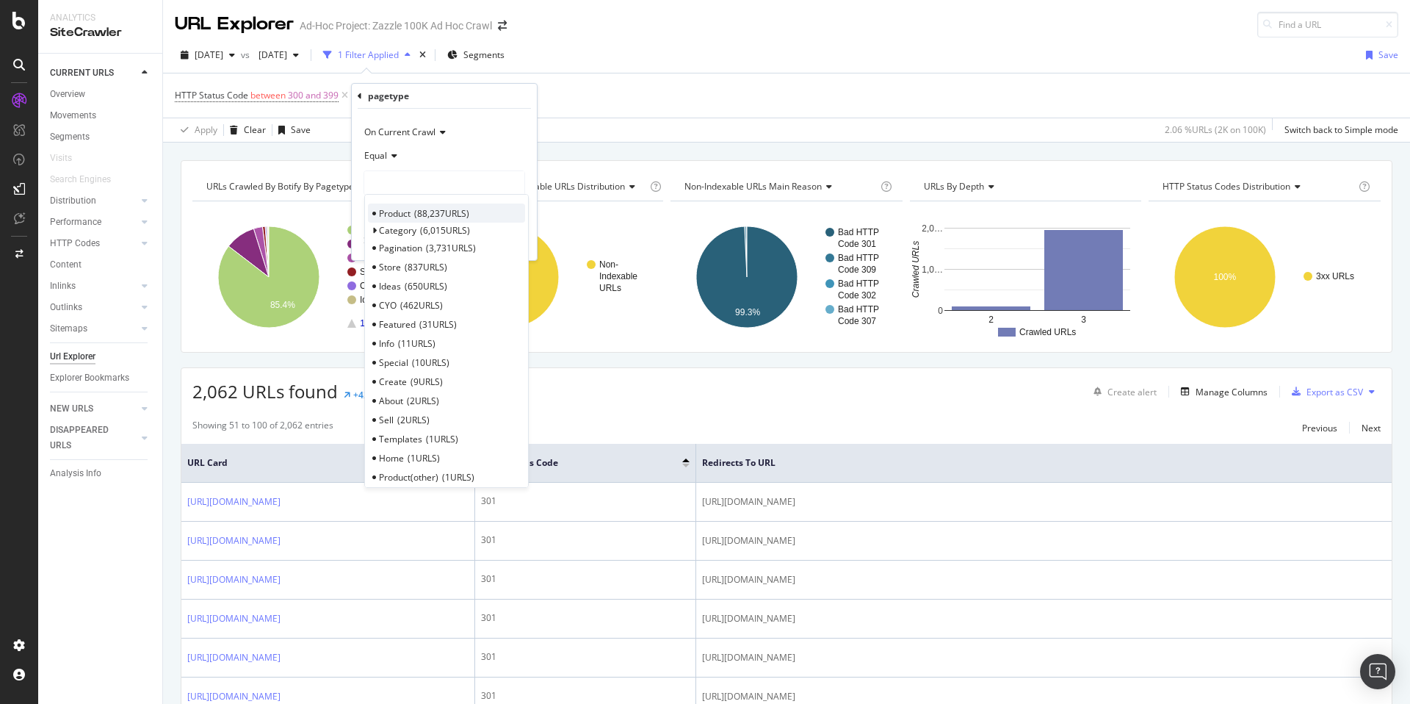
click at [460, 215] on span "88,237 URLS" at bounding box center [441, 213] width 55 height 12
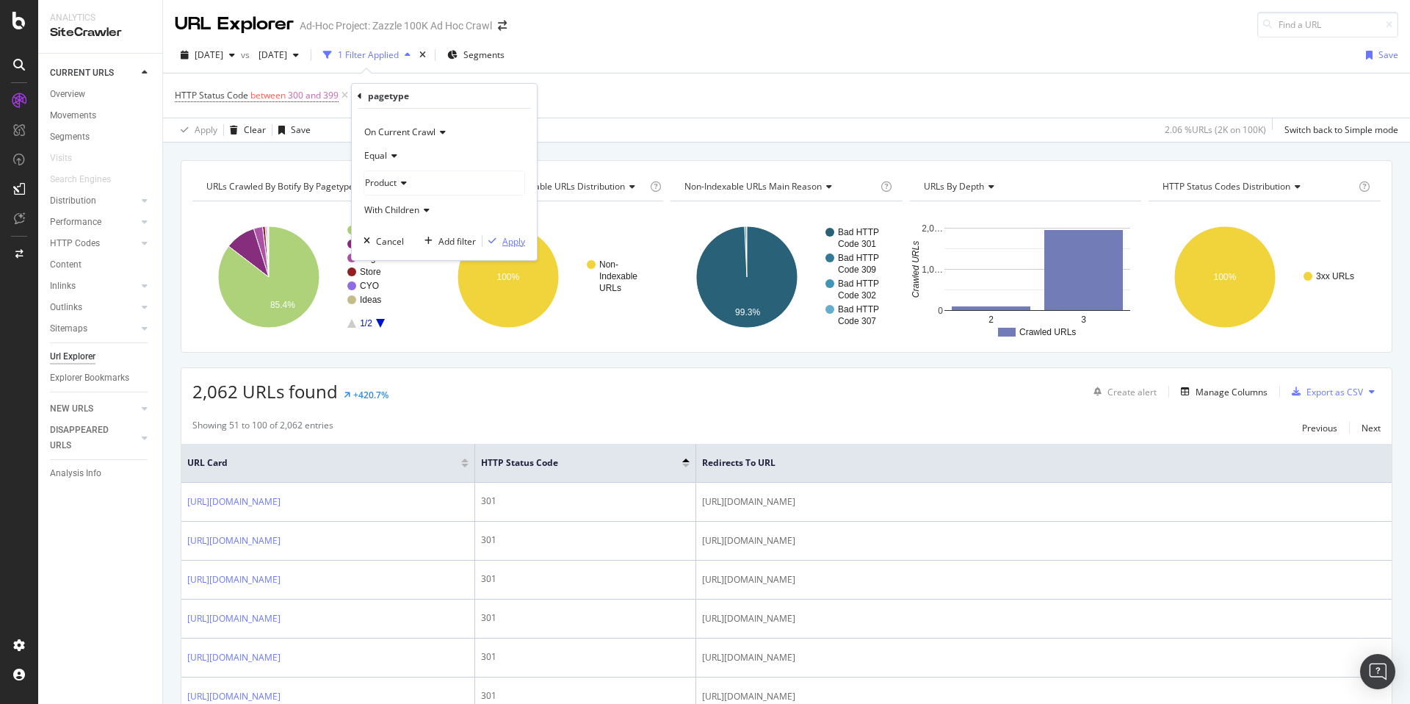
click at [508, 246] on div "Apply" at bounding box center [513, 241] width 23 height 12
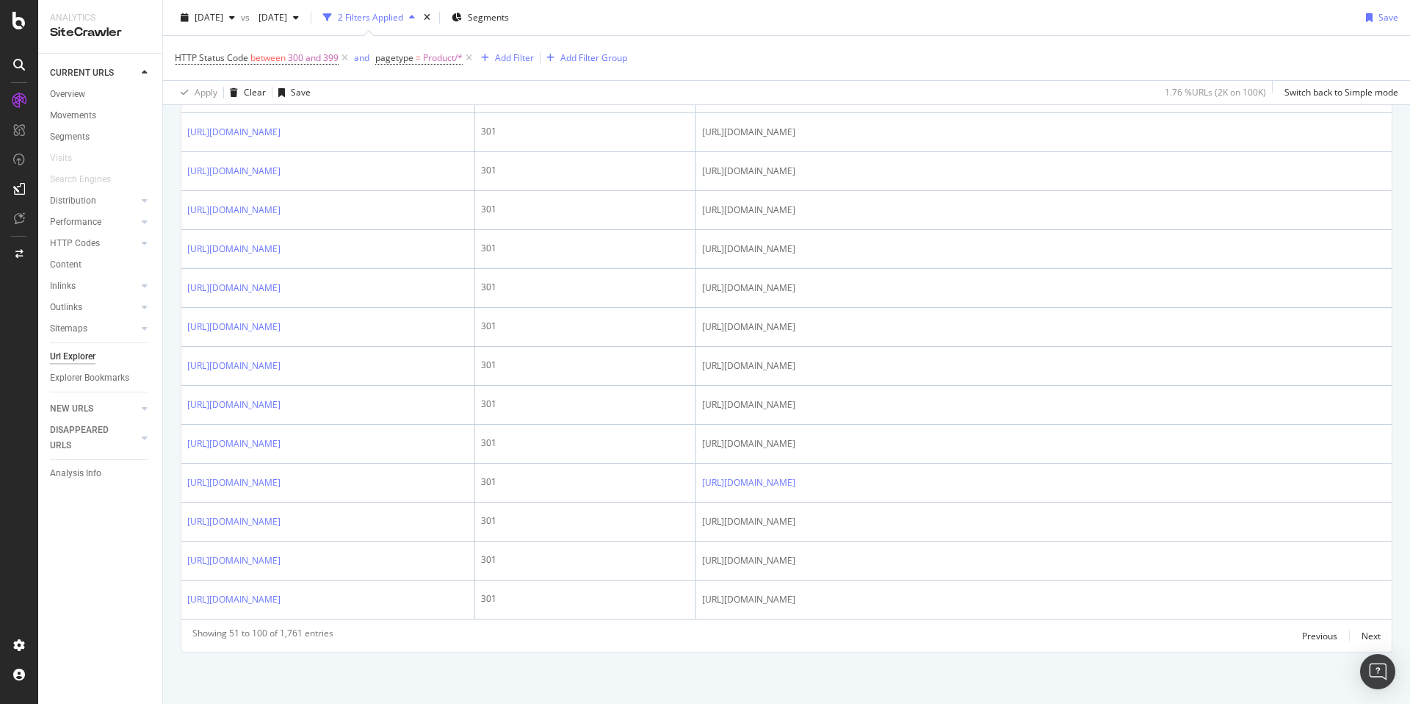
scroll to position [2559, 0]
click at [1362, 630] on div "Next" at bounding box center [1371, 635] width 19 height 12
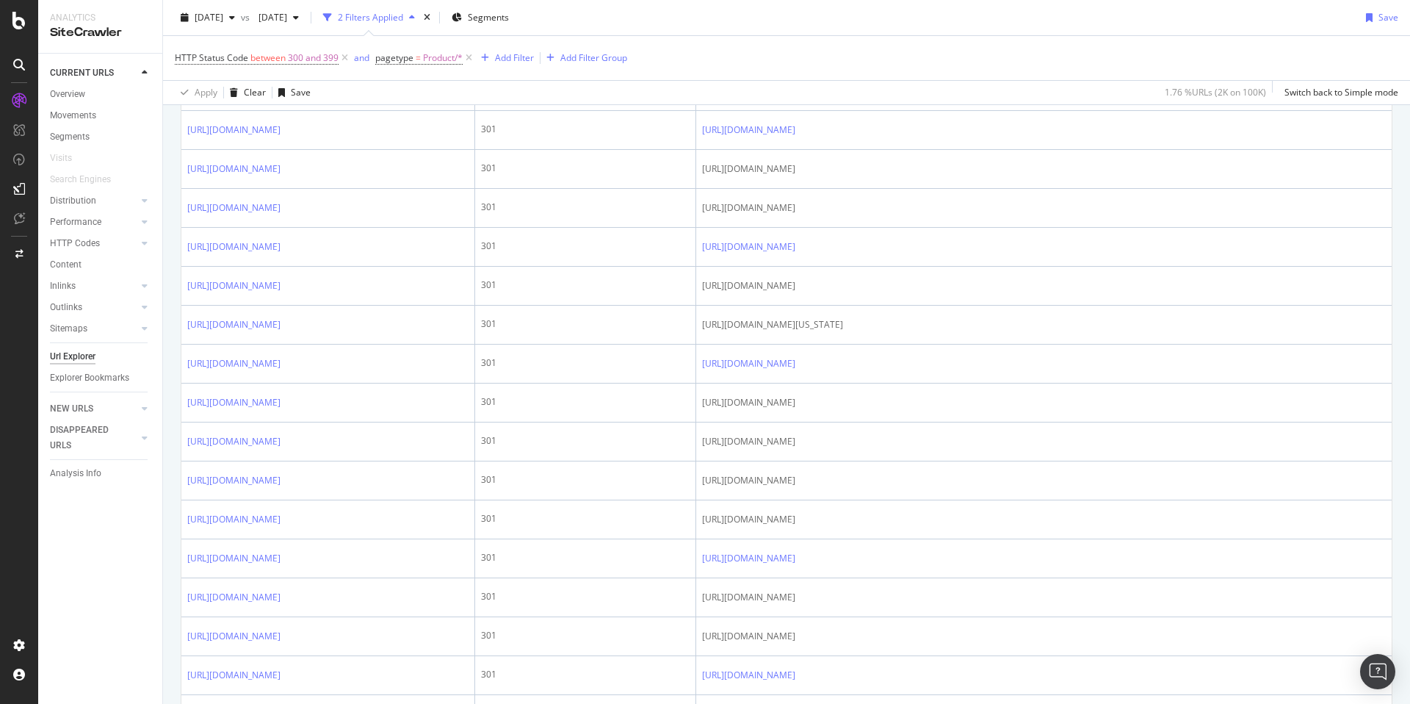
scroll to position [0, 0]
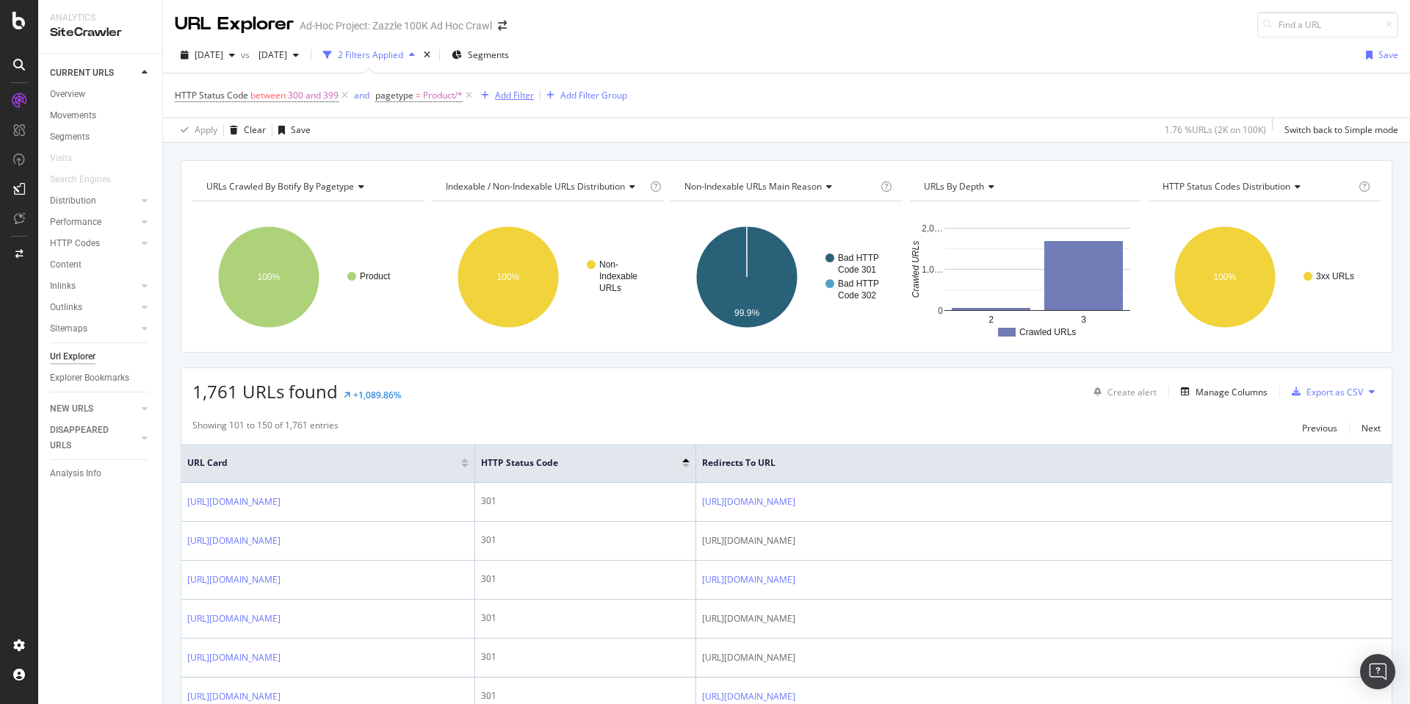
click at [510, 95] on div "Add Filter" at bounding box center [514, 95] width 39 height 12
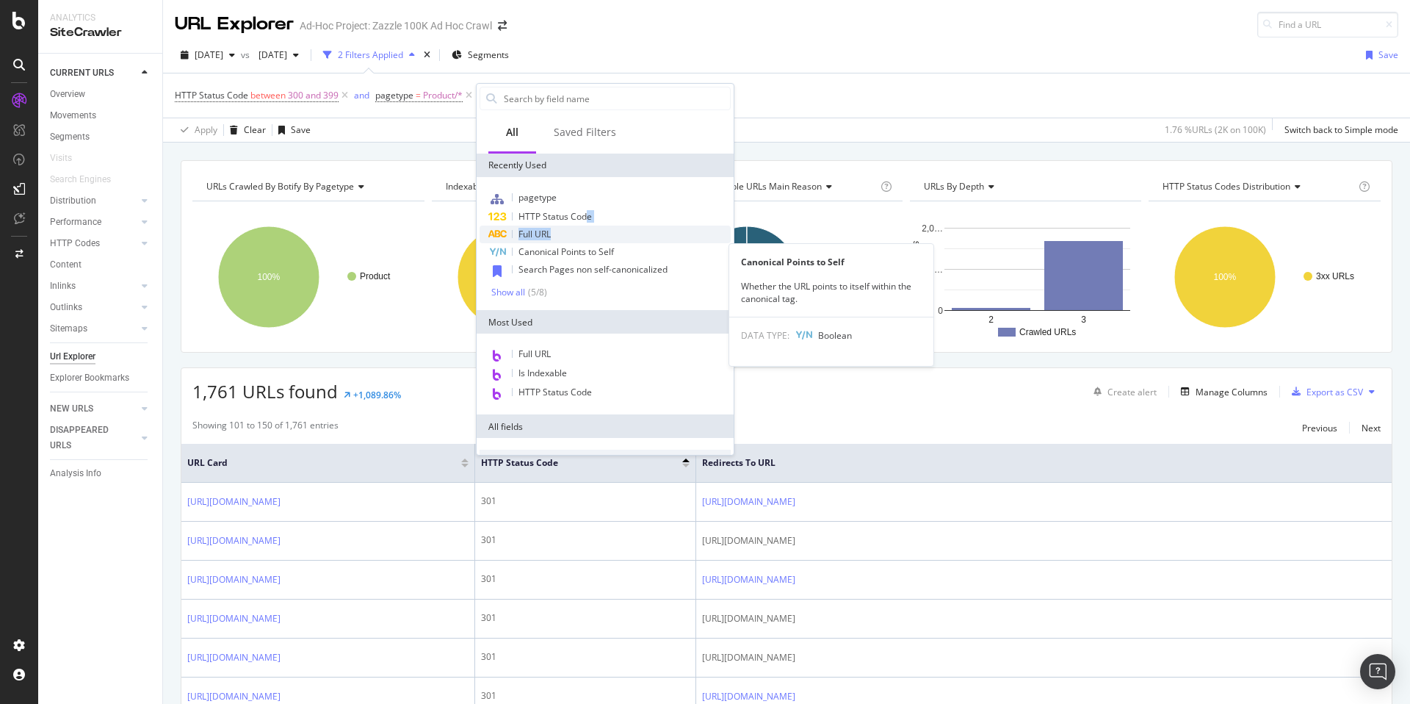
drag, startPoint x: 588, startPoint y: 217, endPoint x: 574, endPoint y: 232, distance: 21.3
click at [574, 232] on div "pagetype HTTP Status Code Full URL Canonical Points to Self Canonical Points to…" at bounding box center [605, 243] width 251 height 109
click at [574, 232] on div "Full URL" at bounding box center [605, 234] width 251 height 18
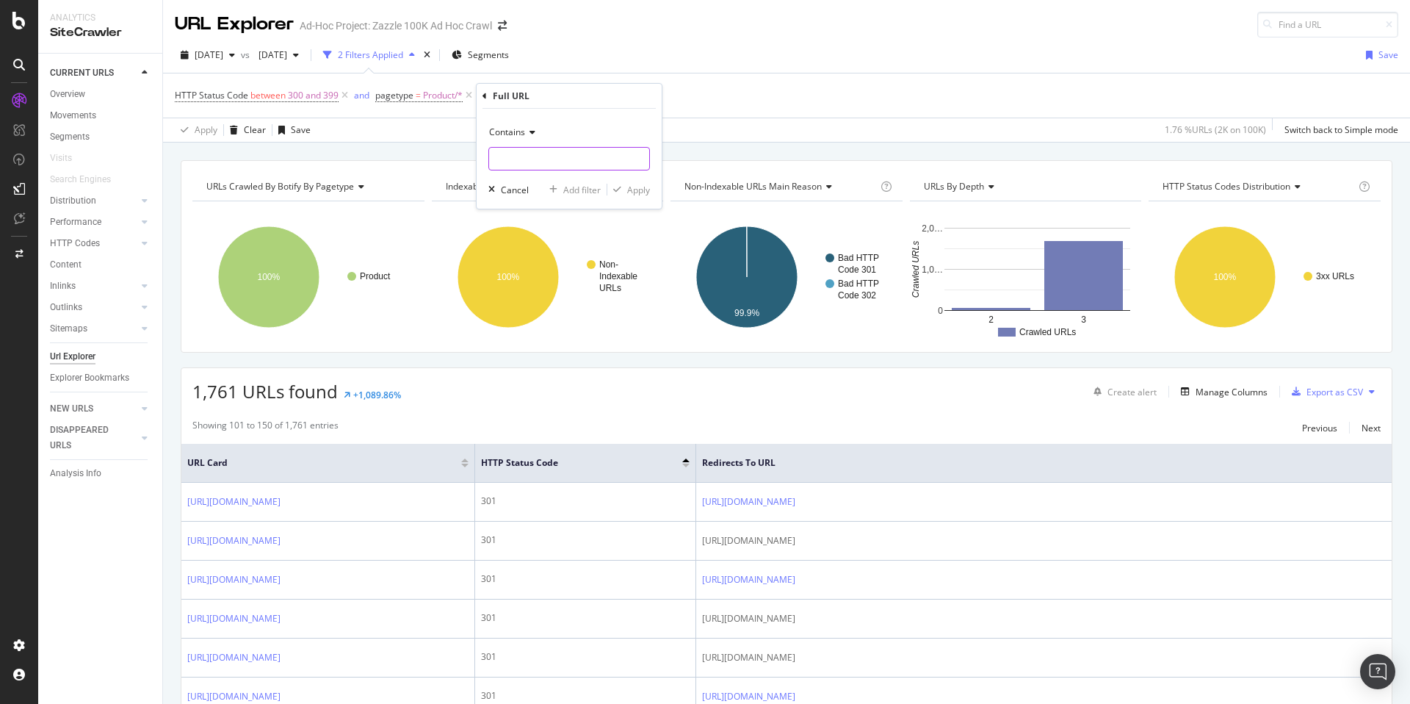
click at [585, 168] on input "text" at bounding box center [569, 159] width 160 height 24
type input "pg"
click at [637, 183] on div "Apply" at bounding box center [628, 189] width 43 height 13
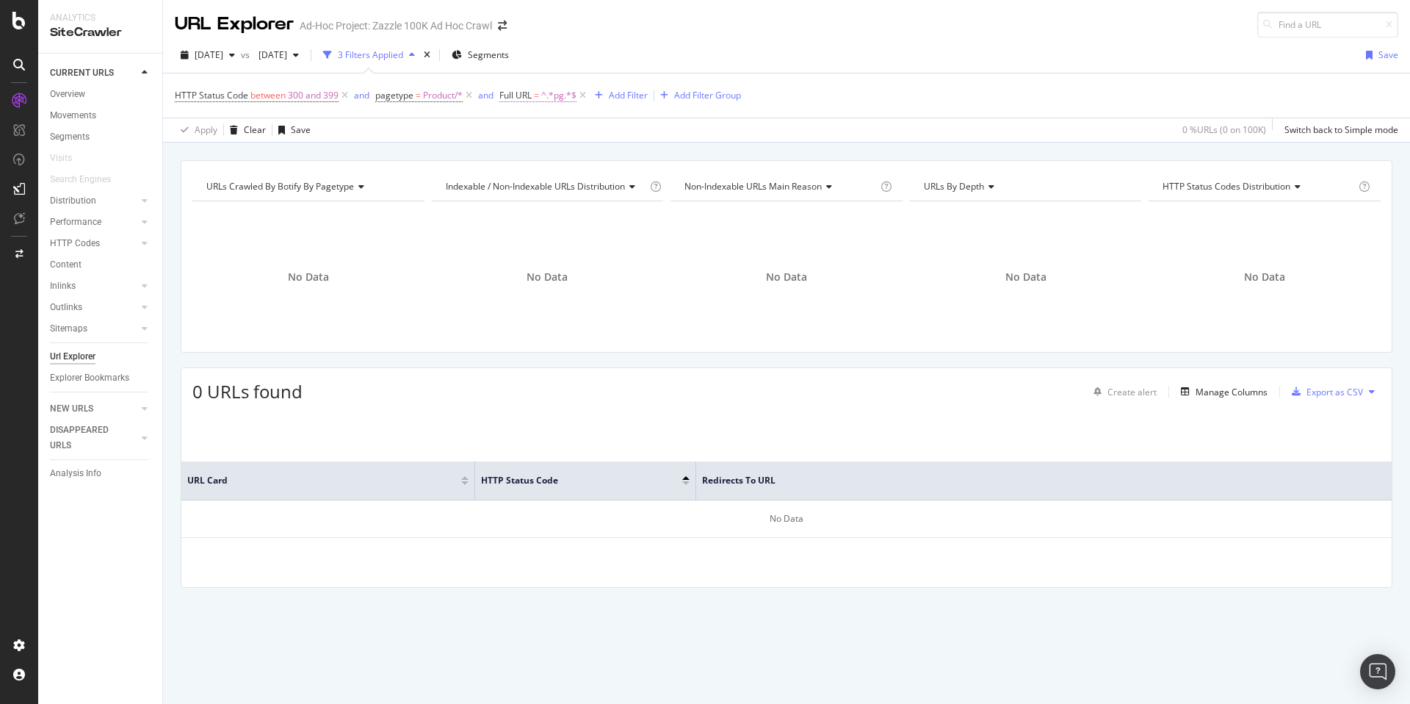
click at [538, 98] on span "=" at bounding box center [536, 95] width 5 height 12
click at [564, 157] on input "pg" at bounding box center [582, 157] width 139 height 24
paste input "256630707918606773"
type input "256630707918606773"
click at [671, 189] on div "Apply" at bounding box center [662, 187] width 23 height 12
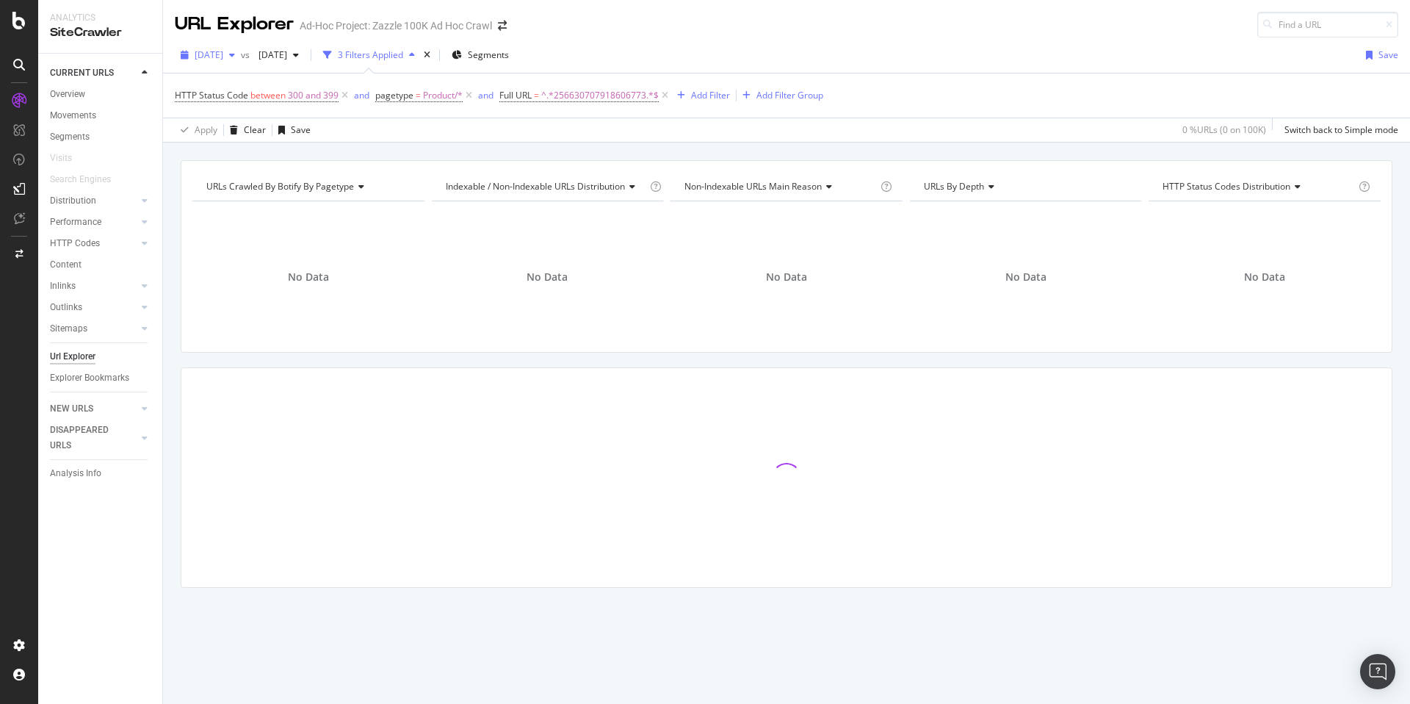
click at [223, 49] on span "2025 Aug. 22nd" at bounding box center [209, 54] width 29 height 12
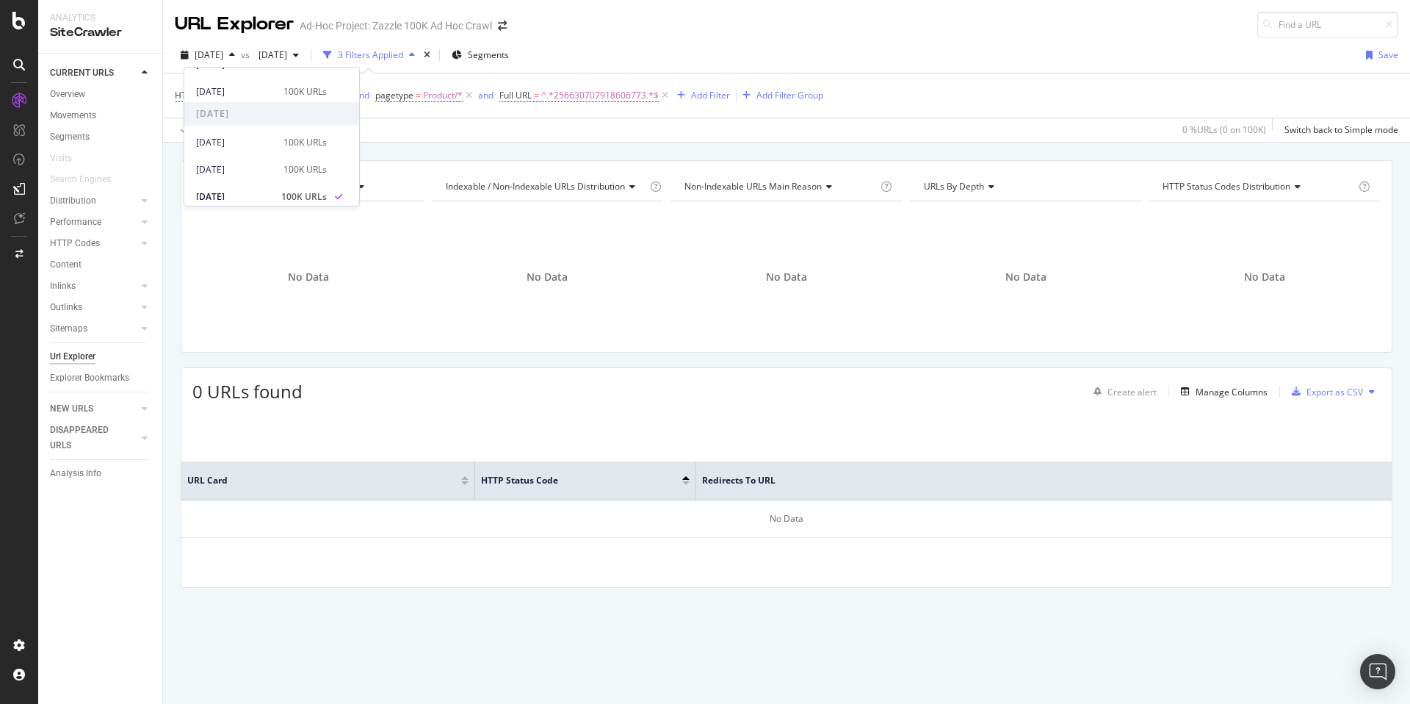
scroll to position [129, 0]
click at [284, 146] on div "100K URLs" at bounding box center [305, 141] width 43 height 13
click at [591, 99] on span "^.*256630707918606773.*$" at bounding box center [600, 95] width 118 height 21
click at [305, 60] on div "2025 Aug. 14th" at bounding box center [279, 55] width 52 height 22
click at [395, 85] on div "100K URLs" at bounding box center [397, 84] width 43 height 13
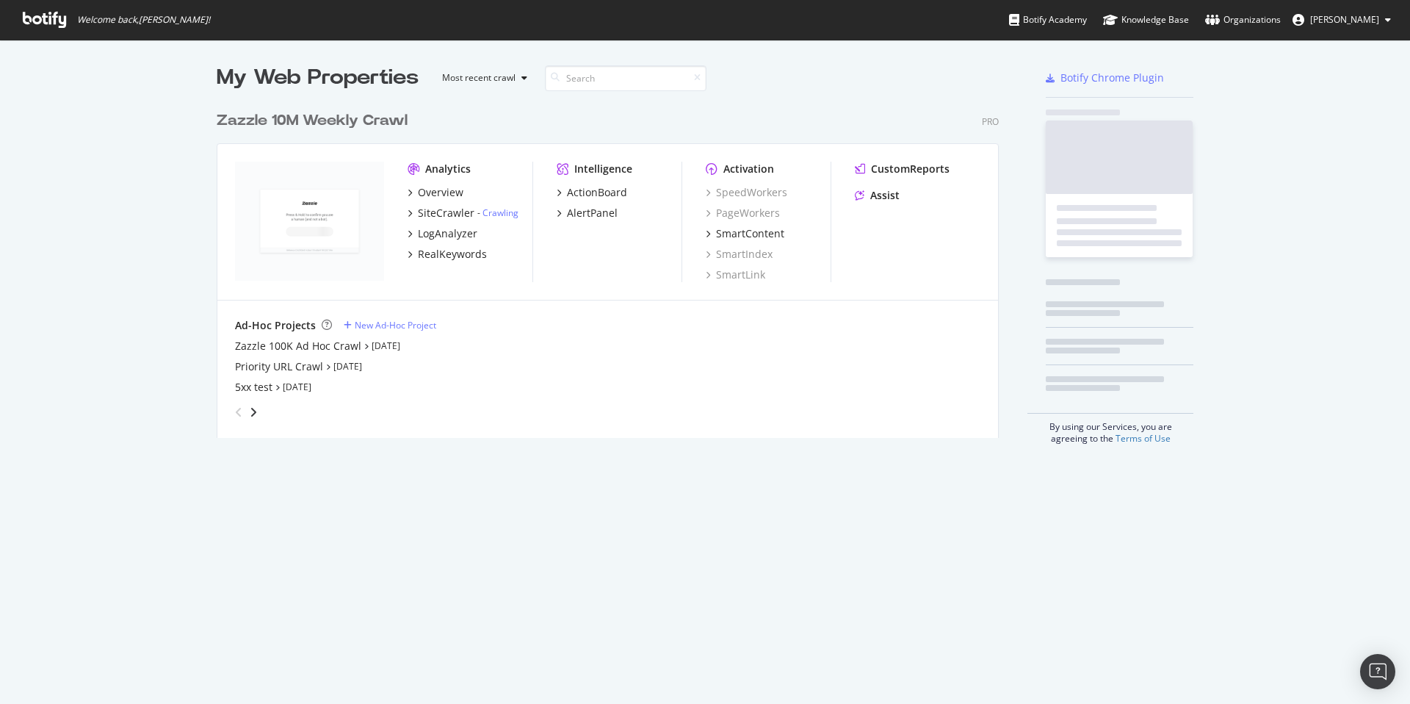
scroll to position [334, 783]
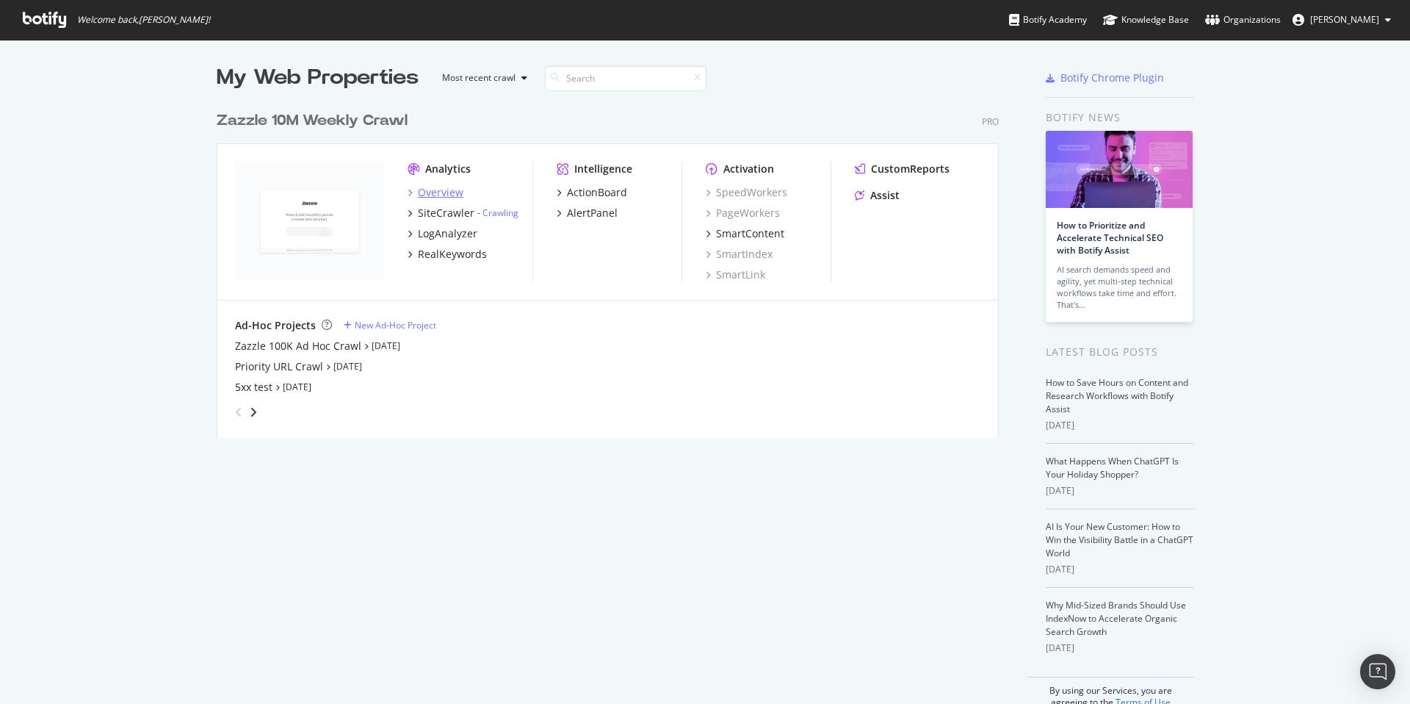
click at [438, 195] on div "Overview" at bounding box center [441, 192] width 46 height 15
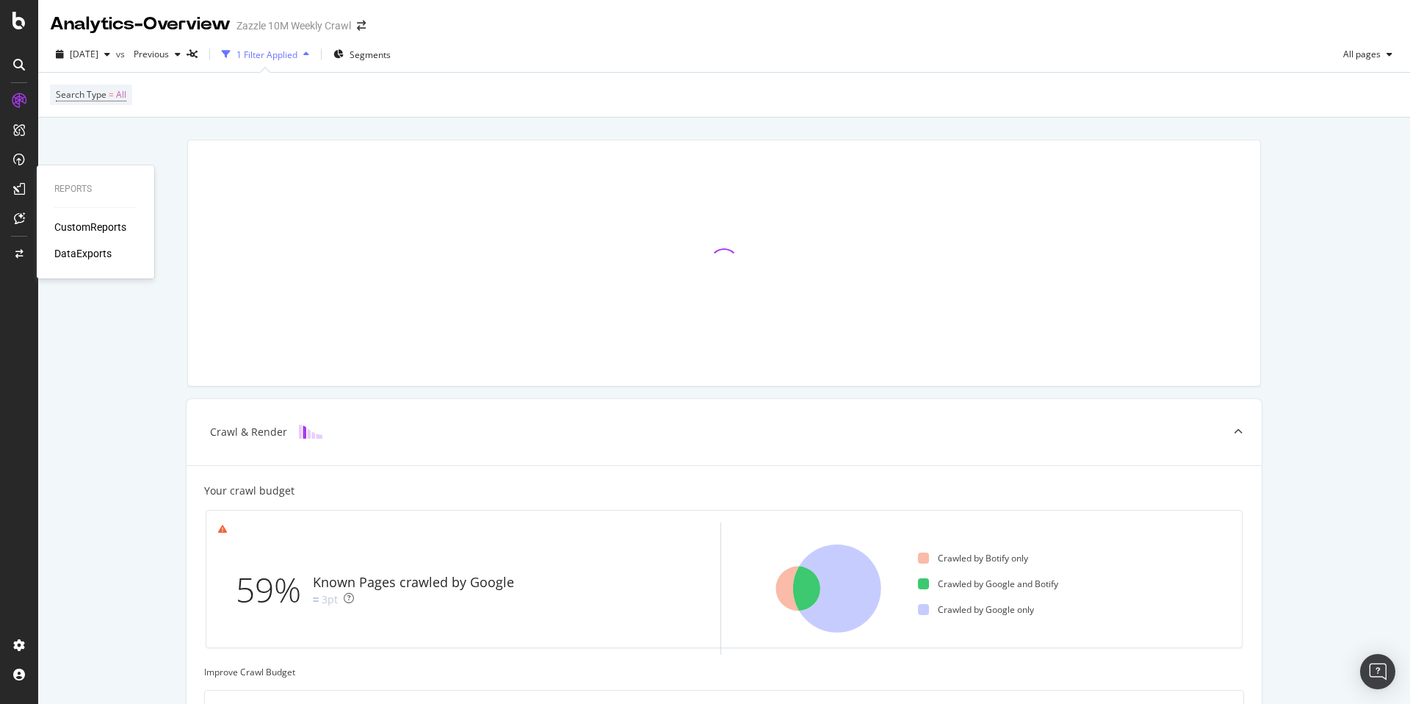
click at [65, 223] on div "CustomReports" at bounding box center [90, 227] width 72 height 15
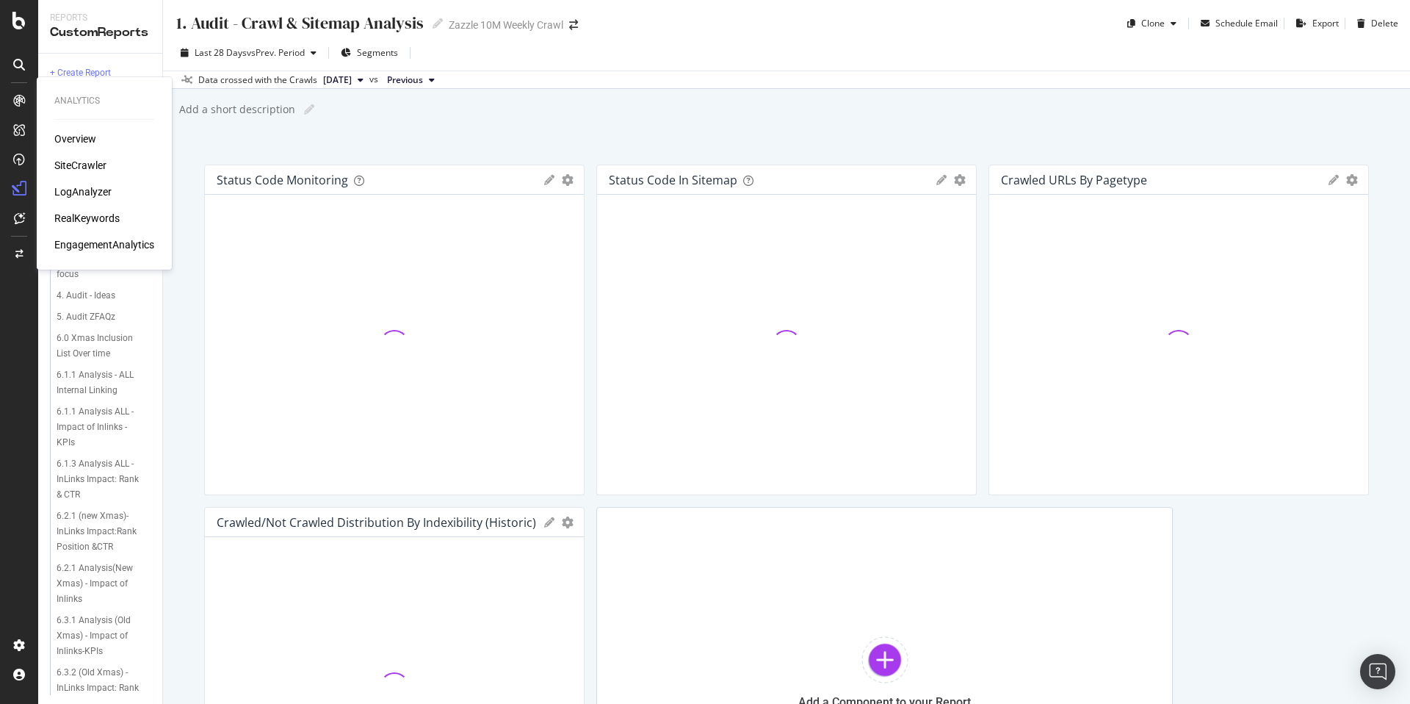
click at [76, 131] on div "Overview" at bounding box center [75, 138] width 42 height 15
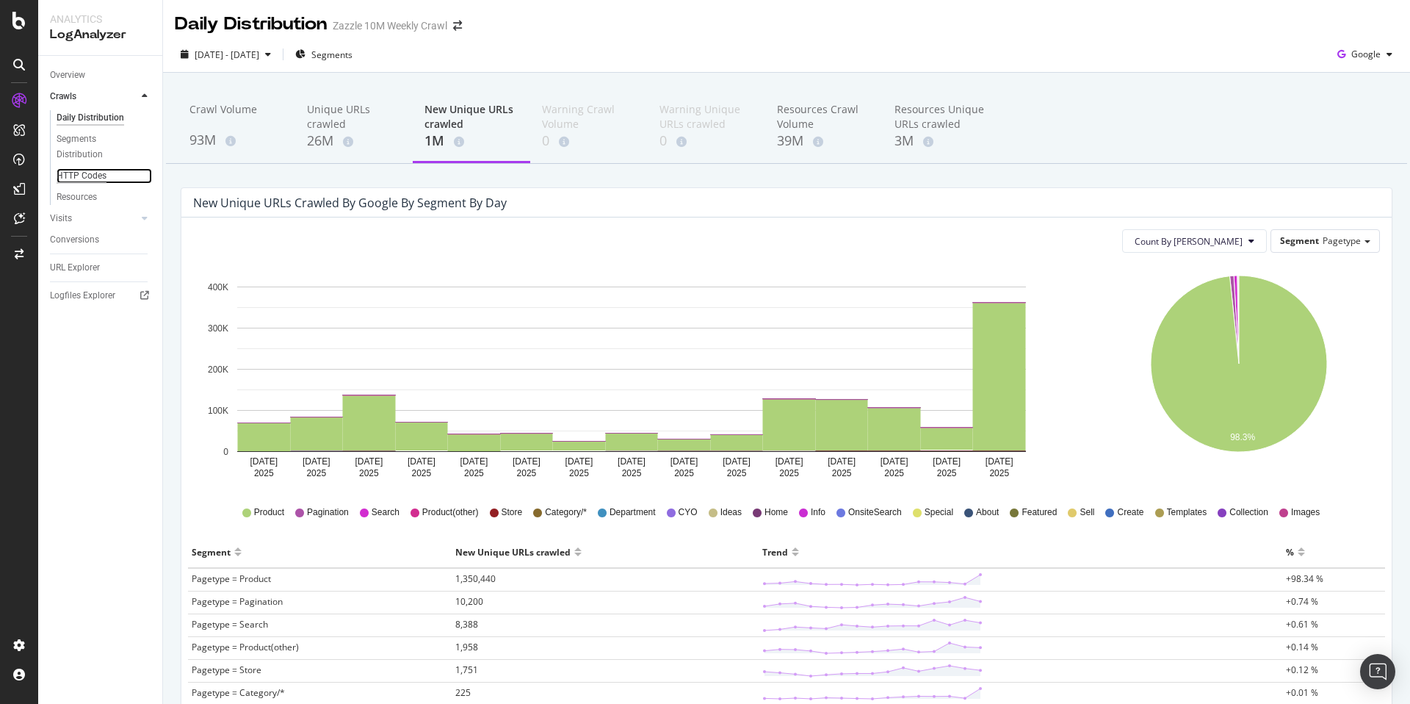
click at [105, 169] on div "HTTP Codes" at bounding box center [82, 175] width 50 height 15
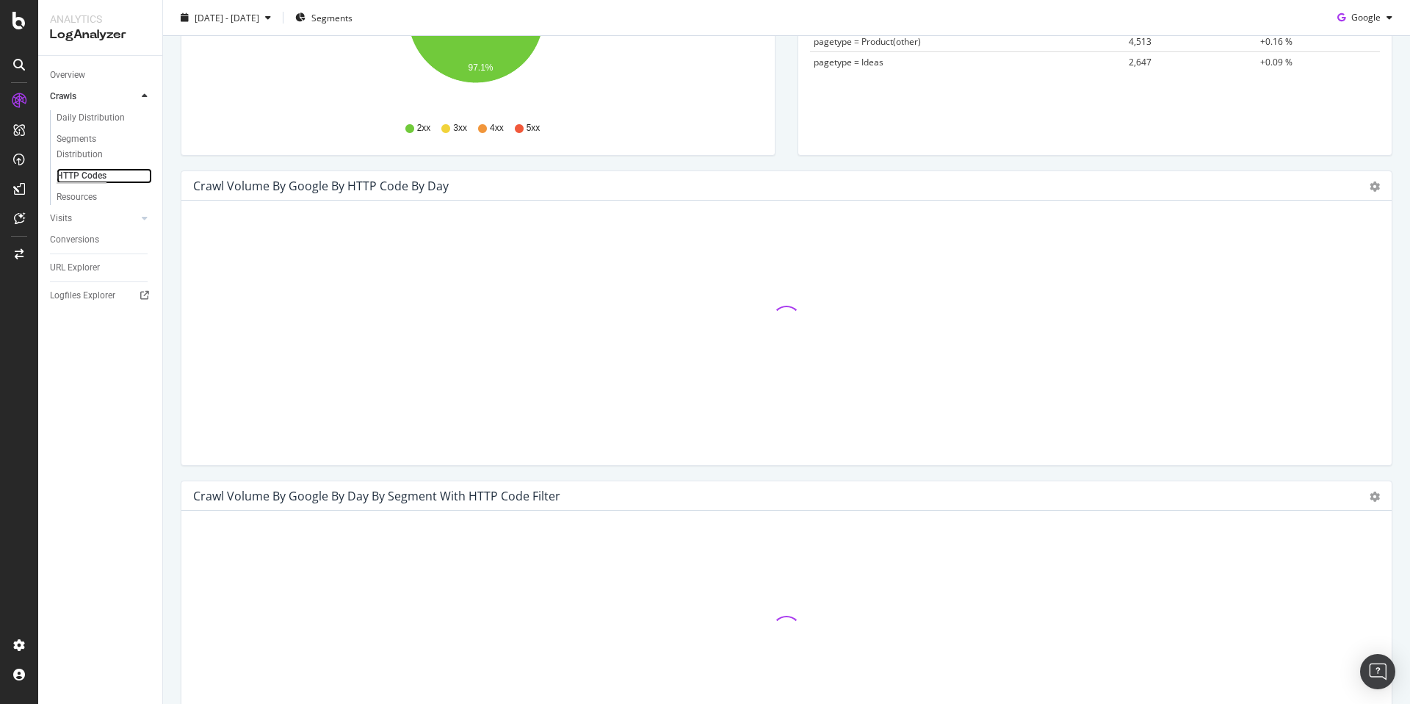
scroll to position [329, 0]
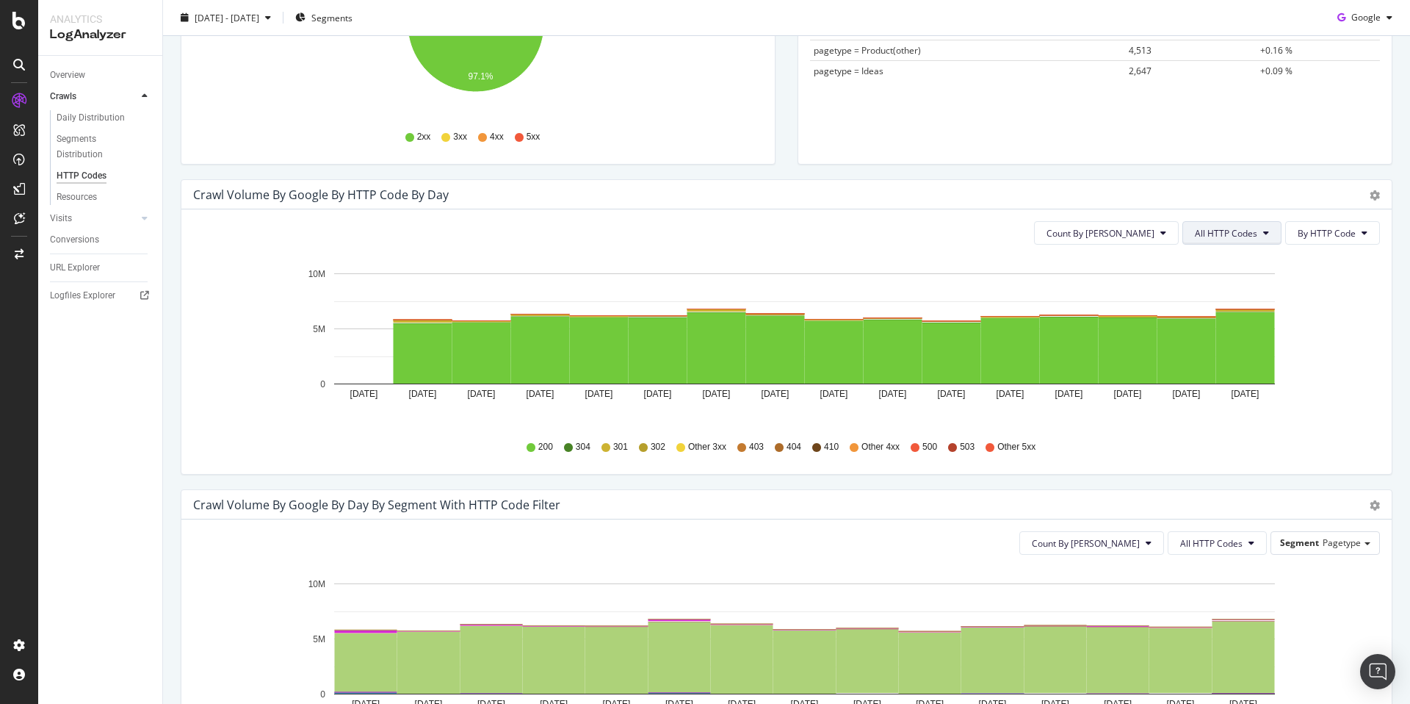
click at [1207, 230] on span "All HTTP Codes" at bounding box center [1226, 233] width 62 height 12
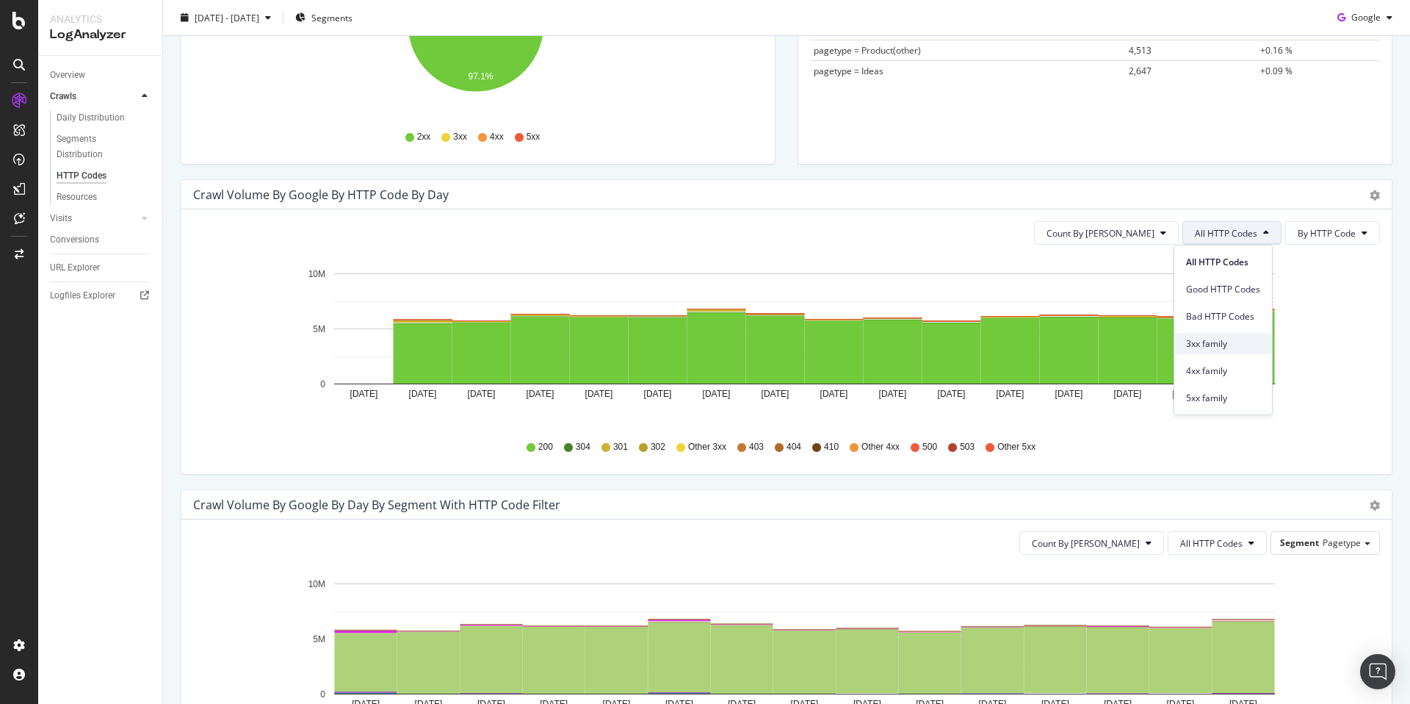
click at [1223, 344] on span "3xx family" at bounding box center [1223, 343] width 74 height 13
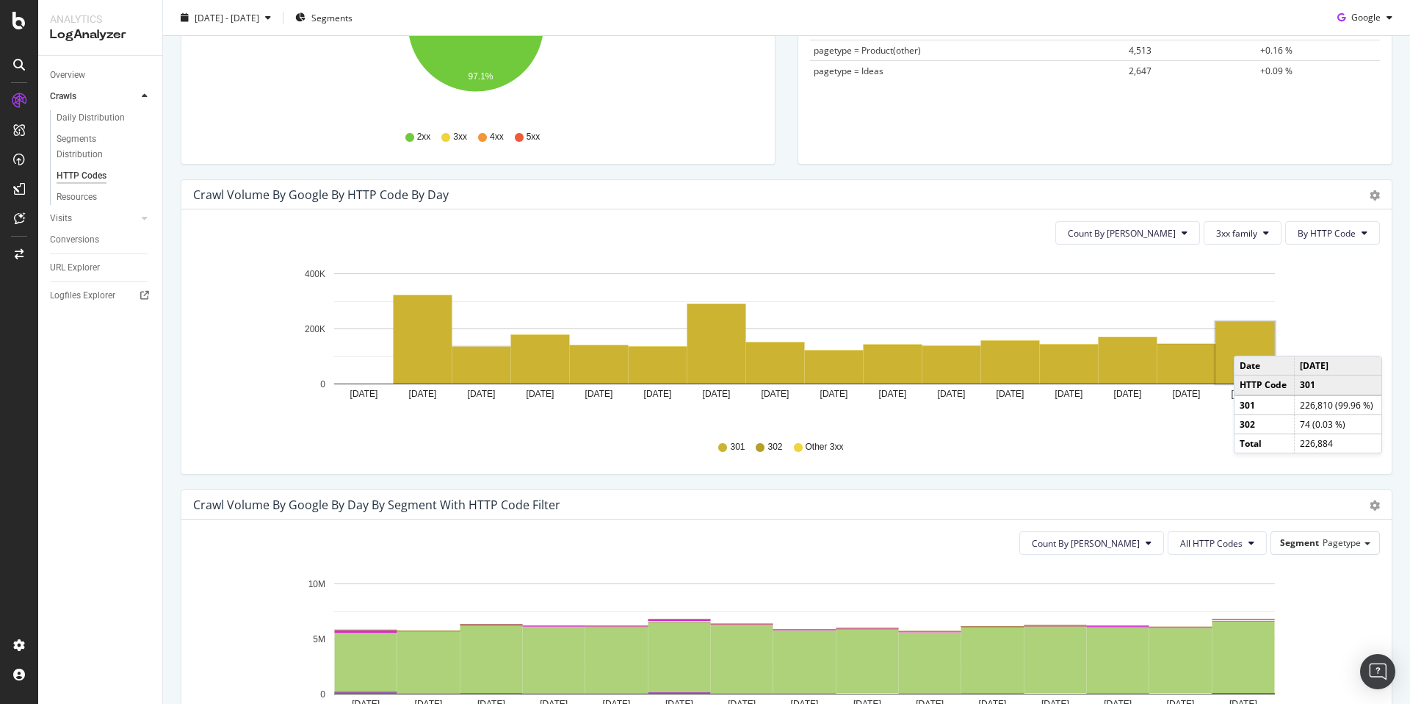
click at [1247, 342] on rect "A chart." at bounding box center [1245, 353] width 59 height 62
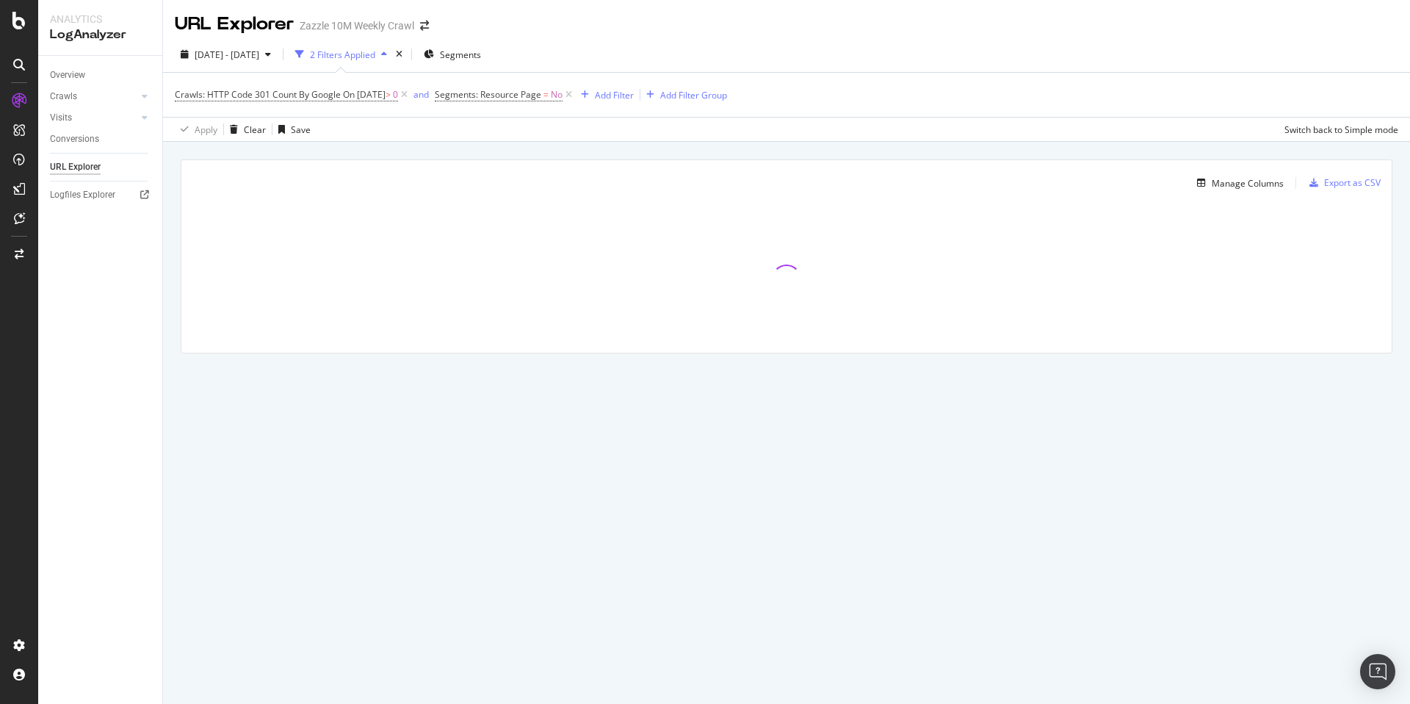
click at [375, 57] on div "2 Filters Applied" at bounding box center [342, 54] width 65 height 12
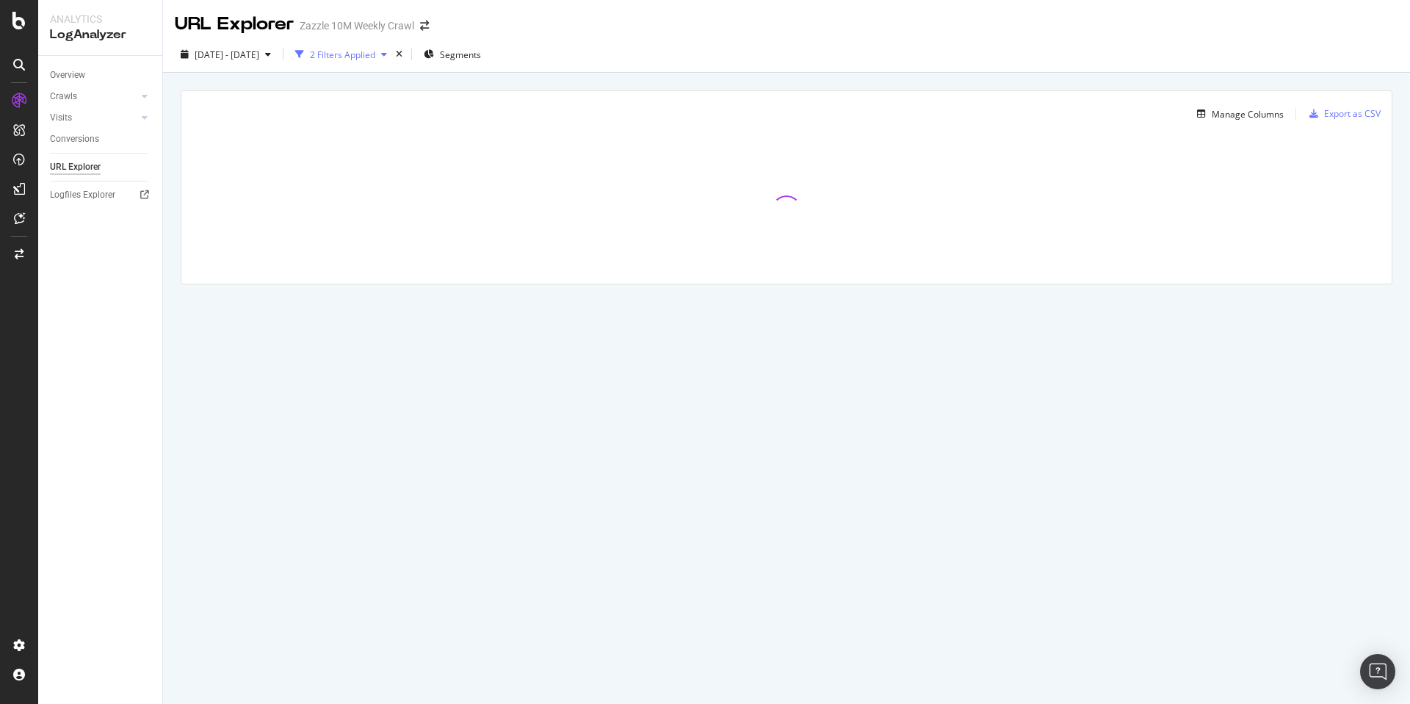
click at [375, 57] on div "2 Filters Applied" at bounding box center [342, 54] width 65 height 12
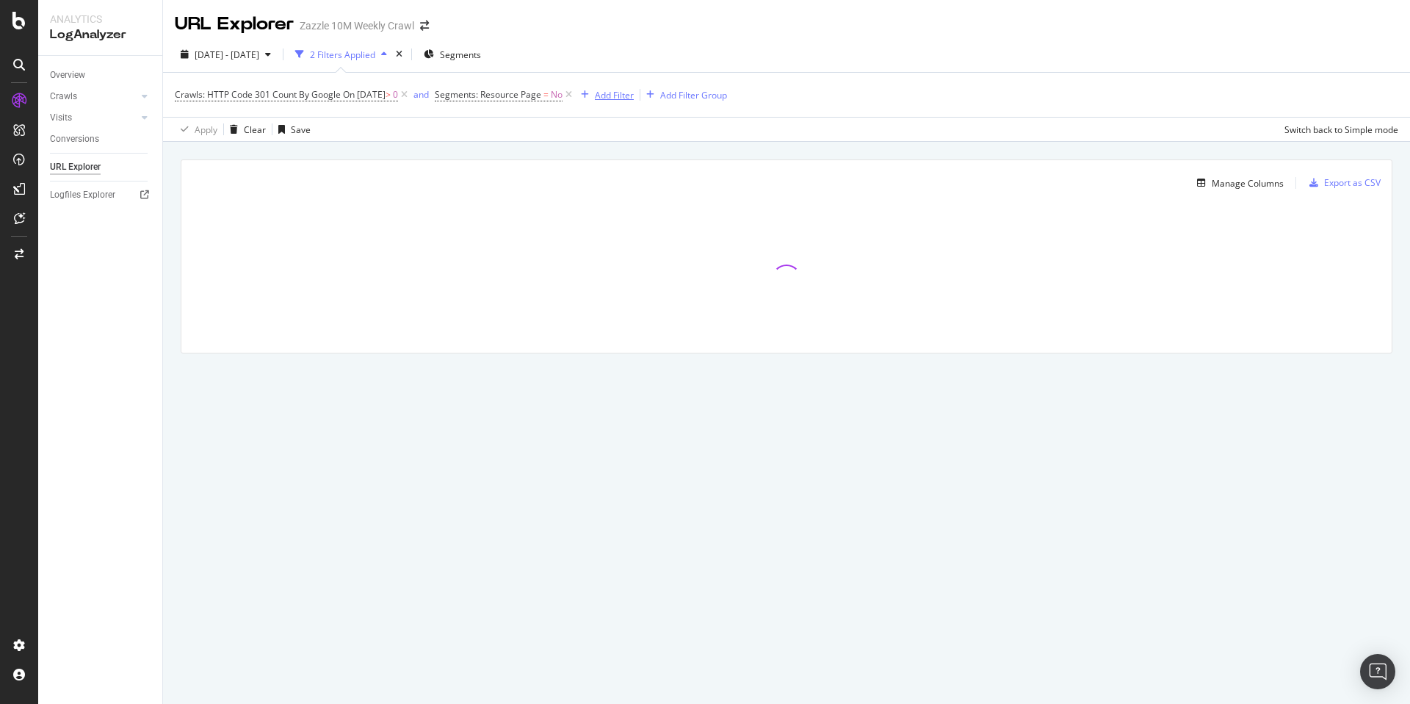
click at [621, 89] on div "Add Filter" at bounding box center [614, 95] width 39 height 12
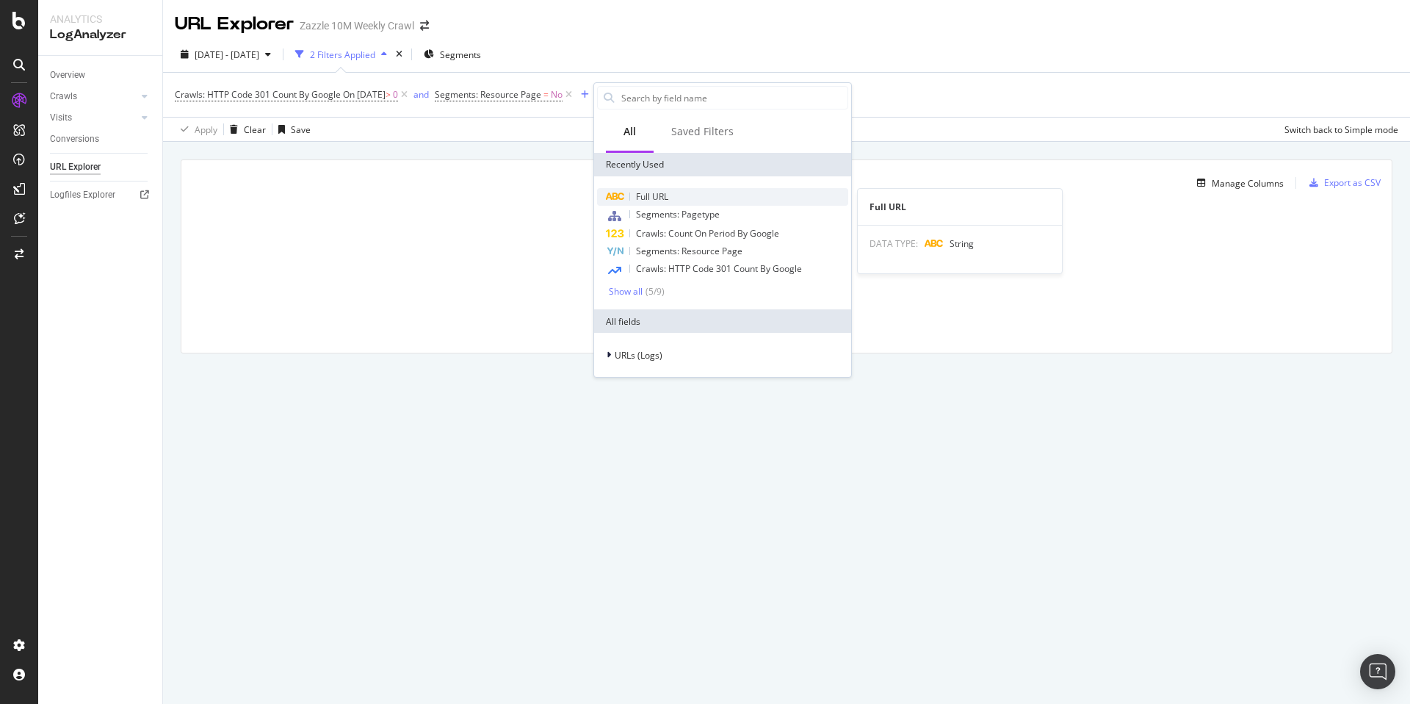
click at [685, 190] on div "Full URL" at bounding box center [722, 197] width 251 height 18
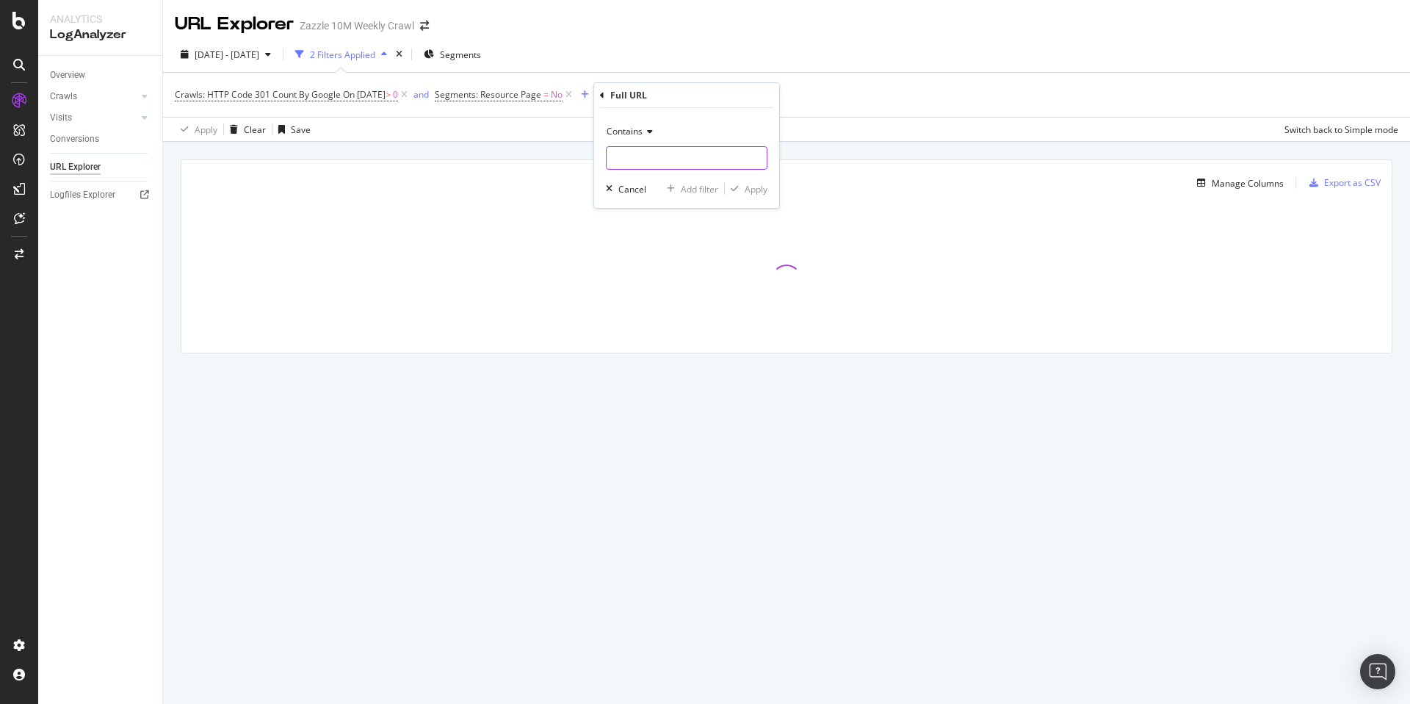
click at [693, 158] on input "text" at bounding box center [687, 158] width 160 height 24
paste input "https://www.zazzle.com/contrast_vintage_capri_leggings-256630707918606773"
type input "https://www.zazzle.com/contrast_vintage_capri_leggings-256630707918606773"
click at [761, 196] on div "Add filter Apply" at bounding box center [714, 188] width 106 height 15
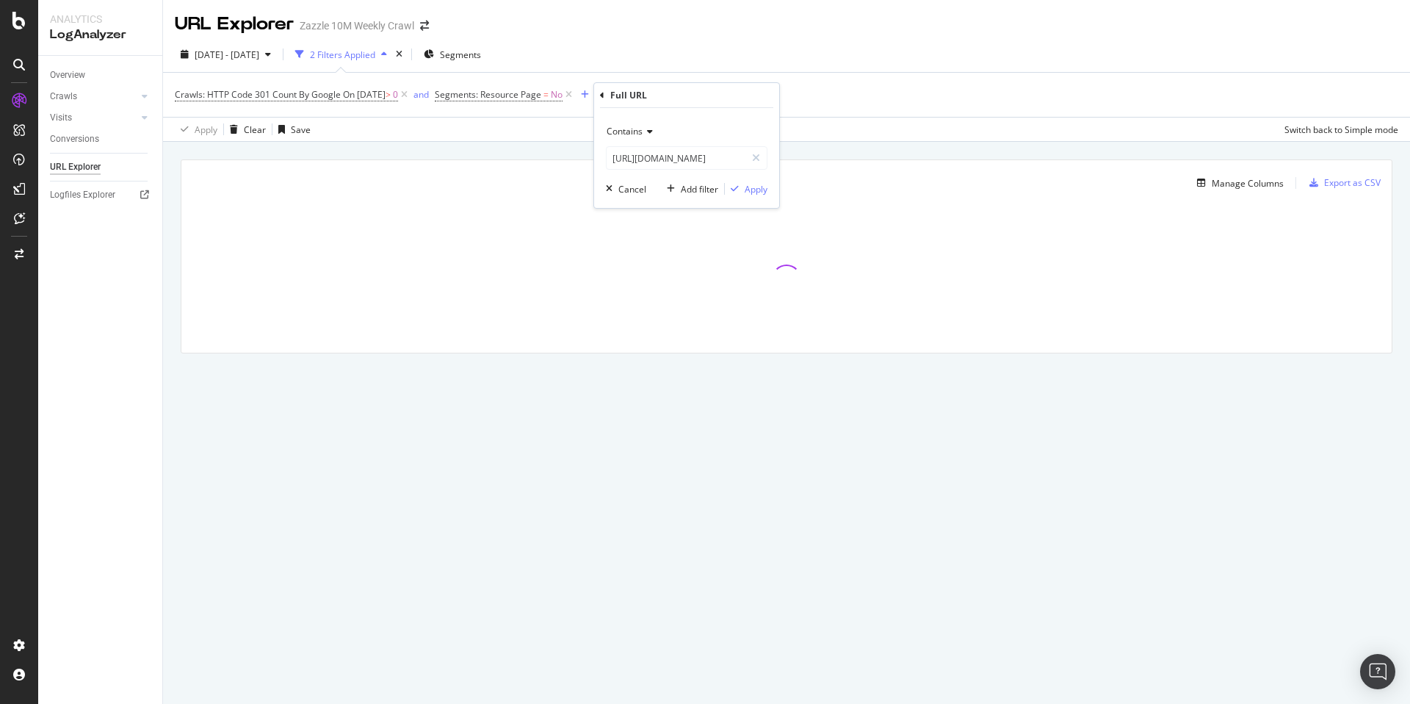
scroll to position [0, 0]
click at [755, 188] on div "Apply" at bounding box center [756, 189] width 23 height 12
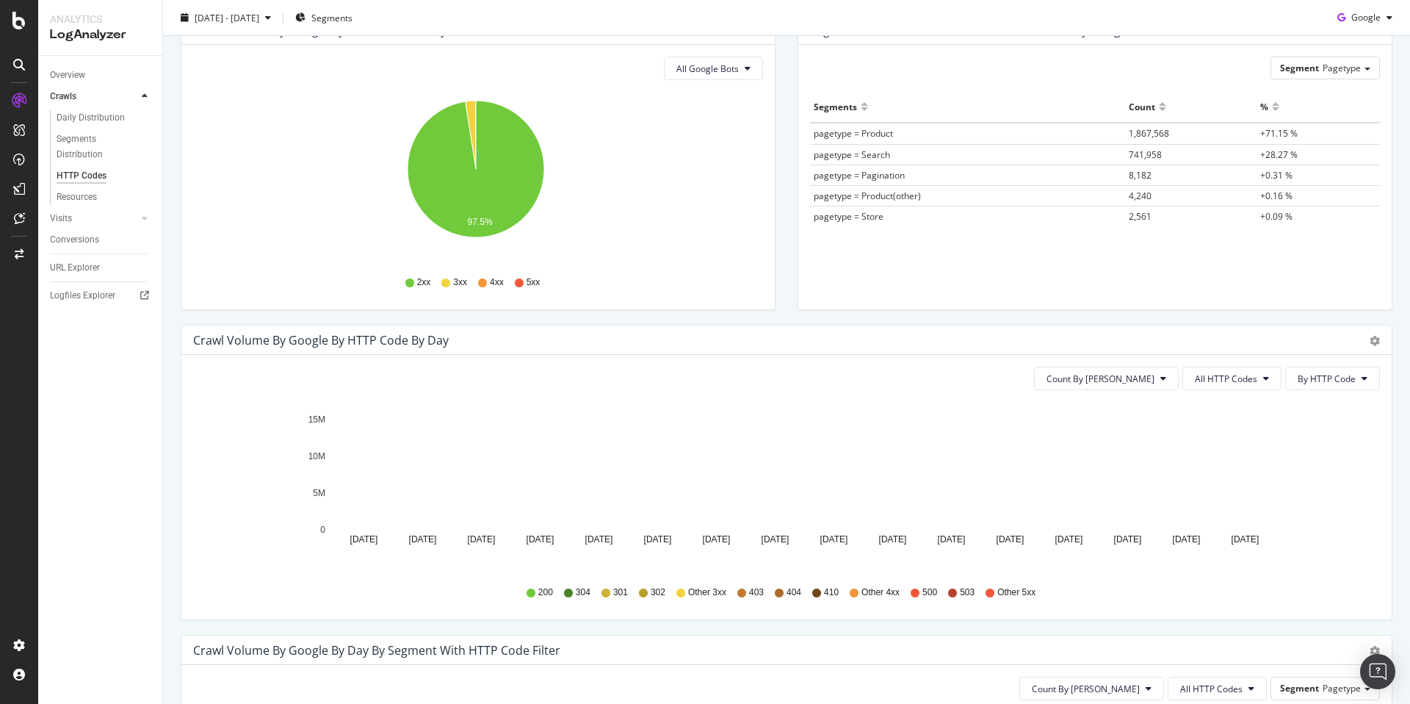
scroll to position [324, 0]
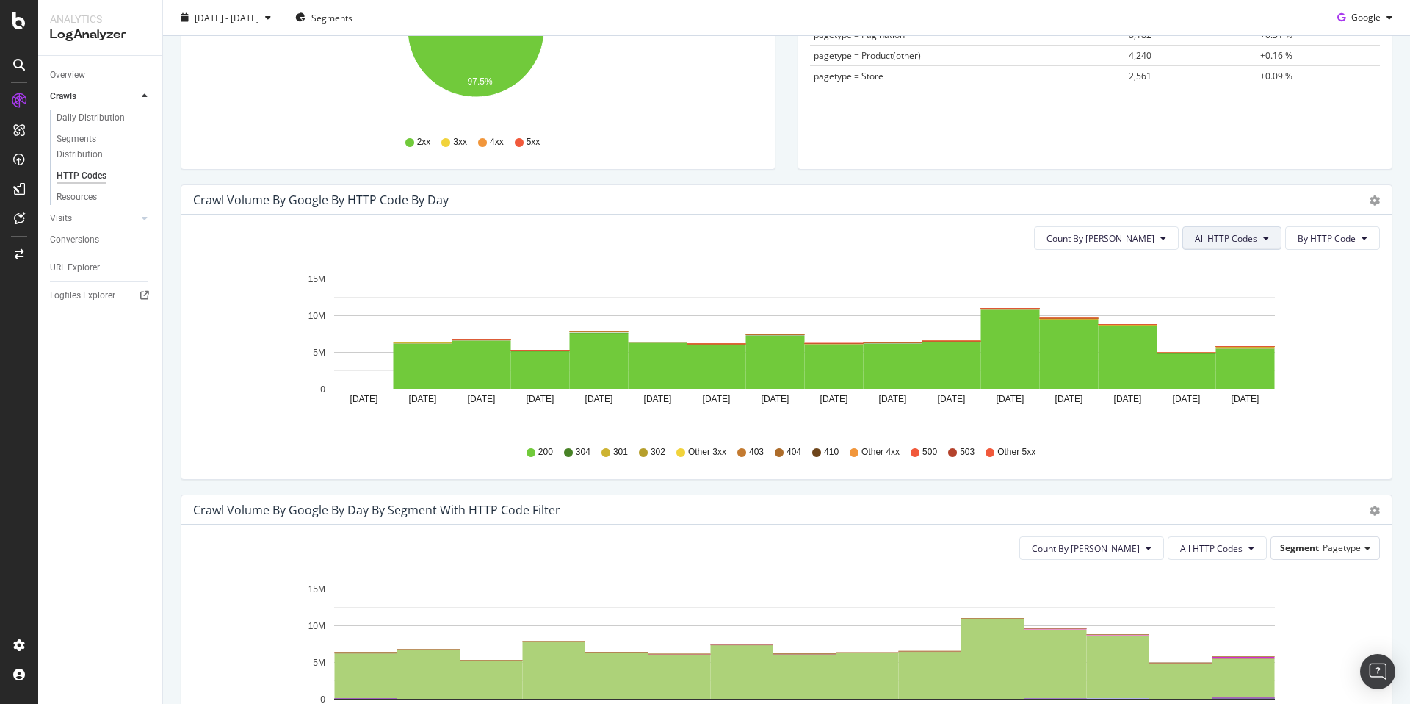
click at [1238, 236] on span "All HTTP Codes" at bounding box center [1226, 238] width 62 height 12
click at [1228, 344] on span "3xx family" at bounding box center [1223, 348] width 74 height 13
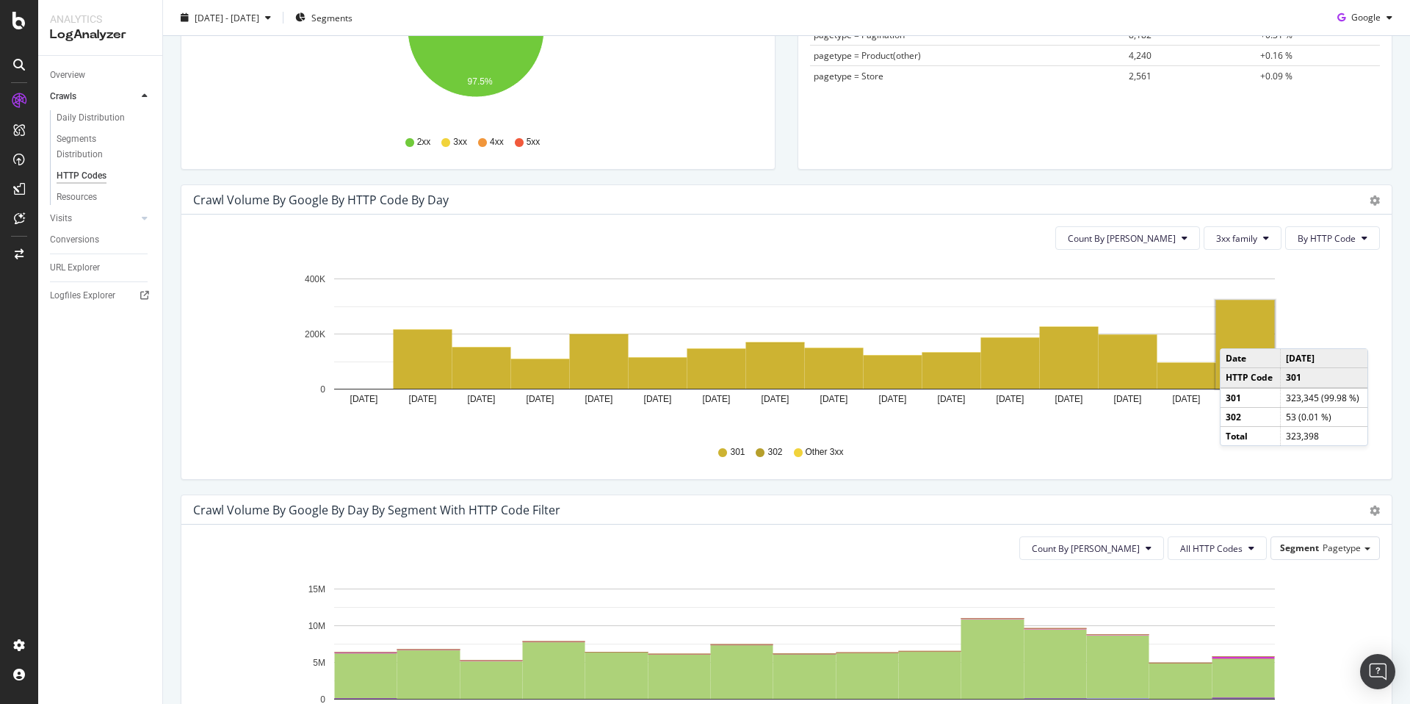
click at [1235, 333] on rect "A chart." at bounding box center [1245, 344] width 59 height 88
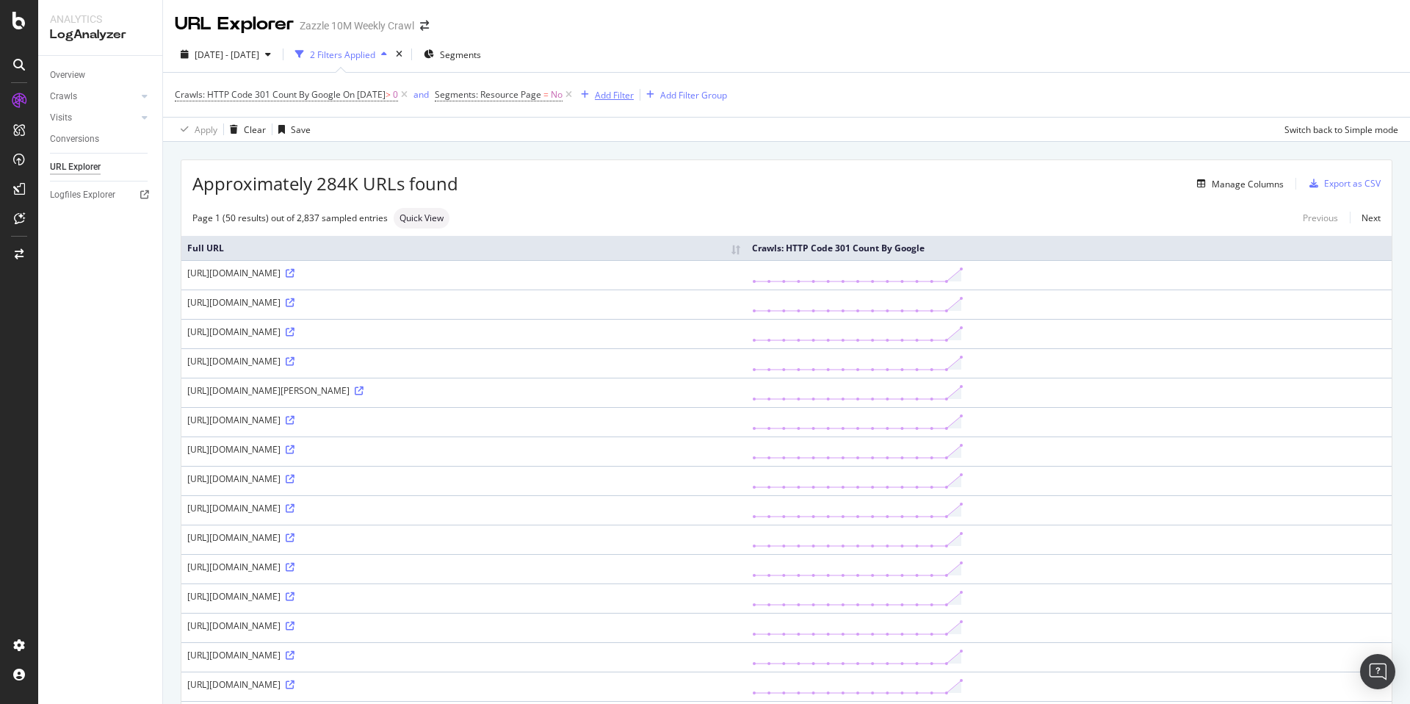
click at [634, 100] on div "Add Filter" at bounding box center [614, 95] width 39 height 12
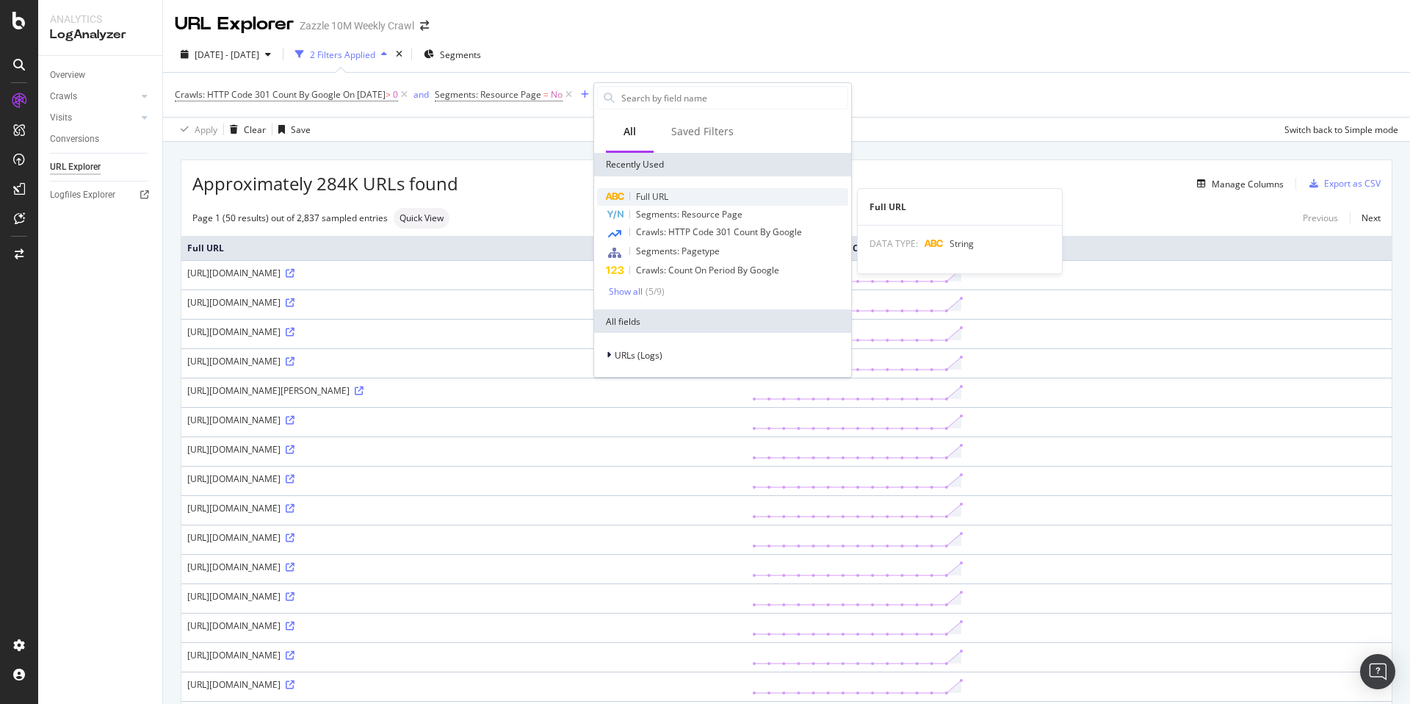
click at [681, 201] on div "Full URL" at bounding box center [722, 197] width 251 height 18
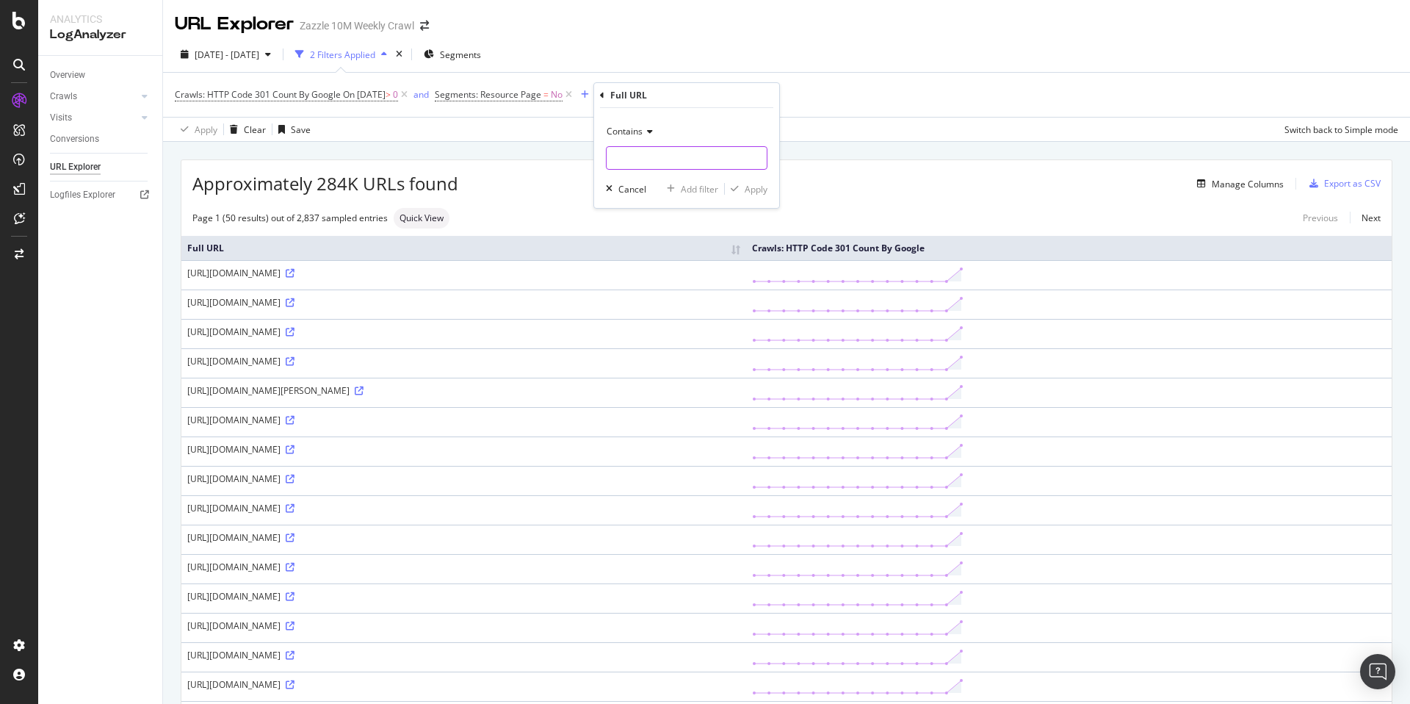
click at [686, 156] on input "text" at bounding box center [687, 158] width 160 height 24
paste input "[URL][DOMAIN_NAME]"
type input "[URL][DOMAIN_NAME]"
click at [740, 195] on button "Apply" at bounding box center [746, 188] width 43 height 15
